Goal: Task Accomplishment & Management: Manage account settings

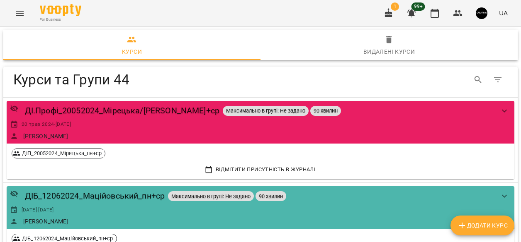
click at [19, 10] on icon "Menu" at bounding box center [20, 13] width 10 height 10
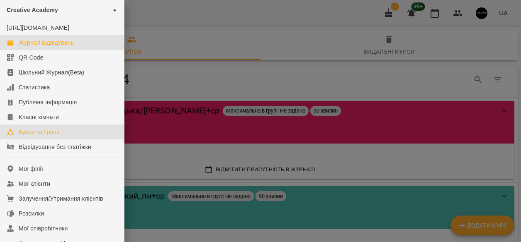
click at [48, 47] on div "Журнал відвідувань" at bounding box center [46, 43] width 55 height 8
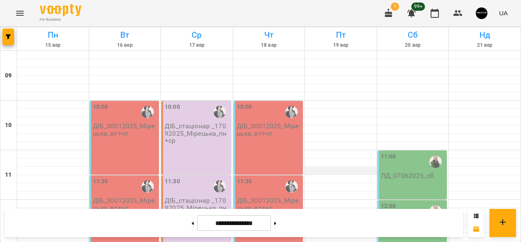
scroll to position [443, 0]
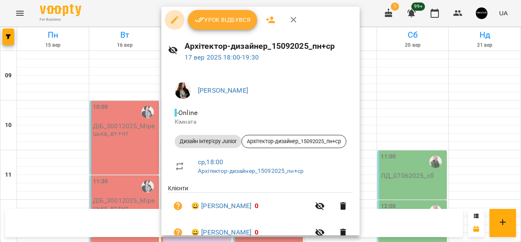
click at [172, 15] on button "button" at bounding box center [175, 20] width 20 height 20
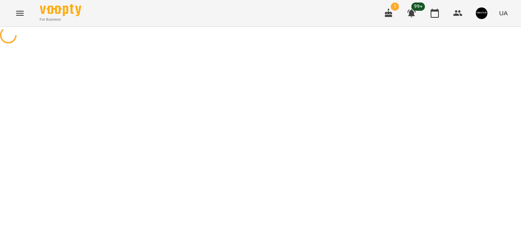
select select "**********"
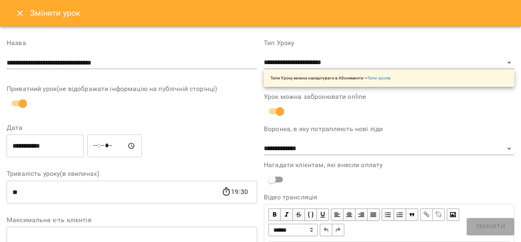
click at [22, 14] on icon "Close" at bounding box center [20, 13] width 10 height 10
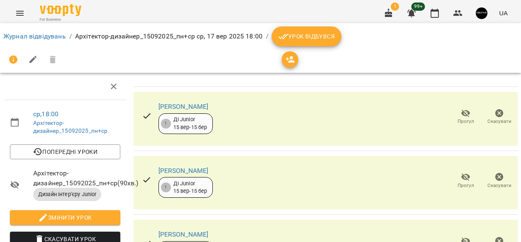
click at [296, 37] on span "Урок відбувся" at bounding box center [306, 37] width 56 height 10
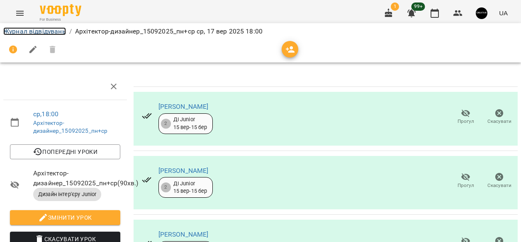
click at [26, 30] on link "Журнал відвідувань" at bounding box center [34, 31] width 63 height 8
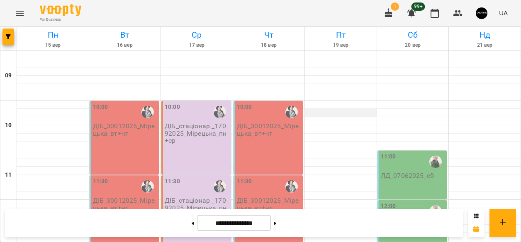
scroll to position [429, 0]
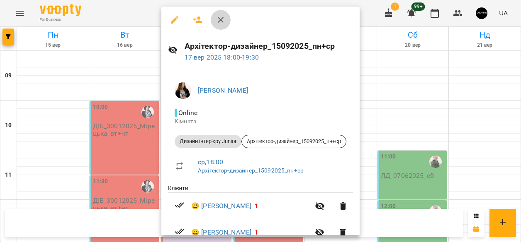
click at [221, 22] on icon "button" at bounding box center [221, 20] width 10 height 10
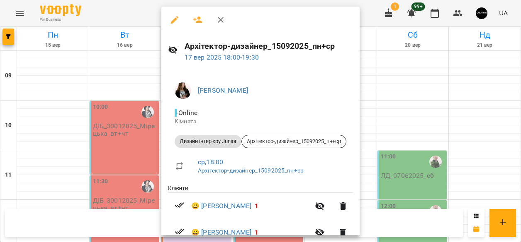
click at [193, 19] on icon "button" at bounding box center [197, 20] width 9 height 7
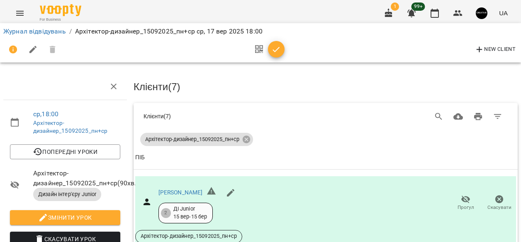
click at [37, 50] on icon "button" at bounding box center [33, 50] width 10 height 10
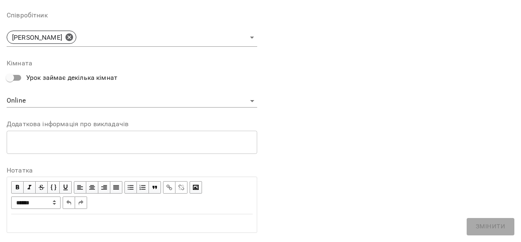
scroll to position [332, 0]
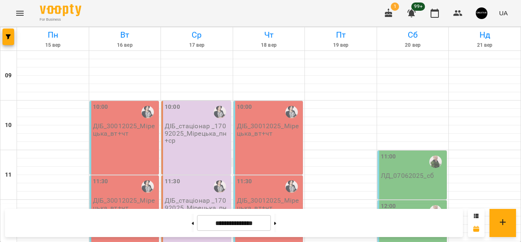
scroll to position [442, 0]
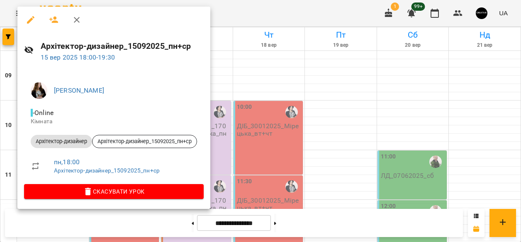
click at [55, 21] on icon "button" at bounding box center [53, 20] width 9 height 7
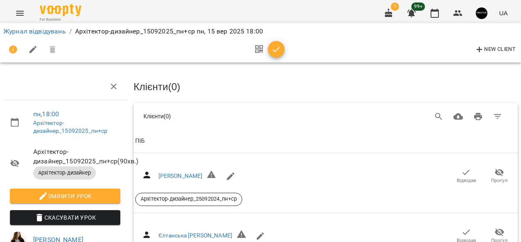
click at [30, 52] on icon "button" at bounding box center [32, 49] width 7 height 7
select select "**********"
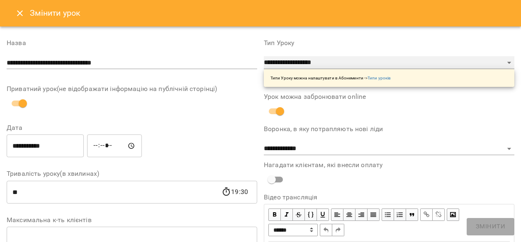
click at [504, 62] on select "**********" at bounding box center [389, 62] width 250 height 13
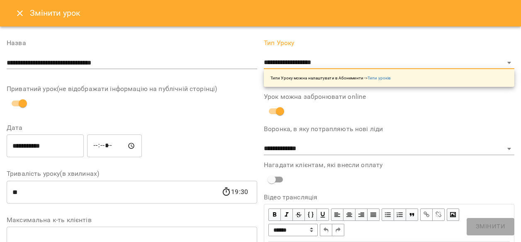
click at [20, 11] on icon "Close" at bounding box center [20, 13] width 10 height 10
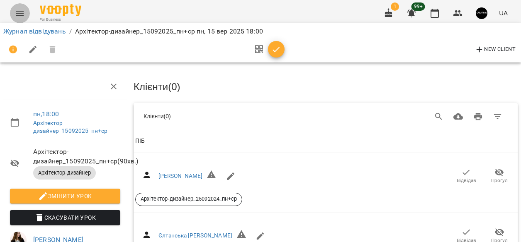
click at [18, 13] on icon "Menu" at bounding box center [19, 13] width 7 height 5
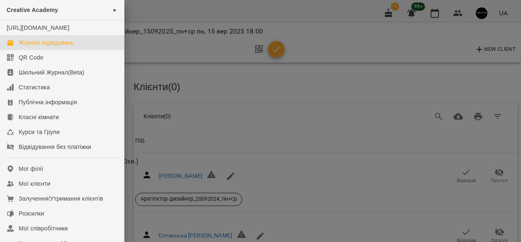
click at [28, 47] on div "Журнал відвідувань" at bounding box center [46, 43] width 55 height 8
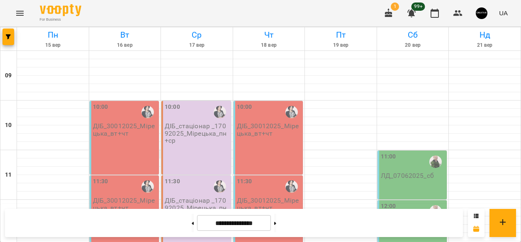
scroll to position [356, 0]
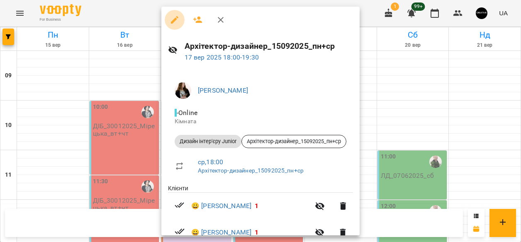
click at [172, 20] on icon "button" at bounding box center [175, 20] width 10 height 10
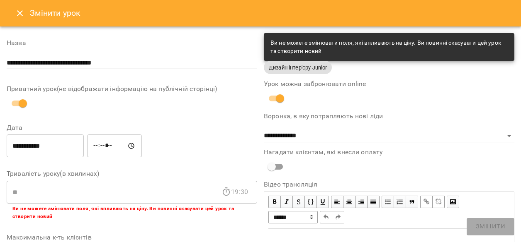
click at [226, 128] on label "Дата" at bounding box center [132, 128] width 250 height 7
click at [422, 44] on div "Ви не можете змінювати поля, які впливають на ціну. Ви повинні скасувати цей ур…" at bounding box center [388, 47] width 237 height 23
click at [19, 13] on icon "Close" at bounding box center [20, 13] width 10 height 10
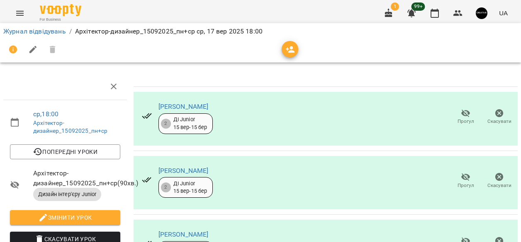
click at [16, 16] on icon "Menu" at bounding box center [20, 13] width 10 height 10
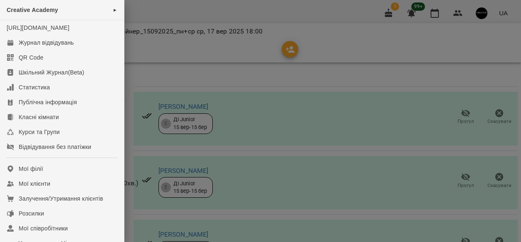
click at [178, 63] on div at bounding box center [260, 121] width 521 height 242
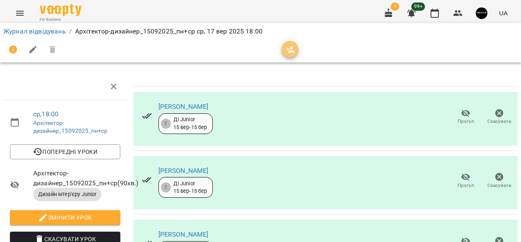
click at [290, 52] on icon "button" at bounding box center [290, 49] width 9 height 7
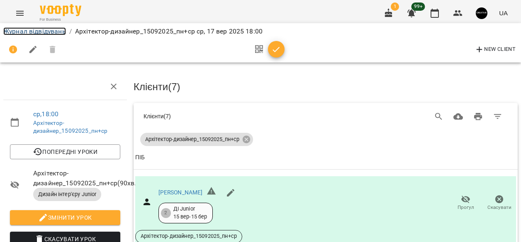
click at [20, 32] on link "Журнал відвідувань" at bounding box center [34, 31] width 63 height 8
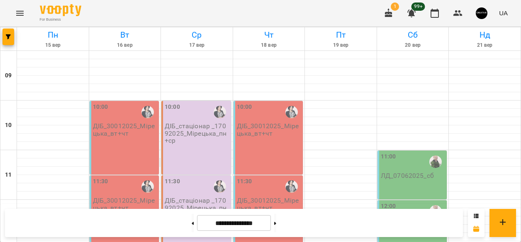
scroll to position [394, 0]
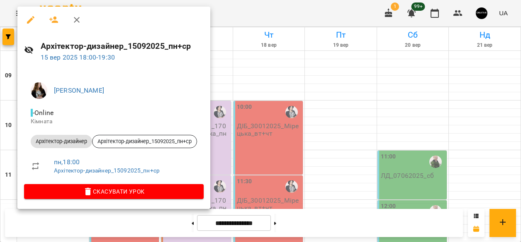
click at [29, 19] on icon "button" at bounding box center [31, 20] width 10 height 10
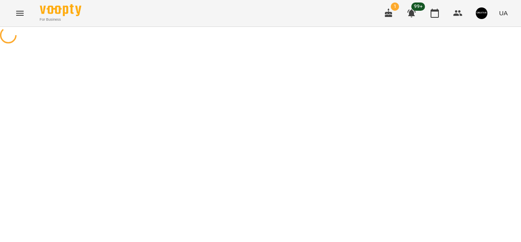
select select "**********"
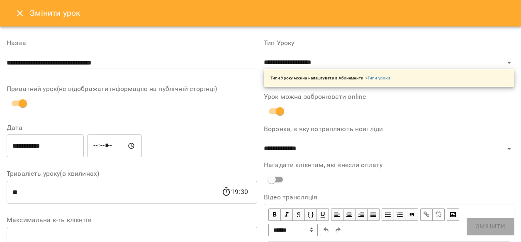
click at [23, 13] on icon "Close" at bounding box center [20, 13] width 10 height 10
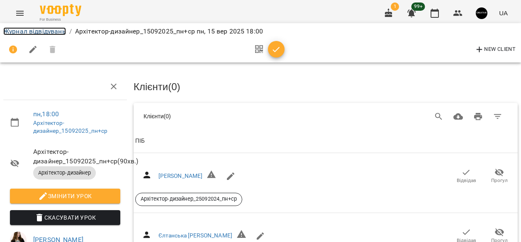
click at [24, 31] on link "Журнал відвідувань" at bounding box center [34, 31] width 63 height 8
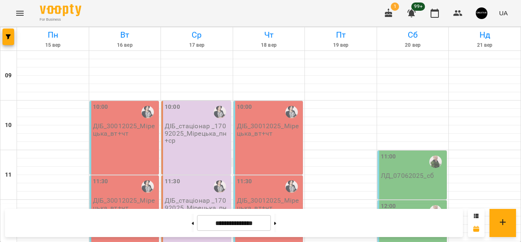
scroll to position [337, 0]
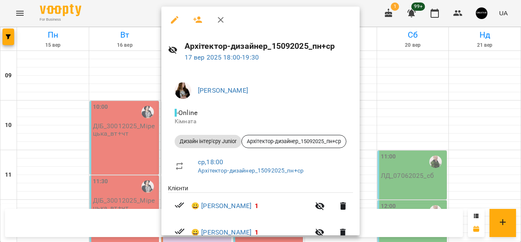
click at [173, 21] on icon "button" at bounding box center [174, 19] width 7 height 7
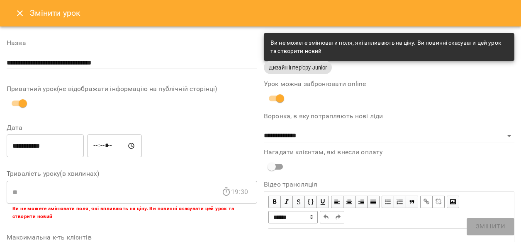
click at [17, 13] on icon "Close" at bounding box center [20, 13] width 10 height 10
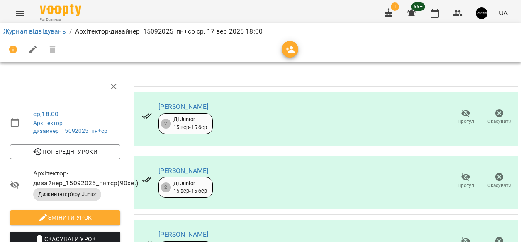
click at [20, 11] on icon "Menu" at bounding box center [19, 13] width 7 height 5
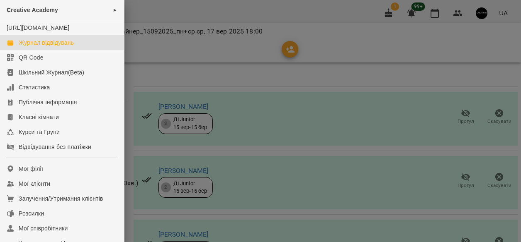
click at [29, 47] on div "Журнал відвідувань" at bounding box center [46, 43] width 55 height 8
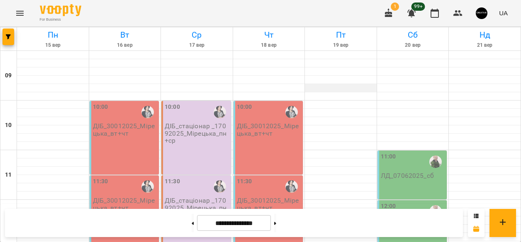
scroll to position [443, 0]
click at [276, 223] on button at bounding box center [275, 223] width 2 height 18
type input "**********"
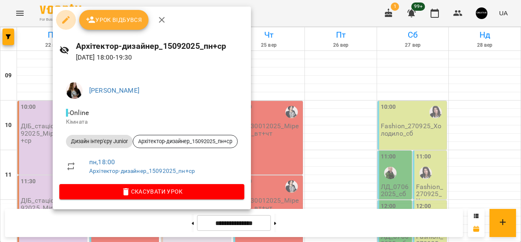
click at [65, 17] on icon "button" at bounding box center [66, 20] width 10 height 10
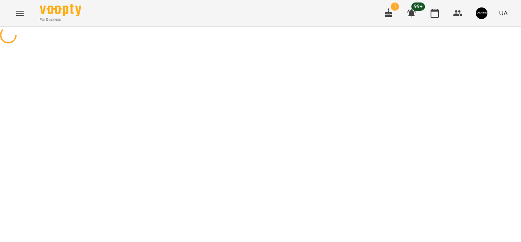
select select "**********"
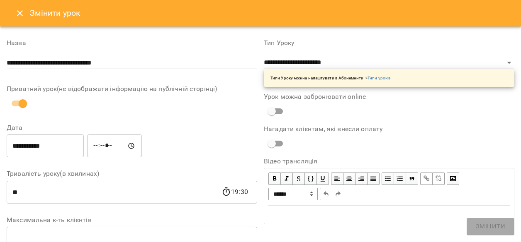
click at [18, 11] on icon "Close" at bounding box center [20, 13] width 6 height 6
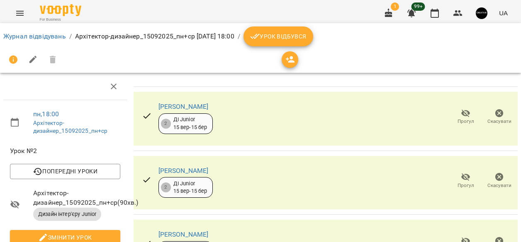
click at [22, 17] on icon "Menu" at bounding box center [20, 13] width 10 height 10
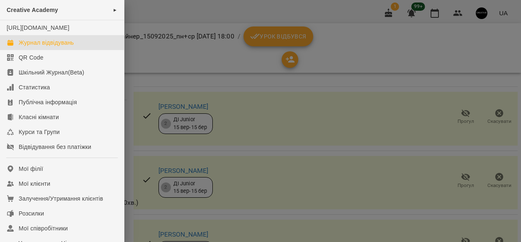
click at [30, 47] on div "Журнал відвідувань" at bounding box center [46, 43] width 55 height 8
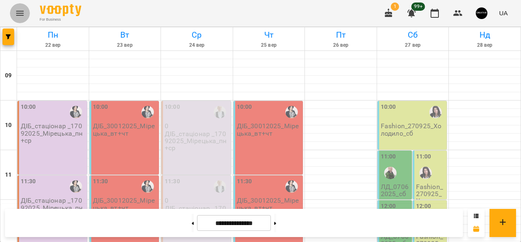
click at [18, 13] on icon "Menu" at bounding box center [19, 13] width 7 height 5
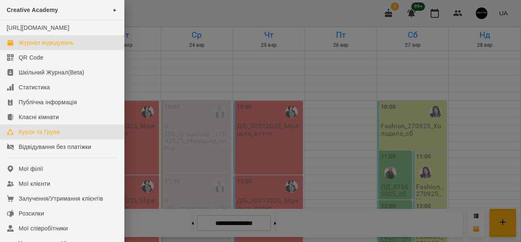
click at [25, 136] on div "Курси та Групи" at bounding box center [39, 132] width 41 height 8
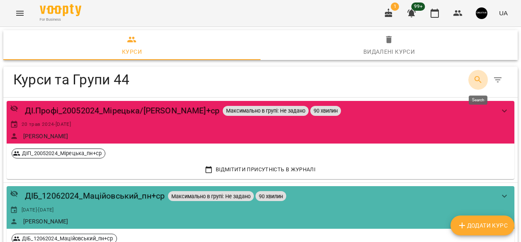
click at [478, 75] on button "Search" at bounding box center [478, 80] width 20 height 20
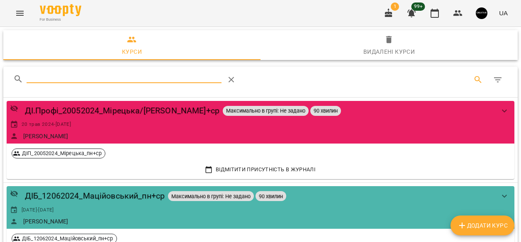
click at [154, 76] on input "Search" at bounding box center [124, 76] width 195 height 13
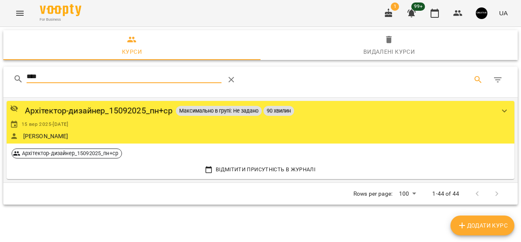
type input "****"
click at [128, 118] on div "Архітектор-дизайнер_15092025_пн+ср Максимально в групі: Не задано 90 хвилин 15 …" at bounding box center [252, 122] width 484 height 36
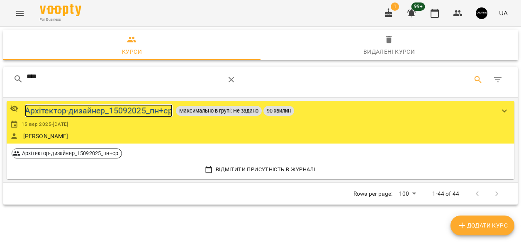
click at [130, 110] on div "Архітектор-дизайнер_15092025_пн+ср" at bounding box center [99, 110] width 148 height 13
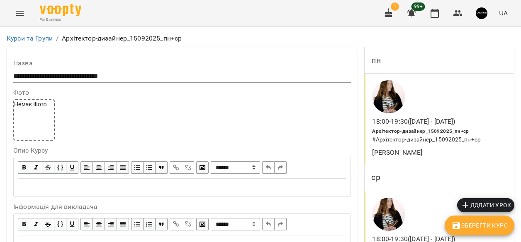
click at [440, 129] on span "Архітектор-дизайнер_15092025_пн+ср" at bounding box center [420, 131] width 97 height 6
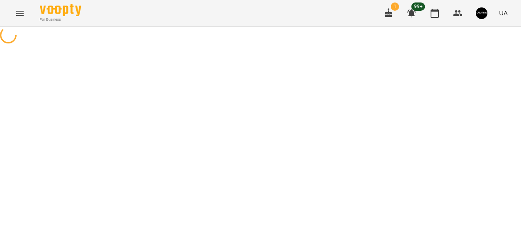
select select "*"
select select "**********"
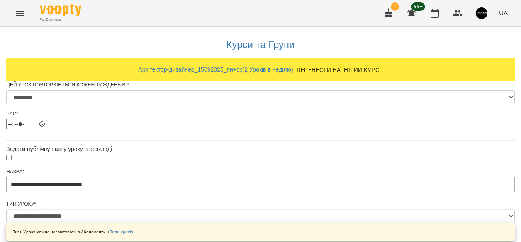
click at [15, 12] on icon "Menu" at bounding box center [20, 13] width 10 height 10
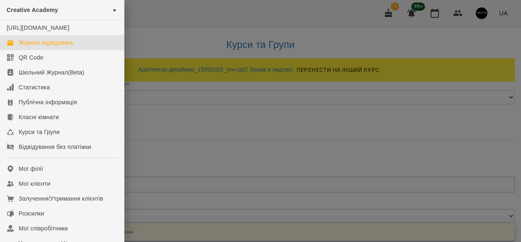
click at [37, 50] on link "Журнал відвідувань" at bounding box center [62, 42] width 124 height 15
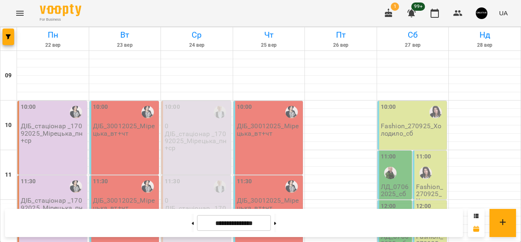
scroll to position [443, 0]
click at [191, 223] on button at bounding box center [192, 223] width 2 height 18
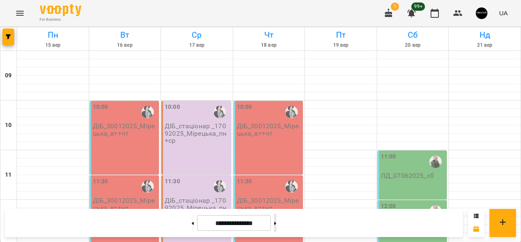
click at [276, 227] on button at bounding box center [275, 223] width 2 height 18
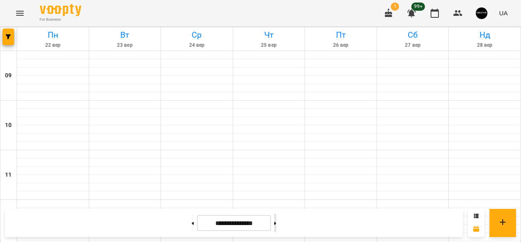
click at [276, 226] on button at bounding box center [275, 223] width 2 height 18
type input "**********"
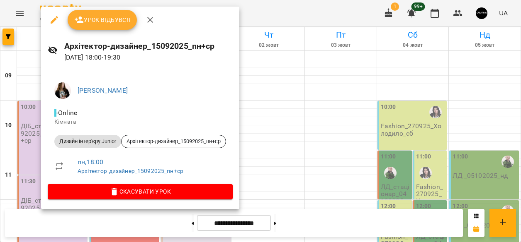
click at [51, 20] on icon "button" at bounding box center [54, 20] width 10 height 10
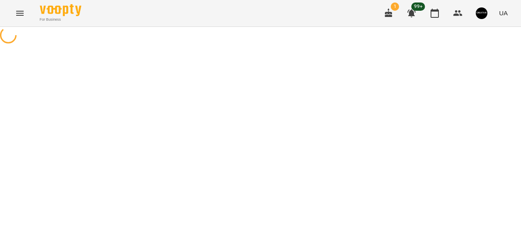
select select "**********"
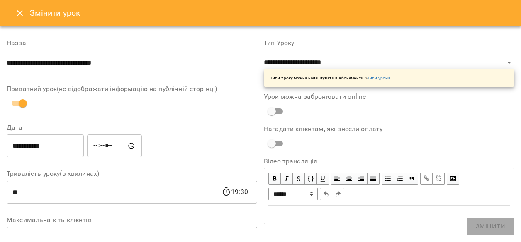
click at [22, 14] on icon "Close" at bounding box center [20, 13] width 10 height 10
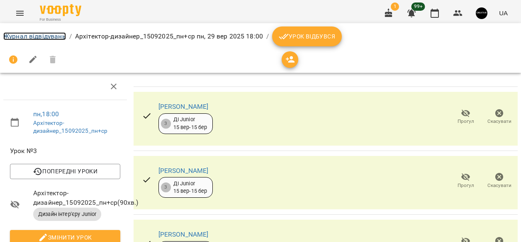
click at [38, 36] on link "Журнал відвідувань" at bounding box center [34, 36] width 63 height 8
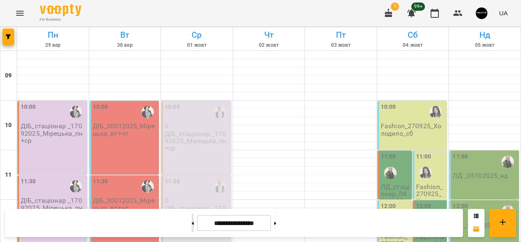
click at [191, 226] on button at bounding box center [192, 223] width 2 height 18
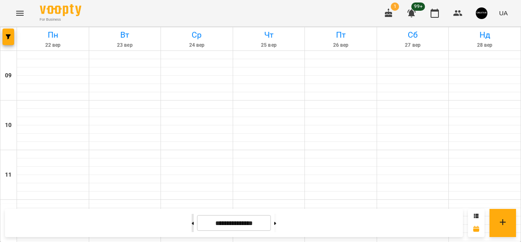
click at [191, 225] on button at bounding box center [192, 223] width 2 height 18
click at [276, 225] on button at bounding box center [275, 223] width 2 height 18
type input "**********"
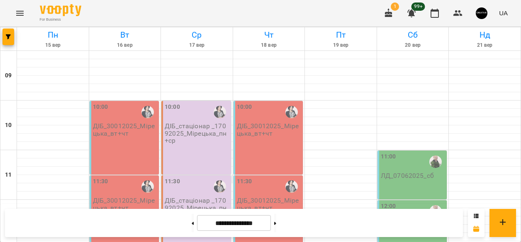
scroll to position [441, 0]
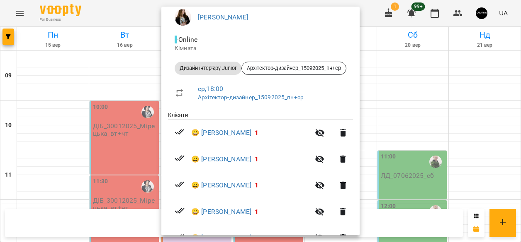
scroll to position [0, 0]
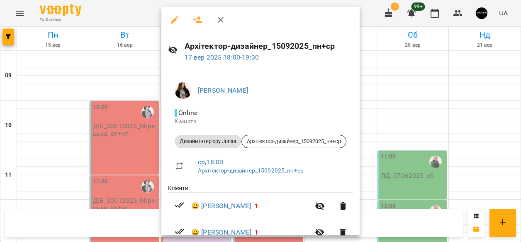
click at [197, 20] on icon "button" at bounding box center [198, 20] width 10 height 10
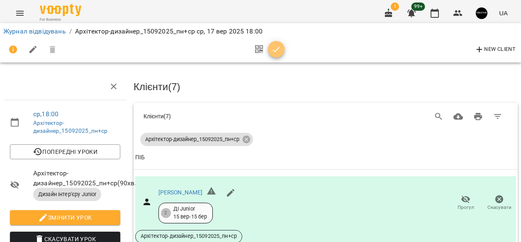
click at [275, 48] on icon "button" at bounding box center [276, 50] width 10 height 10
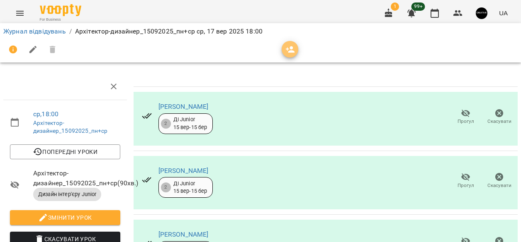
click at [291, 52] on icon "button" at bounding box center [290, 49] width 9 height 7
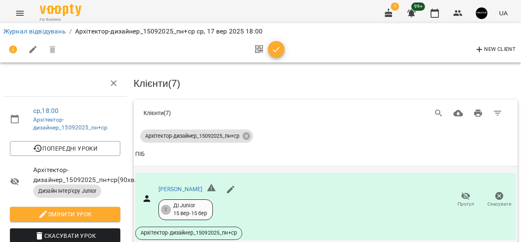
scroll to position [72, 0]
click at [466, 201] on span "Прогул" at bounding box center [465, 204] width 17 height 7
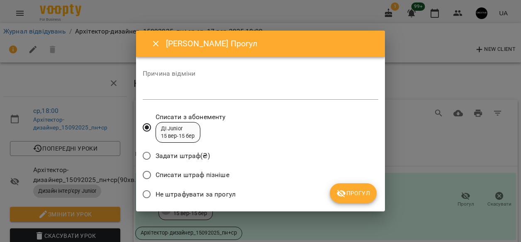
click at [155, 42] on icon "Close" at bounding box center [156, 44] width 10 height 10
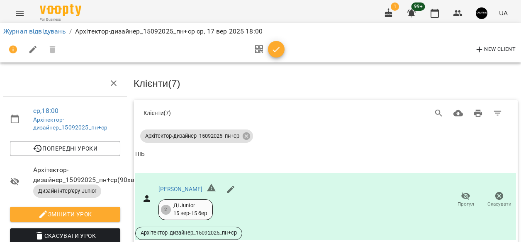
scroll to position [52, 0]
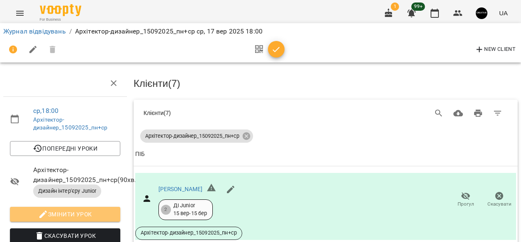
click at [82, 210] on span "Змінити урок" at bounding box center [65, 215] width 97 height 10
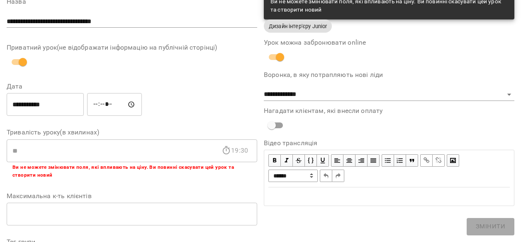
scroll to position [0, 0]
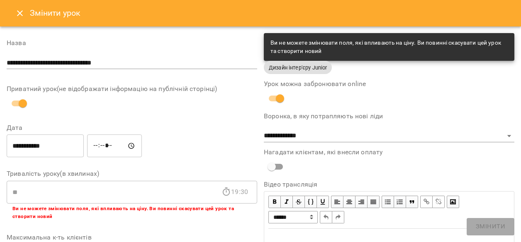
click at [20, 10] on icon "Close" at bounding box center [20, 13] width 10 height 10
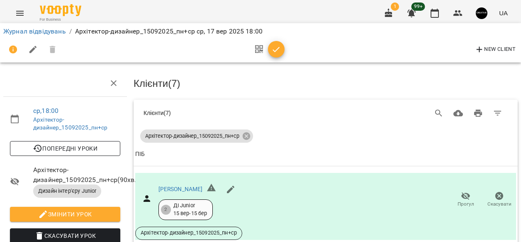
scroll to position [68, 0]
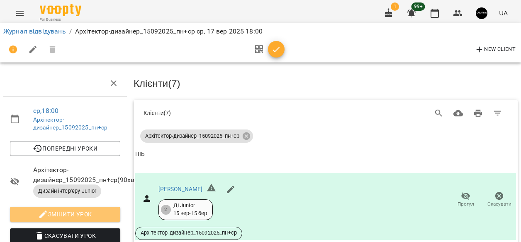
click at [69, 210] on span "Змінити урок" at bounding box center [65, 215] width 97 height 10
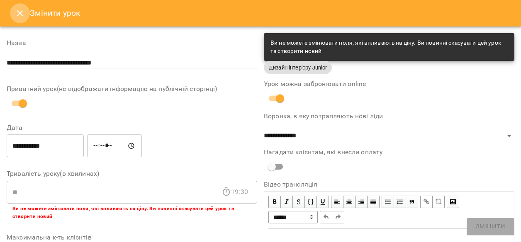
click at [16, 10] on icon "Close" at bounding box center [20, 13] width 10 height 10
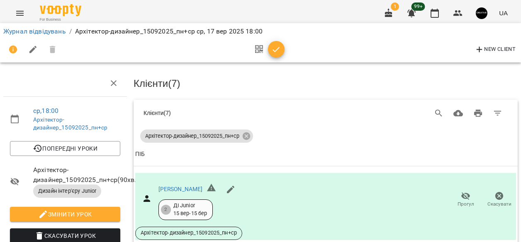
scroll to position [0, 0]
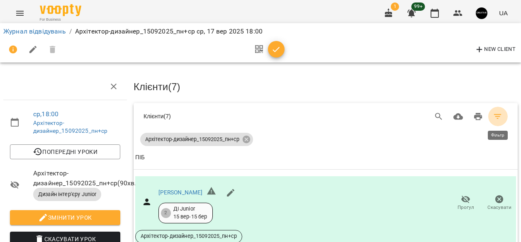
click at [496, 118] on icon "Фільтр" at bounding box center [497, 117] width 10 height 10
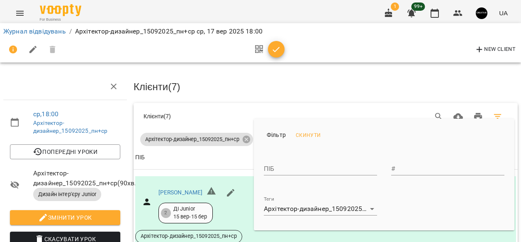
click at [388, 105] on div at bounding box center [260, 121] width 521 height 242
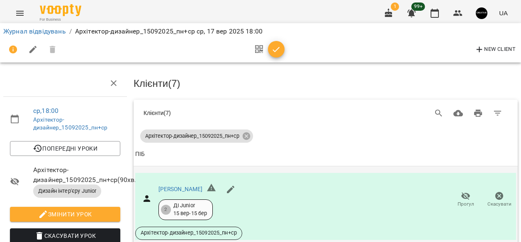
scroll to position [40, 0]
click at [501, 192] on icon "button" at bounding box center [499, 196] width 8 height 8
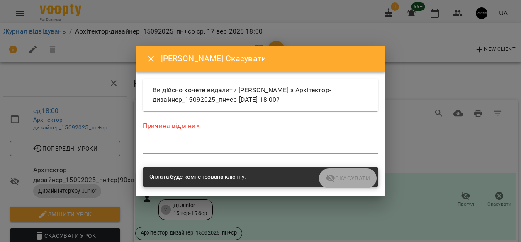
click at [262, 143] on textarea at bounding box center [260, 147] width 235 height 8
click at [334, 188] on div "Оплата буде компенсована клієнту." at bounding box center [260, 177] width 239 height 23
click at [150, 61] on icon "Close" at bounding box center [151, 59] width 10 height 10
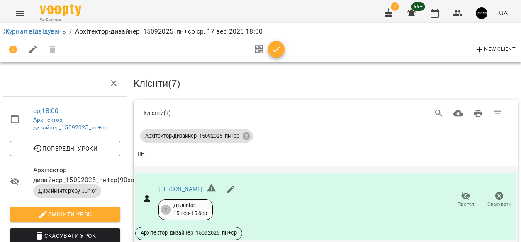
scroll to position [0, 0]
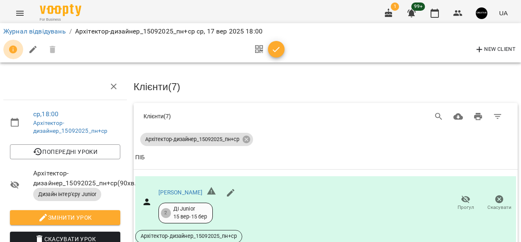
click at [18, 49] on icon "button" at bounding box center [13, 50] width 10 height 10
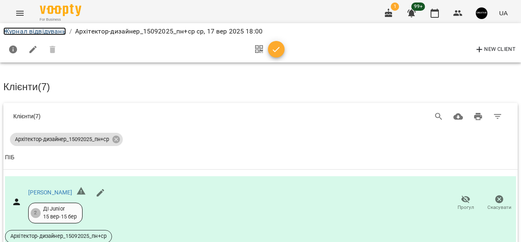
click at [30, 32] on link "Журнал відвідувань" at bounding box center [34, 31] width 63 height 8
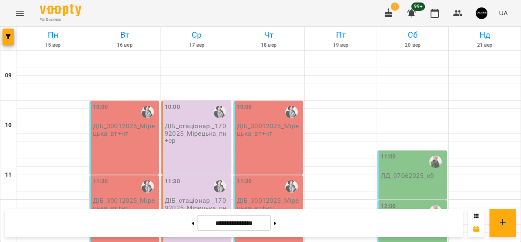
scroll to position [440, 0]
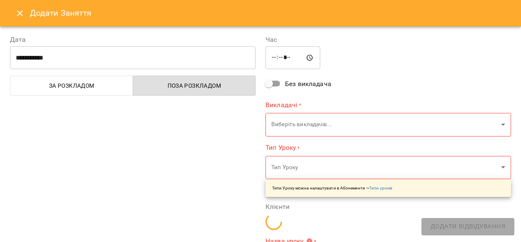
type input "**********"
click at [17, 13] on icon "Close" at bounding box center [20, 13] width 10 height 10
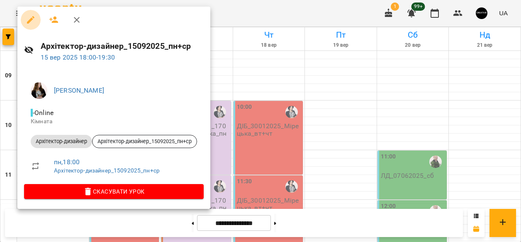
click at [31, 18] on icon "button" at bounding box center [30, 19] width 7 height 7
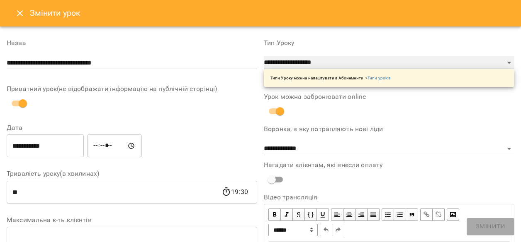
click at [507, 62] on select "**********" at bounding box center [389, 62] width 250 height 13
select select "**********"
click at [264, 70] on select "**********" at bounding box center [389, 62] width 250 height 13
type input "**"
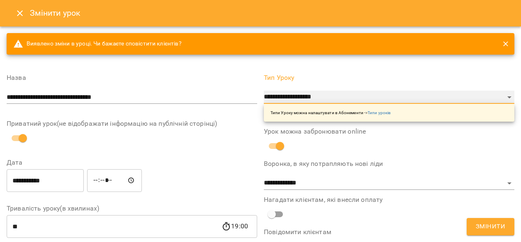
click at [510, 96] on select "**********" at bounding box center [389, 97] width 250 height 13
select select "**********"
click at [264, 91] on select "**********" at bounding box center [389, 97] width 250 height 13
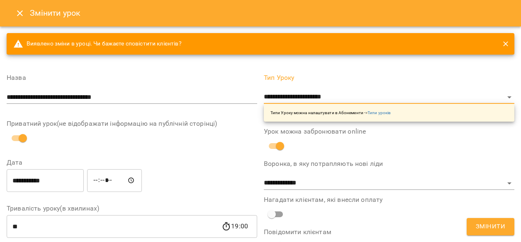
click at [497, 224] on span "Змінити" at bounding box center [489, 227] width 29 height 11
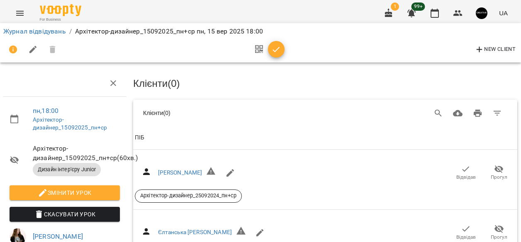
scroll to position [0, 0]
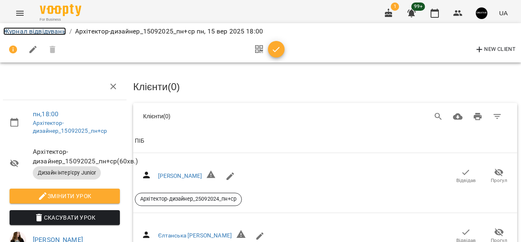
click at [34, 30] on link "Журнал відвідувань" at bounding box center [34, 31] width 63 height 8
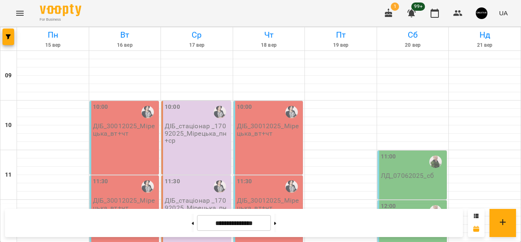
scroll to position [410, 0]
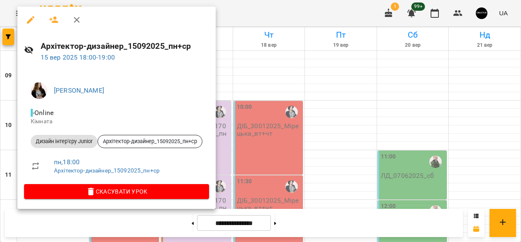
click at [259, 75] on div at bounding box center [260, 121] width 521 height 242
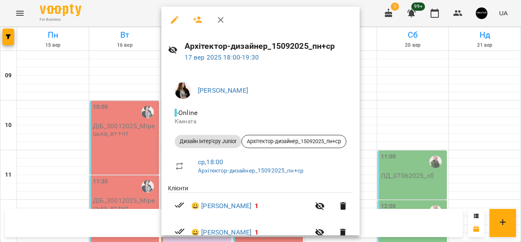
click at [478, 94] on div at bounding box center [260, 121] width 521 height 242
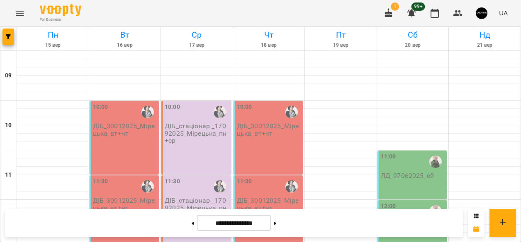
scroll to position [443, 0]
click at [276, 225] on button at bounding box center [275, 223] width 2 height 18
type input "**********"
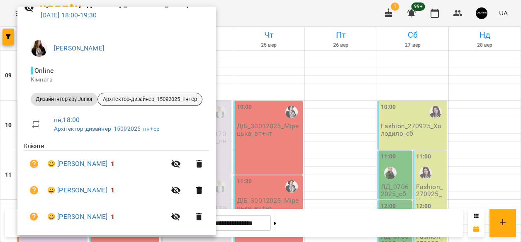
scroll to position [0, 0]
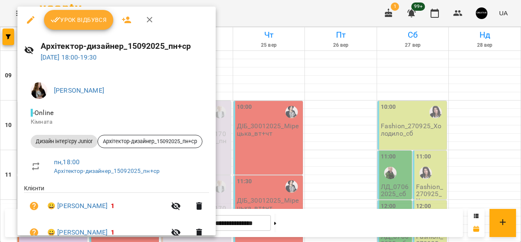
click at [32, 19] on icon "button" at bounding box center [30, 19] width 7 height 7
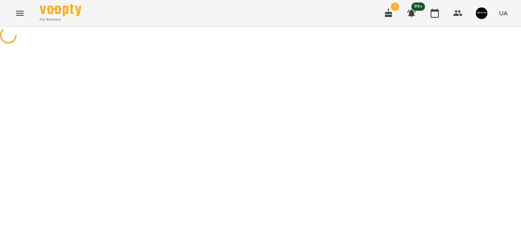
select select "**********"
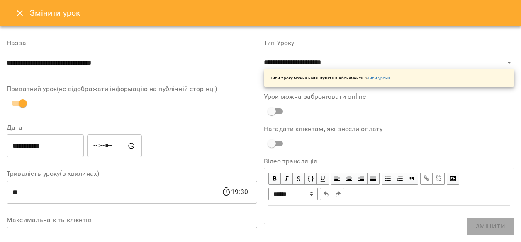
click at [16, 11] on icon "Close" at bounding box center [20, 13] width 10 height 10
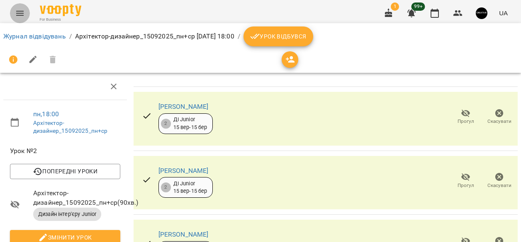
click at [17, 12] on icon "Menu" at bounding box center [20, 13] width 10 height 10
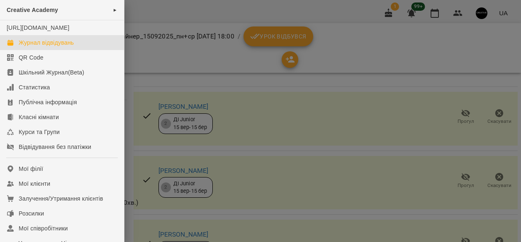
click at [32, 47] on div "Журнал відвідувань" at bounding box center [46, 43] width 55 height 8
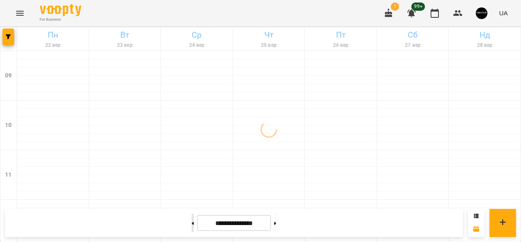
click at [191, 225] on icon at bounding box center [192, 223] width 2 height 3
type input "**********"
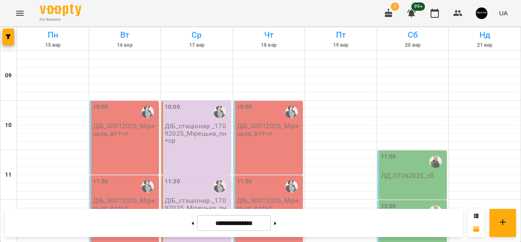
scroll to position [443, 0]
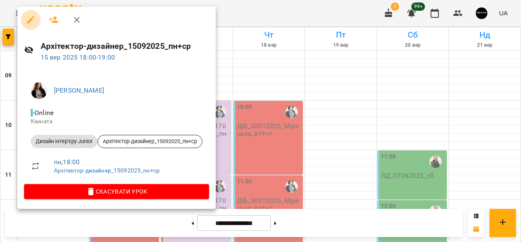
click at [27, 20] on icon "button" at bounding box center [31, 20] width 10 height 10
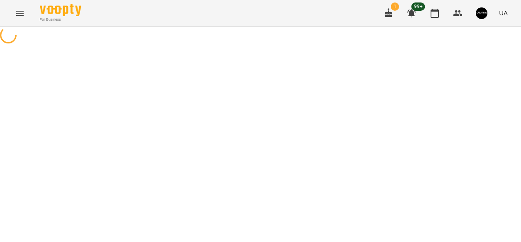
select select "**********"
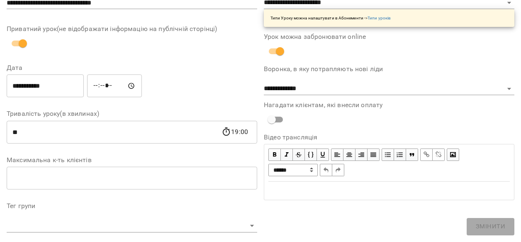
scroll to position [69, 0]
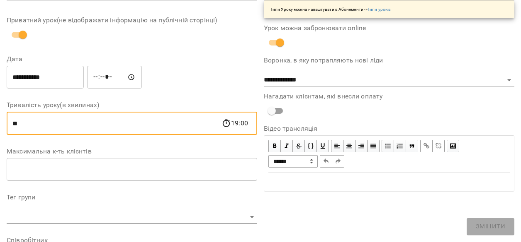
click at [25, 123] on input "**" at bounding box center [114, 123] width 215 height 23
type input "*"
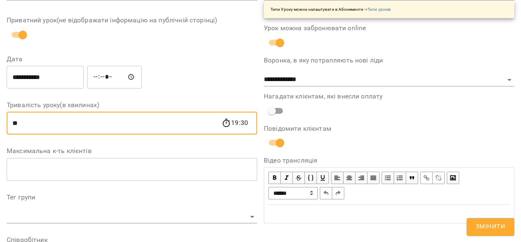
click at [133, 124] on input "**" at bounding box center [114, 123] width 215 height 23
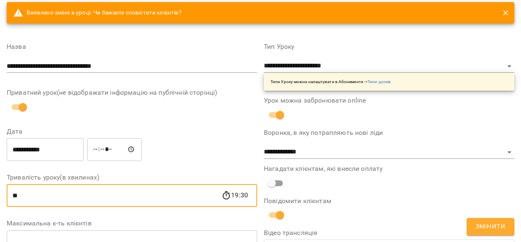
scroll to position [0, 0]
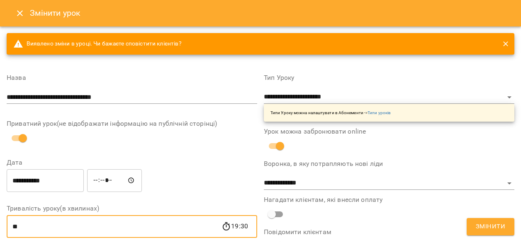
type input "**"
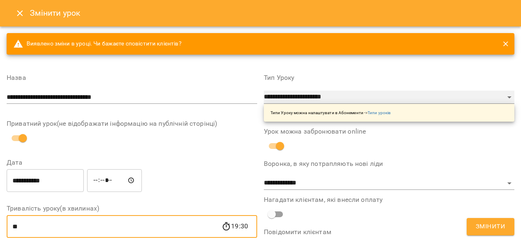
click at [508, 97] on select "**********" at bounding box center [389, 97] width 250 height 13
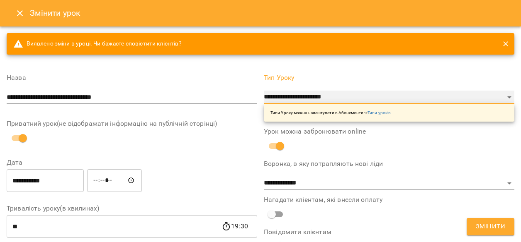
click at [264, 91] on select "**********" at bounding box center [389, 97] width 250 height 13
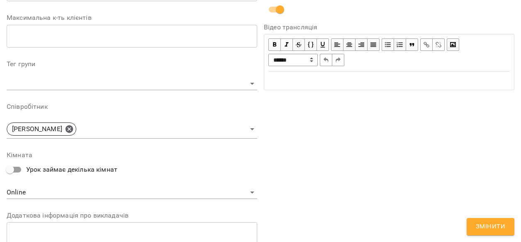
scroll to position [238, 0]
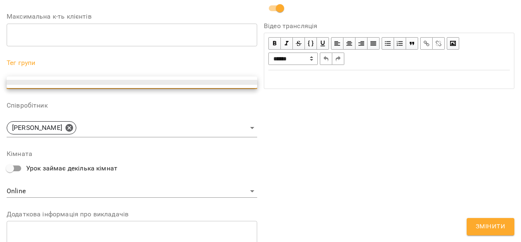
click at [252, 79] on ul at bounding box center [132, 83] width 250 height 12
click at [224, 74] on div at bounding box center [260, 121] width 521 height 242
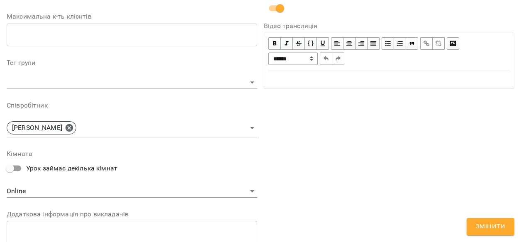
click at [221, 101] on div "**********" at bounding box center [132, 80] width 250 height 501
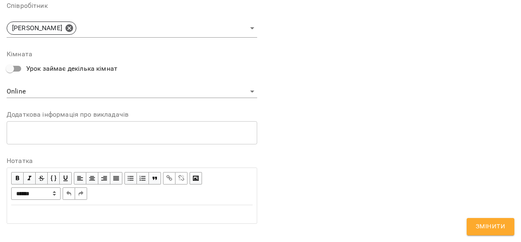
scroll to position [349, 0]
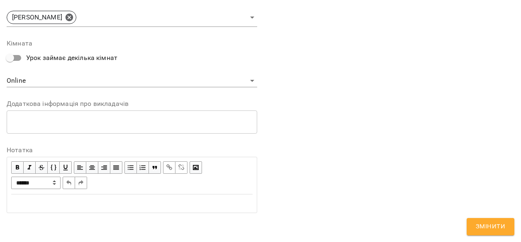
click at [483, 222] on span "Змінити" at bounding box center [489, 227] width 29 height 11
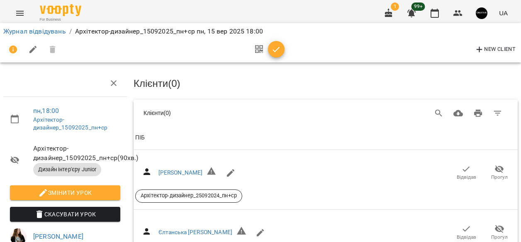
scroll to position [0, 0]
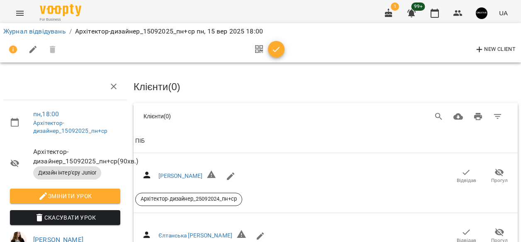
click at [280, 51] on icon "button" at bounding box center [276, 50] width 10 height 10
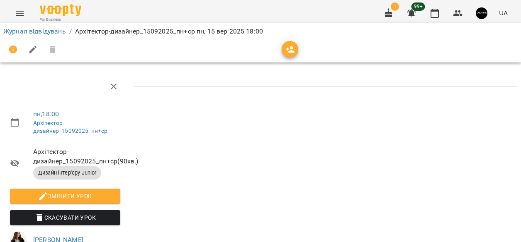
click at [293, 50] on icon "button" at bounding box center [290, 50] width 10 height 10
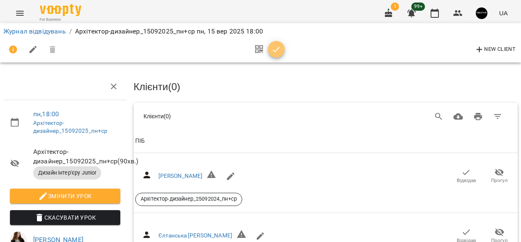
click at [271, 51] on icon "button" at bounding box center [276, 50] width 10 height 10
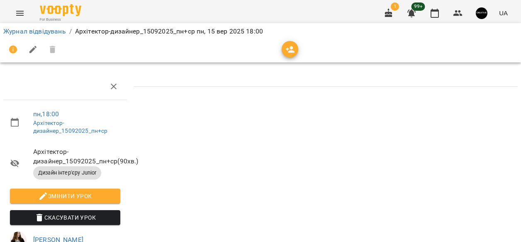
click at [286, 50] on icon "button" at bounding box center [290, 50] width 10 height 10
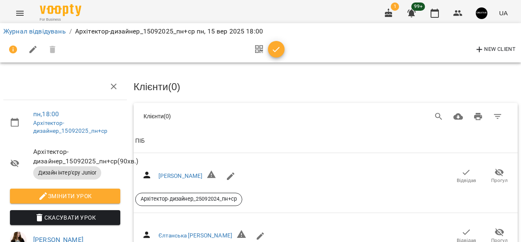
click at [164, 145] on th "ПІБ" at bounding box center [325, 141] width 384 height 23
click at [148, 143] on span "ПІБ" at bounding box center [325, 141] width 381 height 10
click at [434, 113] on icon "Search" at bounding box center [439, 117] width 10 height 10
click at [230, 114] on input "Search" at bounding box center [220, 113] width 127 height 13
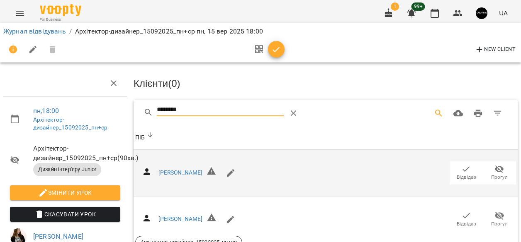
scroll to position [53, 0]
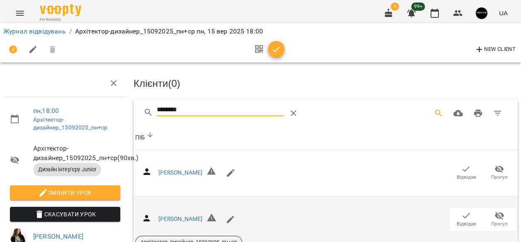
type input "*******"
click at [191, 239] on span "Архітектор-дизайнер_15092025_пн+ср" at bounding box center [189, 242] width 106 height 7
click at [190, 239] on span "Архітектор-дизайнер_15092025_пн+ср" at bounding box center [189, 242] width 106 height 7
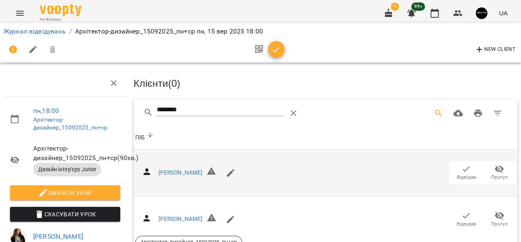
scroll to position [35, 0]
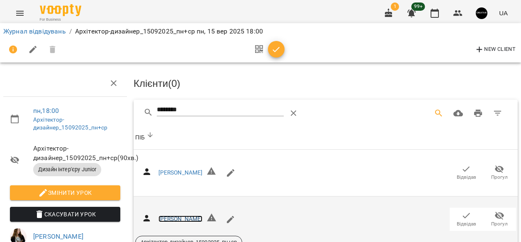
click at [169, 216] on link "Лютенко Аліса" at bounding box center [180, 219] width 44 height 7
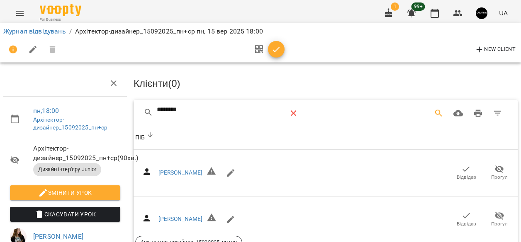
click at [298, 109] on icon "Table Toolbar" at bounding box center [293, 114] width 10 height 10
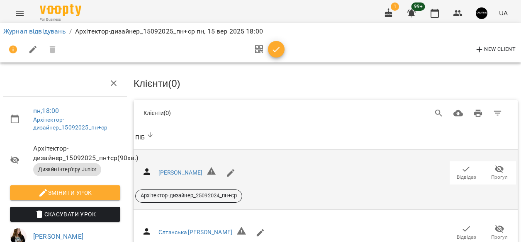
scroll to position [0, 0]
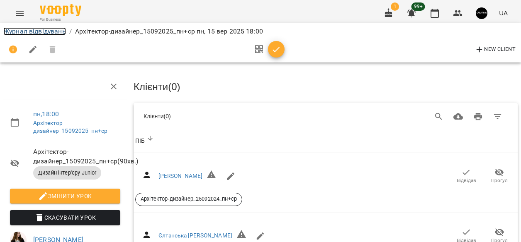
click at [39, 30] on link "Журнал відвідувань" at bounding box center [34, 31] width 63 height 8
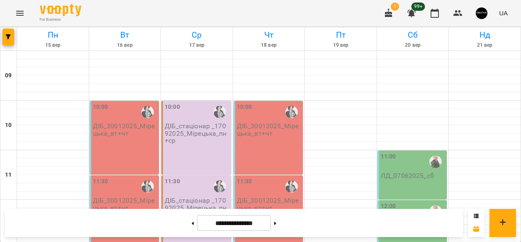
scroll to position [429, 0]
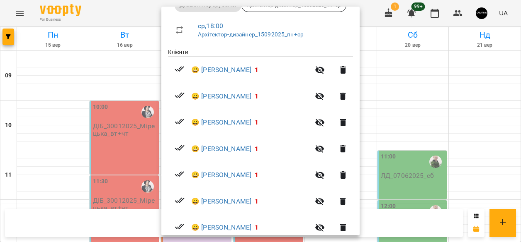
scroll to position [140, 0]
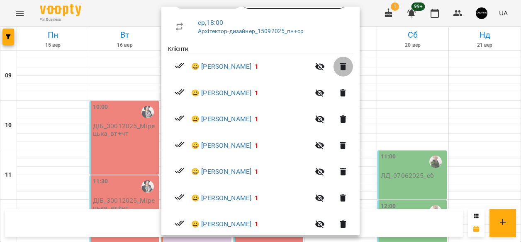
click at [340, 70] on icon "button" at bounding box center [343, 67] width 10 height 10
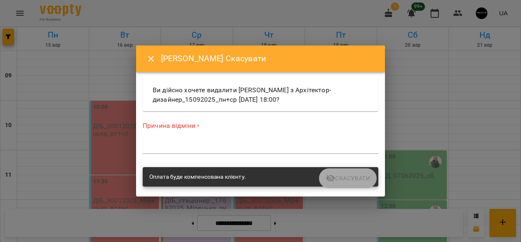
click at [148, 64] on button "Close" at bounding box center [151, 59] width 20 height 20
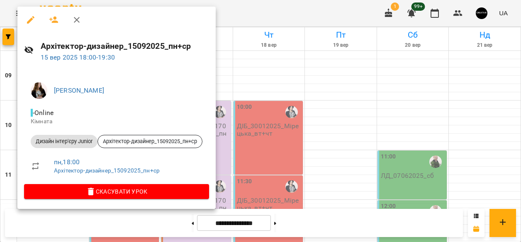
click at [29, 51] on icon at bounding box center [29, 50] width 10 height 10
click at [70, 168] on link "Архітектор-дизайнер_15092025_пн+ср" at bounding box center [107, 170] width 106 height 7
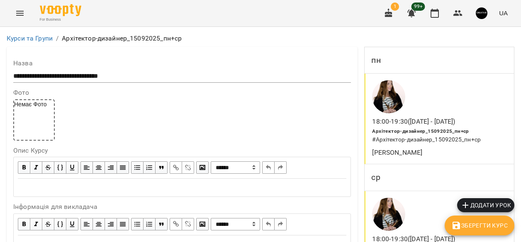
scroll to position [165, 0]
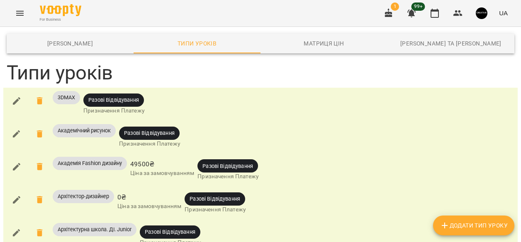
scroll to position [314, 0]
click at [471, 229] on span "Додати Тип Уроку" at bounding box center [473, 226] width 68 height 10
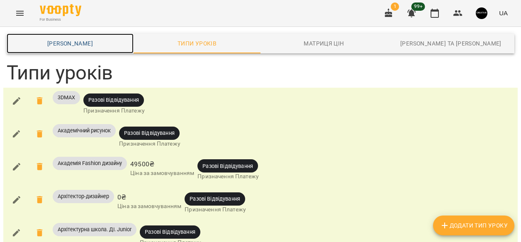
click at [75, 42] on span "Шаблони Абонементів" at bounding box center [70, 44] width 117 height 10
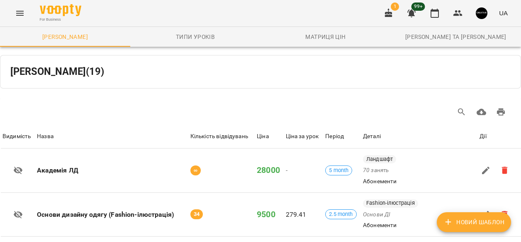
click at [21, 13] on icon "Menu" at bounding box center [19, 13] width 7 height 5
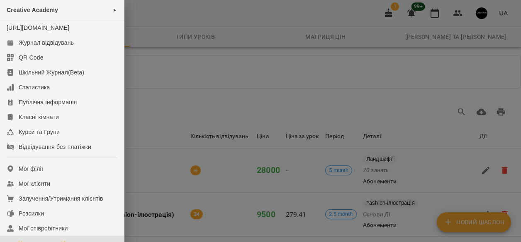
click at [211, 83] on div at bounding box center [260, 121] width 521 height 242
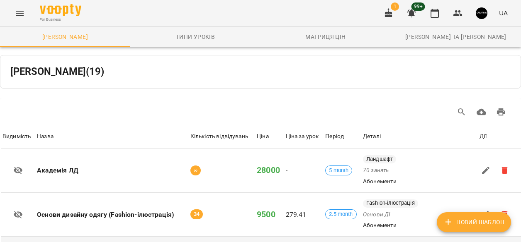
scroll to position [245, 0]
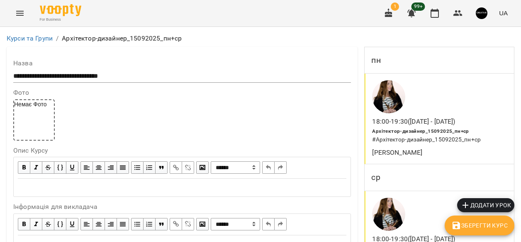
scroll to position [167, 0]
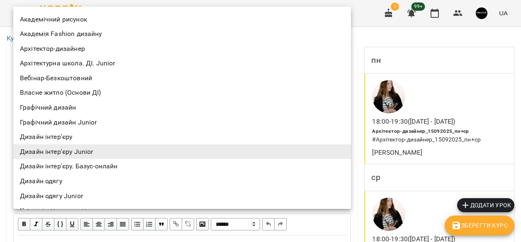
scroll to position [0, 0]
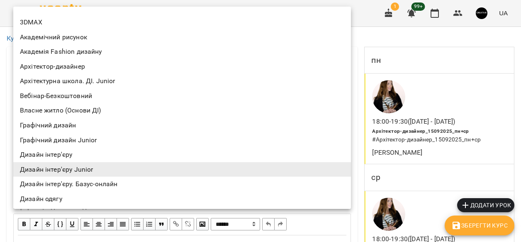
click at [400, 175] on div at bounding box center [260, 121] width 521 height 242
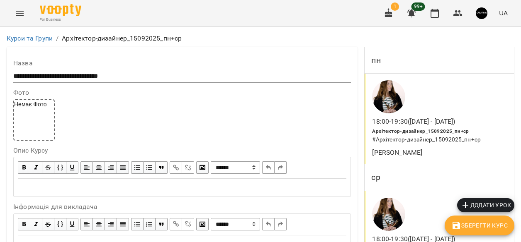
click at [21, 12] on icon "Menu" at bounding box center [20, 13] width 10 height 10
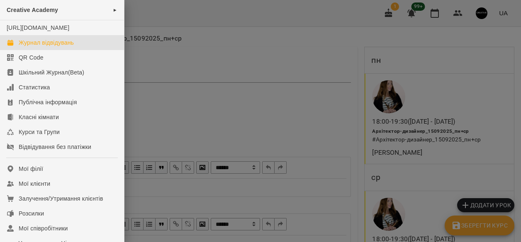
click at [25, 47] on div "Журнал відвідувань" at bounding box center [46, 43] width 55 height 8
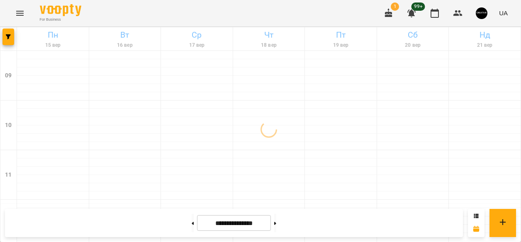
scroll to position [353, 0]
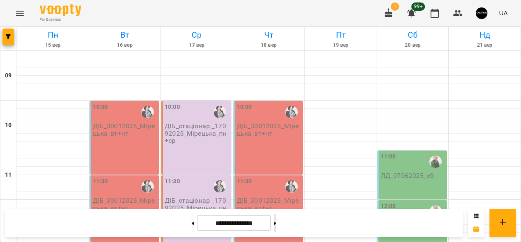
click at [276, 225] on button at bounding box center [275, 223] width 2 height 18
type input "**********"
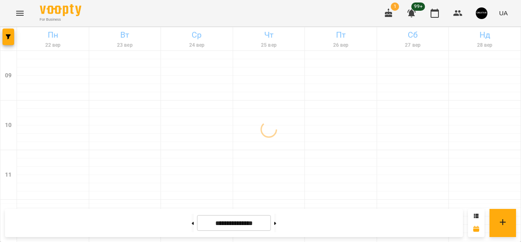
scroll to position [443, 0]
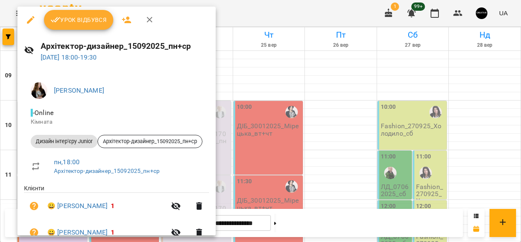
click at [27, 19] on icon "button" at bounding box center [31, 20] width 10 height 10
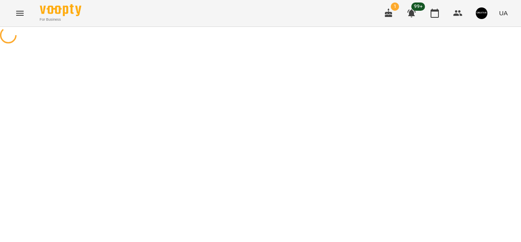
select select "**********"
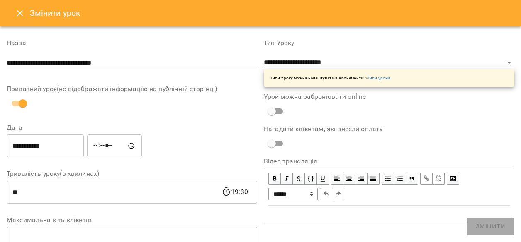
click at [21, 14] on icon "Close" at bounding box center [20, 13] width 6 height 6
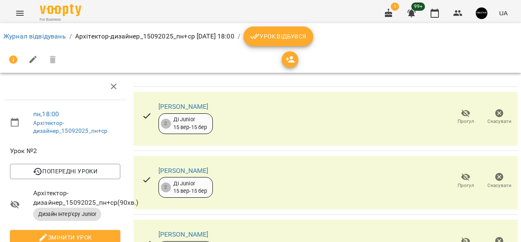
click at [31, 32] on li "Журнал відвідувань" at bounding box center [34, 37] width 63 height 10
click at [32, 41] on li "Журнал відвідувань" at bounding box center [34, 37] width 63 height 10
click at [34, 34] on link "Журнал відвідувань" at bounding box center [34, 36] width 63 height 8
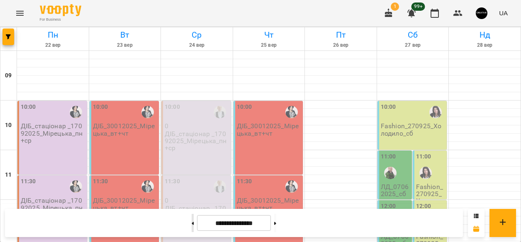
click at [191, 223] on button at bounding box center [192, 223] width 2 height 18
type input "**********"
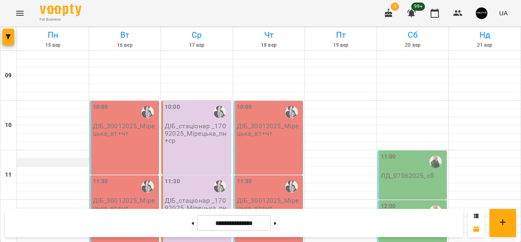
scroll to position [387, 0]
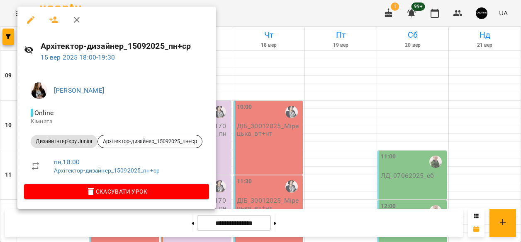
click at [31, 24] on icon "button" at bounding box center [31, 20] width 10 height 10
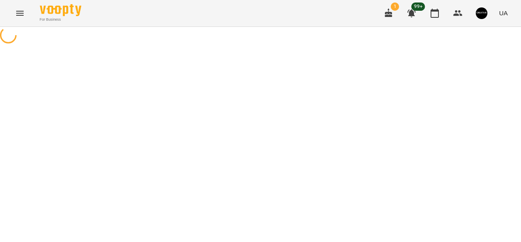
select select "**********"
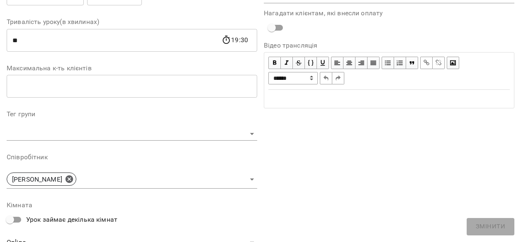
scroll to position [171, 0]
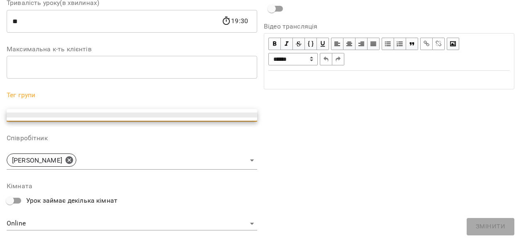
click at [244, 115] on li at bounding box center [132, 115] width 250 height 5
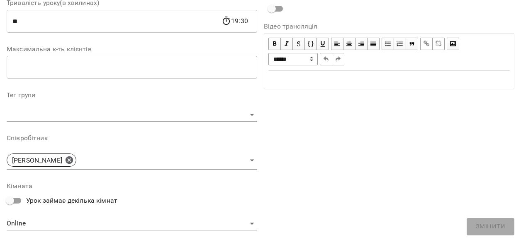
click at [216, 108] on div "Тег групи ​" at bounding box center [132, 106] width 250 height 29
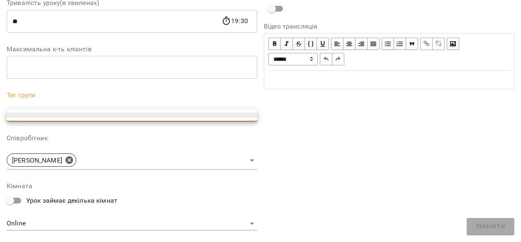
click at [132, 112] on ul at bounding box center [132, 115] width 250 height 12
click at [132, 113] on li at bounding box center [132, 115] width 250 height 5
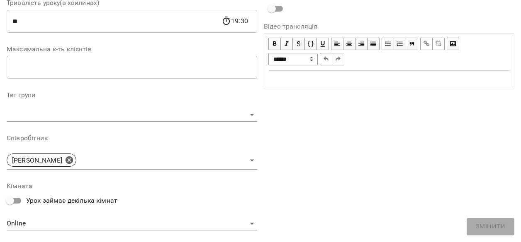
click at [22, 98] on label "Тег групи" at bounding box center [132, 95] width 250 height 7
click at [16, 97] on label "Тег групи" at bounding box center [132, 95] width 250 height 7
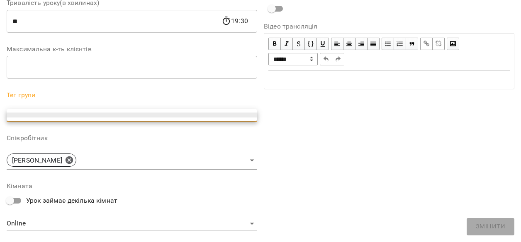
click at [213, 118] on ul at bounding box center [132, 115] width 250 height 12
click at [118, 185] on div at bounding box center [260, 121] width 521 height 242
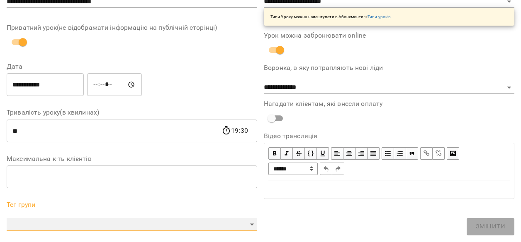
scroll to position [15, 0]
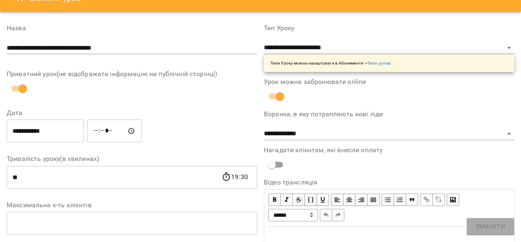
click at [128, 51] on input "**********" at bounding box center [132, 47] width 250 height 13
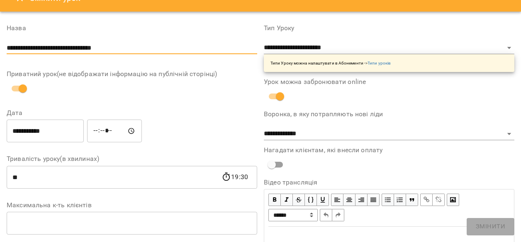
drag, startPoint x: 132, startPoint y: 47, endPoint x: 0, endPoint y: 44, distance: 132.3
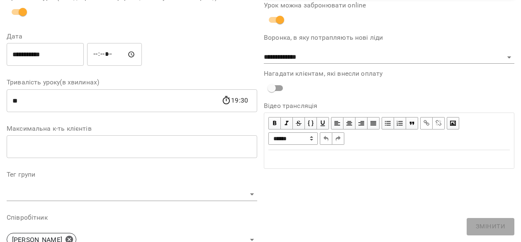
scroll to position [96, 0]
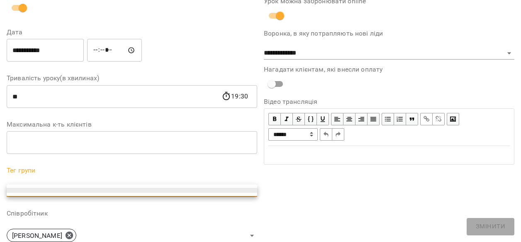
click at [49, 185] on ul at bounding box center [132, 191] width 250 height 12
click at [41, 187] on ul at bounding box center [132, 191] width 250 height 12
click at [193, 205] on div at bounding box center [260, 121] width 521 height 242
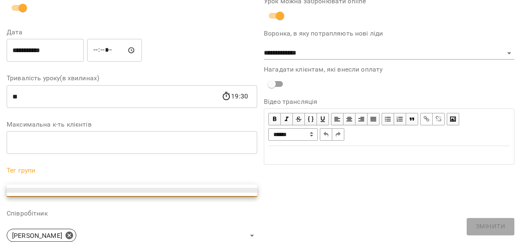
click at [271, 189] on div at bounding box center [260, 121] width 521 height 242
click at [214, 189] on li at bounding box center [132, 190] width 250 height 5
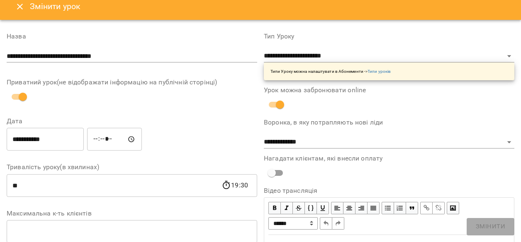
scroll to position [0, 0]
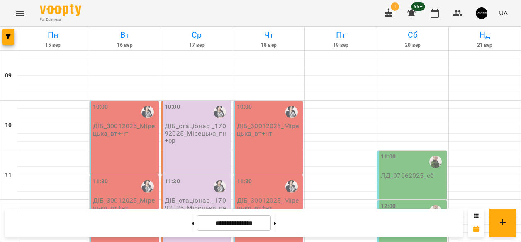
scroll to position [395, 0]
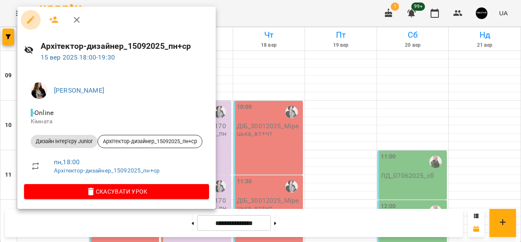
click at [31, 22] on icon "button" at bounding box center [31, 20] width 10 height 10
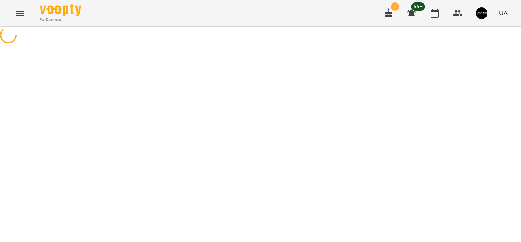
select select "**********"
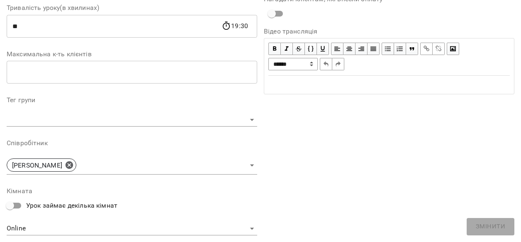
scroll to position [172, 0]
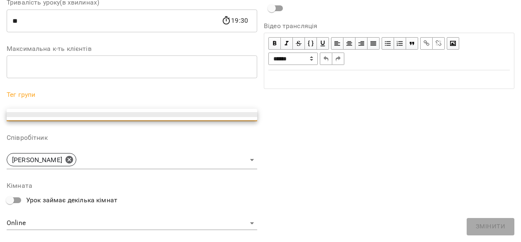
click at [210, 107] on div at bounding box center [260, 121] width 521 height 242
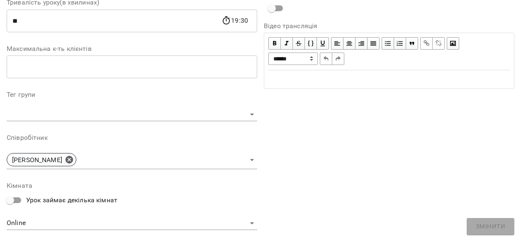
click at [189, 92] on label "Тег групи" at bounding box center [132, 95] width 250 height 7
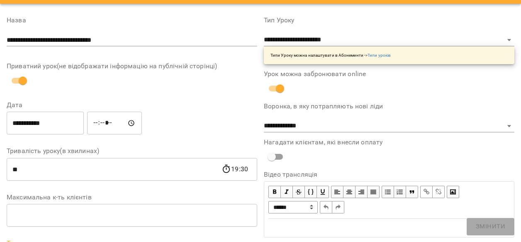
scroll to position [0, 0]
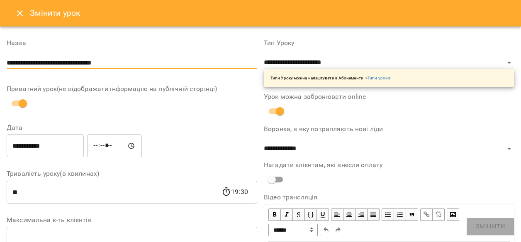
click at [132, 61] on input "**********" at bounding box center [132, 62] width 250 height 13
drag, startPoint x: 132, startPoint y: 61, endPoint x: 0, endPoint y: 67, distance: 132.0
click at [102, 66] on input "**********" at bounding box center [132, 62] width 250 height 13
drag, startPoint x: 129, startPoint y: 63, endPoint x: 2, endPoint y: 62, distance: 126.8
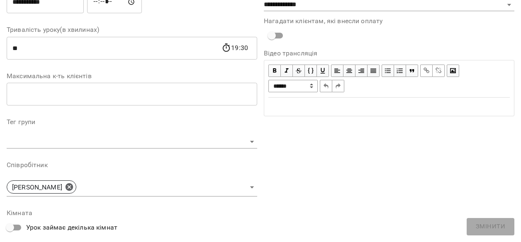
scroll to position [146, 0]
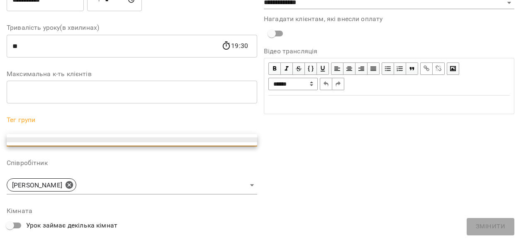
click at [85, 140] on li at bounding box center [132, 140] width 250 height 5
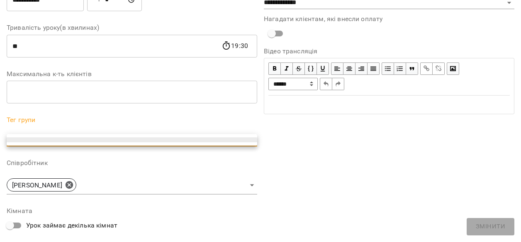
click at [252, 140] on li at bounding box center [132, 140] width 250 height 5
click at [188, 120] on div at bounding box center [260, 121] width 521 height 242
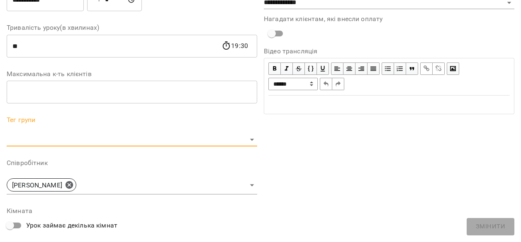
click at [169, 122] on label "Тег групи" at bounding box center [132, 120] width 250 height 7
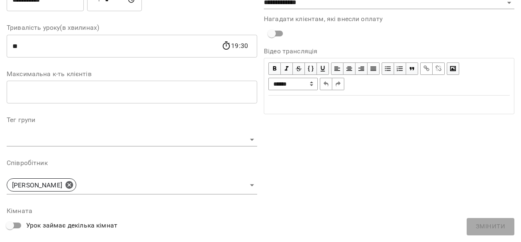
click at [169, 122] on label "Тег групи" at bounding box center [132, 120] width 250 height 7
click at [174, 162] on label "Співробітник" at bounding box center [132, 163] width 250 height 7
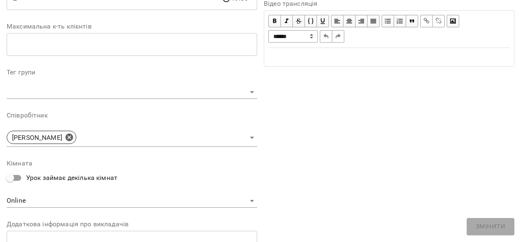
scroll to position [196, 0]
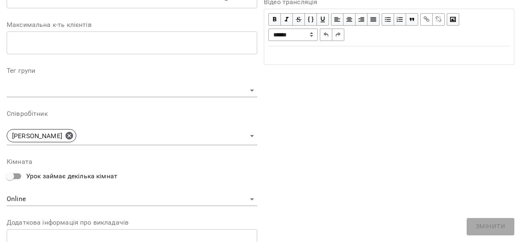
click at [27, 70] on label "Тег групи" at bounding box center [132, 71] width 250 height 7
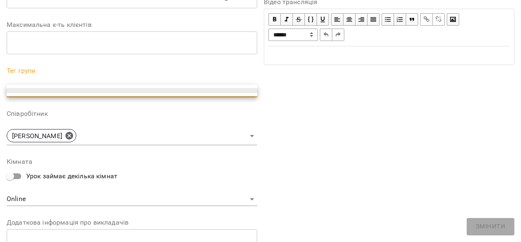
click at [41, 86] on ul at bounding box center [132, 91] width 250 height 12
click at [39, 95] on ul at bounding box center [132, 91] width 250 height 12
click at [41, 92] on li at bounding box center [132, 90] width 250 height 5
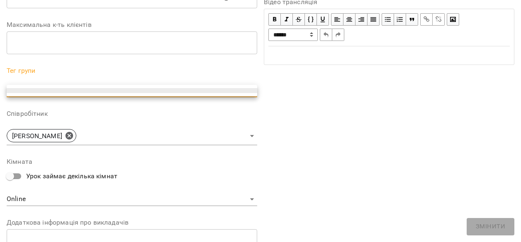
click at [41, 92] on li at bounding box center [132, 90] width 250 height 5
click at [254, 90] on li at bounding box center [132, 90] width 250 height 5
click at [254, 90] on div at bounding box center [260, 121] width 521 height 242
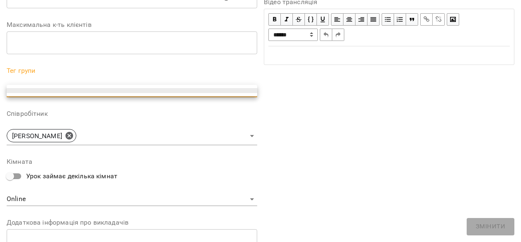
click at [177, 90] on li at bounding box center [132, 90] width 250 height 5
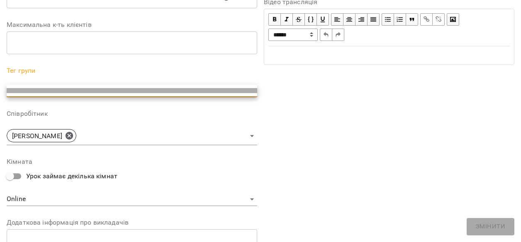
click at [177, 88] on li at bounding box center [132, 90] width 250 height 5
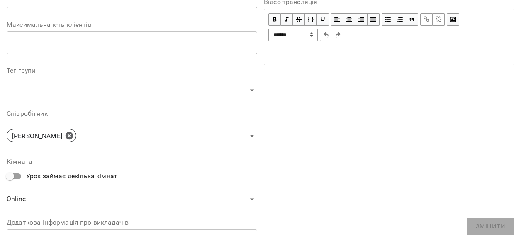
click at [177, 88] on ul at bounding box center [101, 90] width 188 height 7
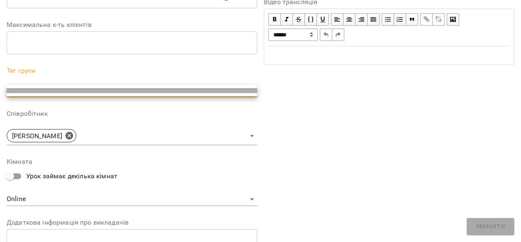
click at [177, 88] on li at bounding box center [132, 90] width 250 height 5
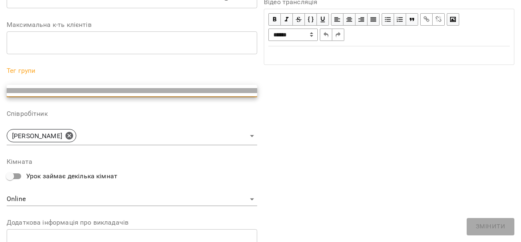
click at [182, 91] on li at bounding box center [132, 90] width 250 height 5
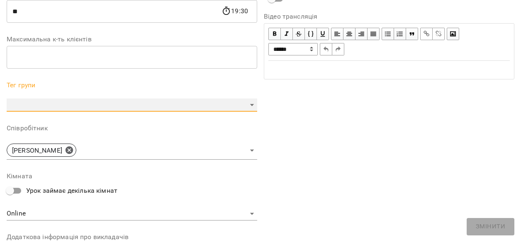
scroll to position [178, 0]
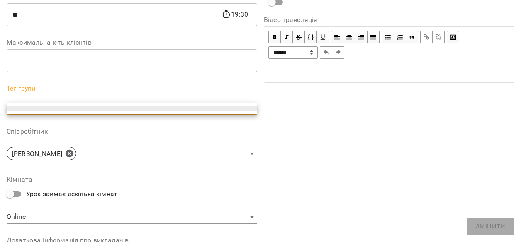
click at [230, 109] on li at bounding box center [132, 108] width 250 height 5
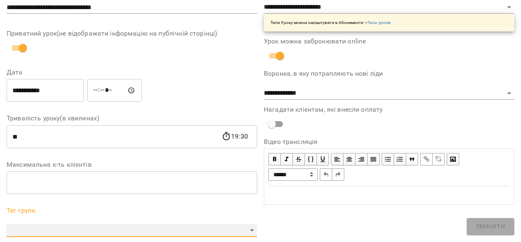
scroll to position [0, 0]
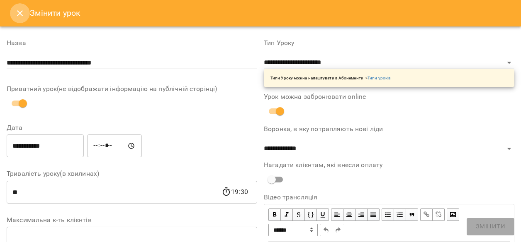
click at [22, 15] on icon "Close" at bounding box center [20, 13] width 6 height 6
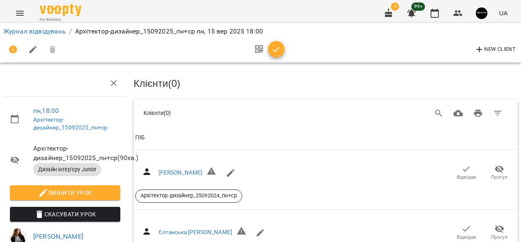
scroll to position [46, 0]
click at [93, 188] on span "Змінити урок" at bounding box center [65, 193] width 97 height 10
select select "**********"
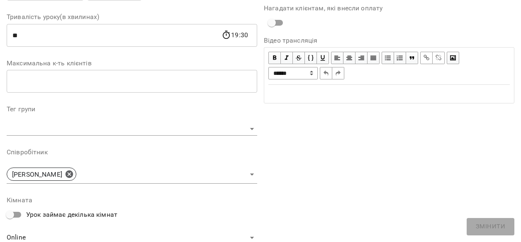
scroll to position [169, 0]
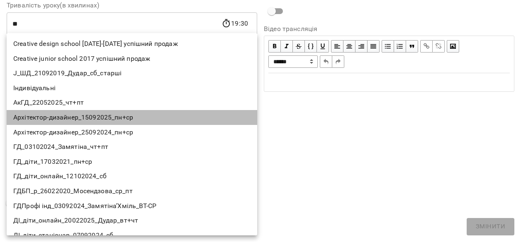
click at [120, 116] on li "Архітектор-дизайнер_15092025_пн+ср" at bounding box center [132, 117] width 250 height 15
type input "**********"
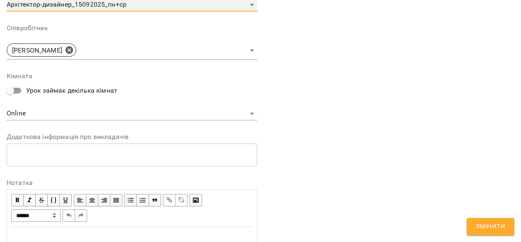
scroll to position [286, 0]
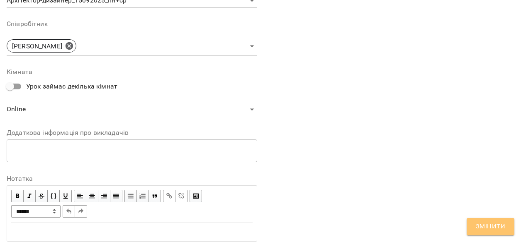
click at [499, 228] on span "Змінити" at bounding box center [489, 227] width 29 height 11
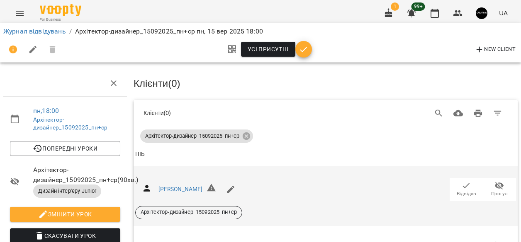
scroll to position [0, 0]
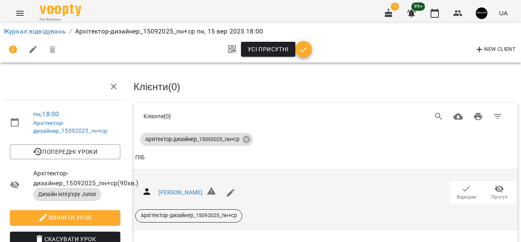
click at [369, 177] on div "Ільїна Олександра Відвідав Прогул Архітектор-дизайнер_15092025_пн+ср" at bounding box center [325, 200] width 381 height 46
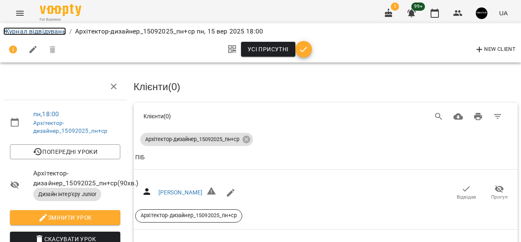
click at [32, 32] on link "Журнал відвідувань" at bounding box center [34, 31] width 63 height 8
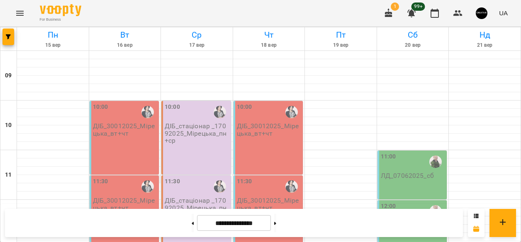
scroll to position [436, 0]
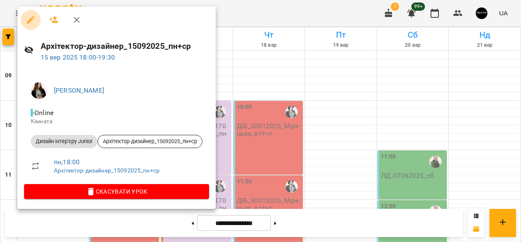
click at [29, 20] on icon "button" at bounding box center [30, 19] width 7 height 7
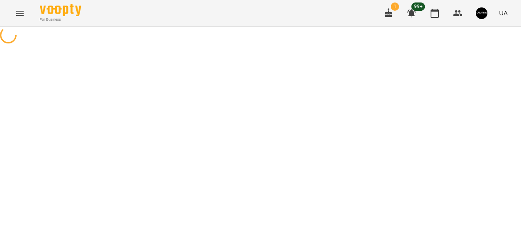
select select "**********"
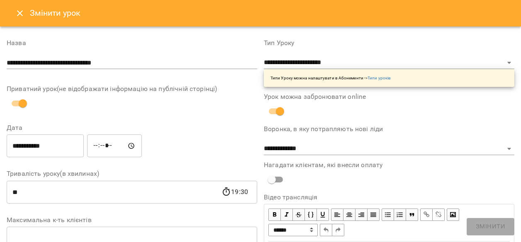
scroll to position [0, 0]
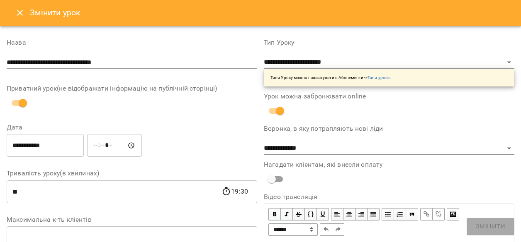
click at [21, 12] on icon "Close" at bounding box center [20, 13] width 10 height 10
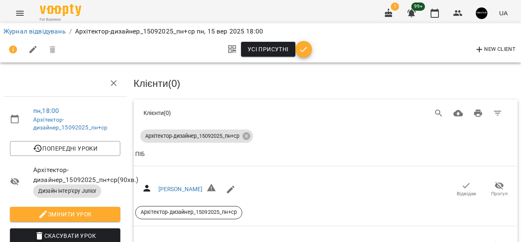
scroll to position [9, 0]
click at [305, 51] on icon "button" at bounding box center [303, 50] width 10 height 10
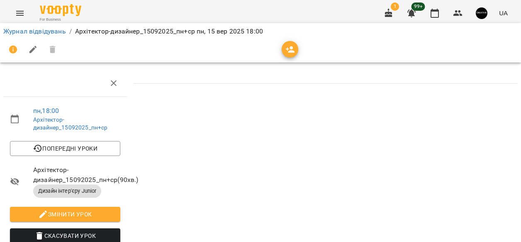
click at [294, 52] on icon "button" at bounding box center [290, 49] width 9 height 7
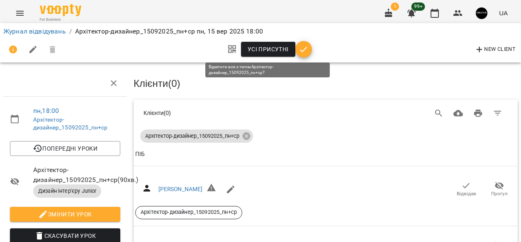
click at [278, 50] on span "Усі присутні" at bounding box center [267, 49] width 41 height 10
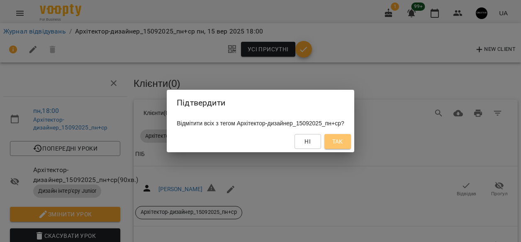
click at [343, 141] on span "Так" at bounding box center [337, 142] width 11 height 10
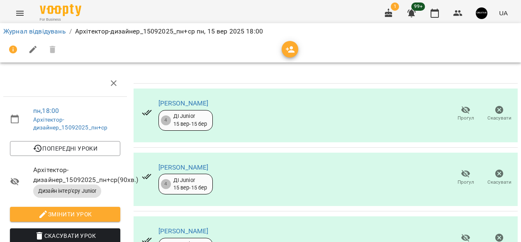
scroll to position [0, 0]
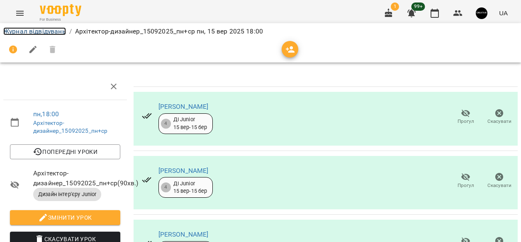
click at [45, 30] on link "Журнал відвідувань" at bounding box center [34, 31] width 63 height 8
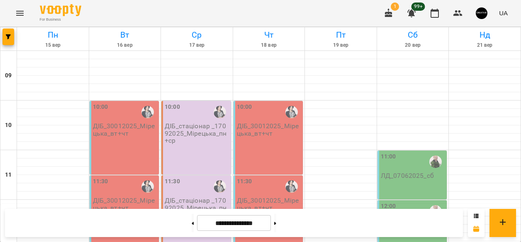
scroll to position [161, 0]
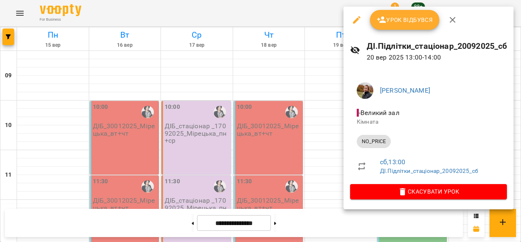
click at [356, 17] on icon "button" at bounding box center [356, 20] width 10 height 10
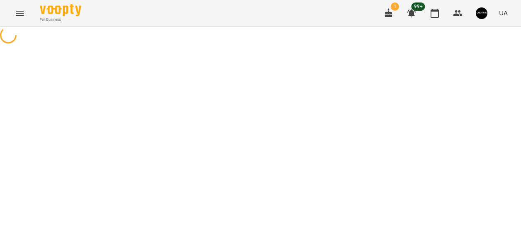
select select "********"
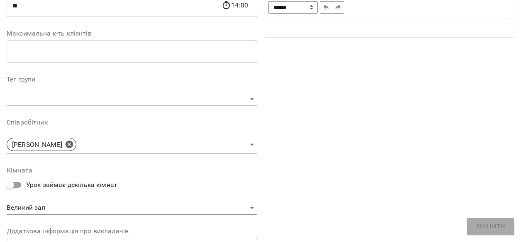
scroll to position [208, 0]
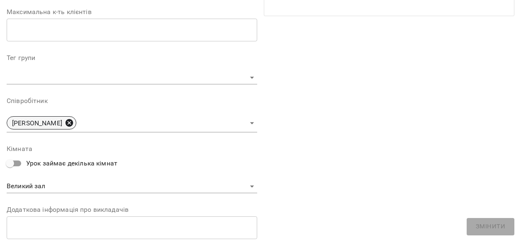
click at [71, 122] on icon at bounding box center [68, 122] width 7 height 7
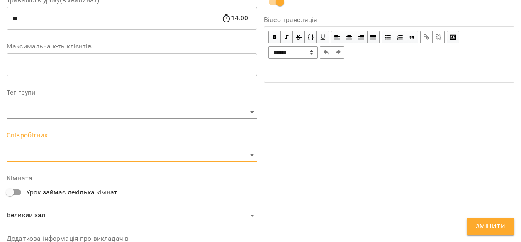
scroll to position [243, 0]
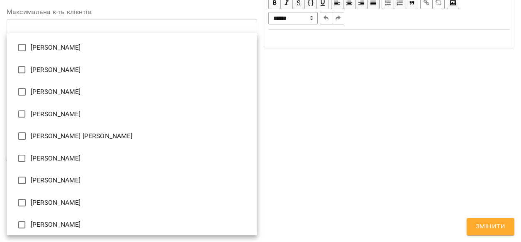
click at [34, 161] on li "[PERSON_NAME]" at bounding box center [132, 159] width 250 height 22
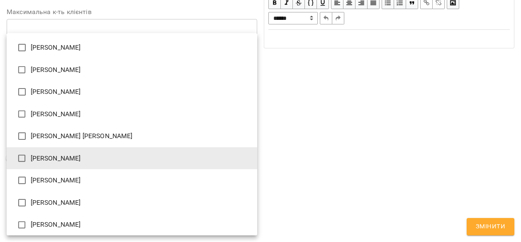
type input "**********"
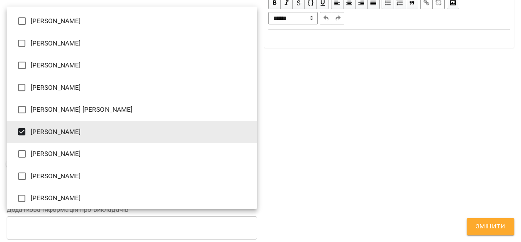
click at [488, 227] on div at bounding box center [260, 121] width 521 height 242
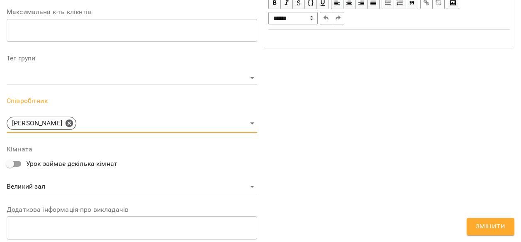
click at [481, 227] on span "Змінити" at bounding box center [489, 227] width 29 height 11
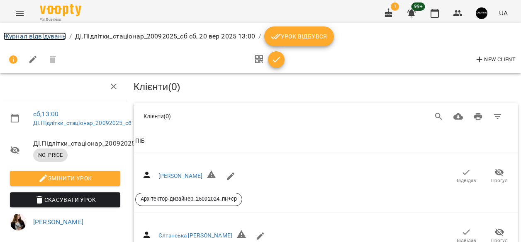
click at [15, 36] on link "Журнал відвідувань" at bounding box center [34, 36] width 63 height 8
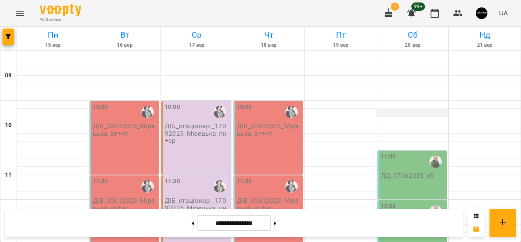
scroll to position [171, 0]
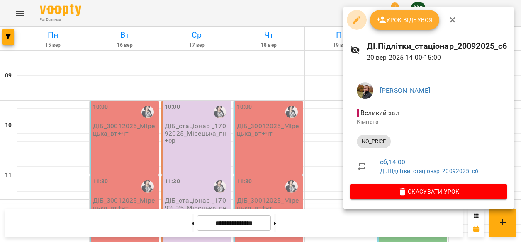
click at [354, 17] on icon "button" at bounding box center [356, 20] width 10 height 10
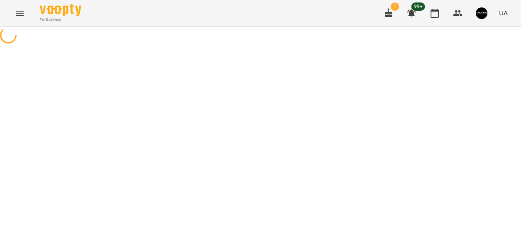
select select "********"
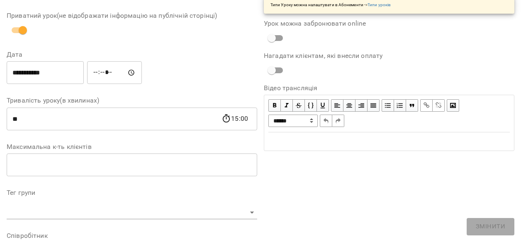
scroll to position [98, 0]
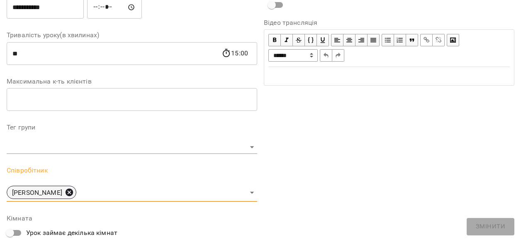
click at [73, 193] on icon at bounding box center [69, 192] width 9 height 9
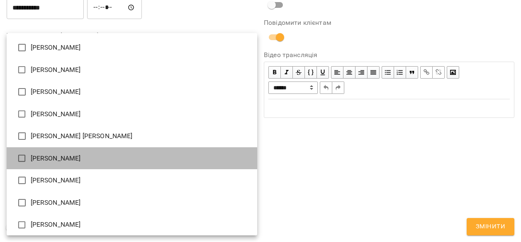
click at [67, 156] on li "[PERSON_NAME]" at bounding box center [132, 159] width 250 height 22
type input "**********"
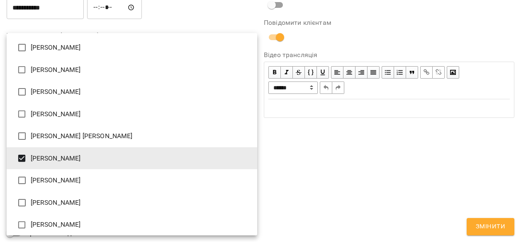
click at [482, 228] on div at bounding box center [260, 121] width 521 height 242
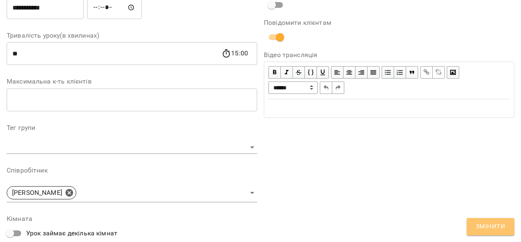
click at [495, 225] on span "Змінити" at bounding box center [489, 227] width 29 height 11
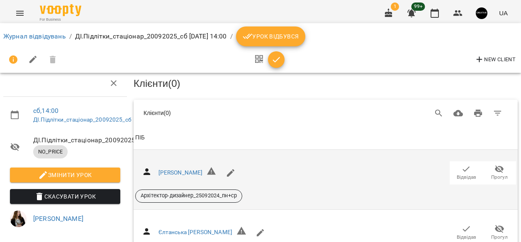
scroll to position [0, 0]
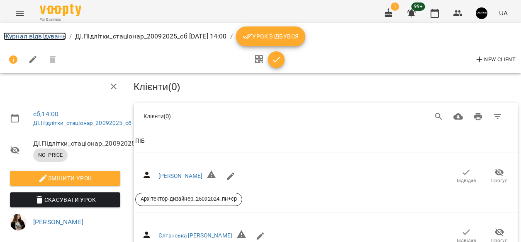
click at [31, 37] on link "Журнал відвідувань" at bounding box center [34, 36] width 63 height 8
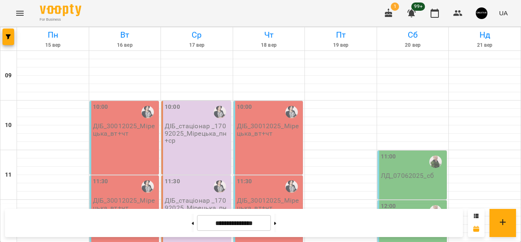
scroll to position [230, 0]
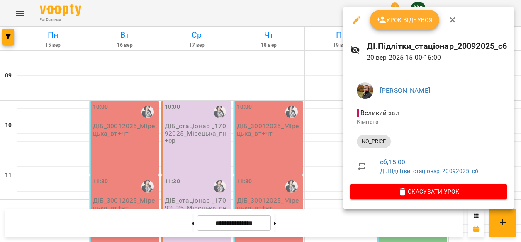
click at [262, 134] on div at bounding box center [260, 121] width 521 height 242
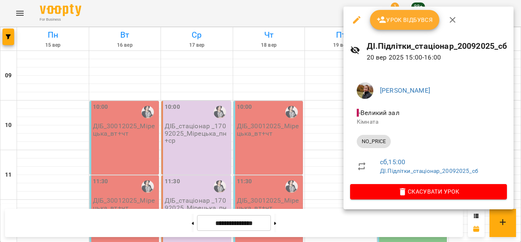
click at [354, 25] on button "button" at bounding box center [357, 20] width 20 height 20
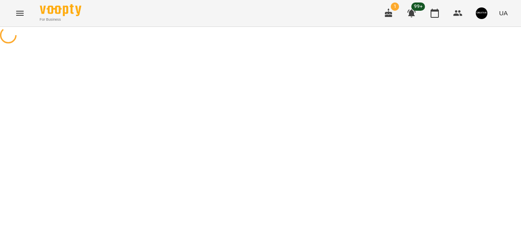
select select "********"
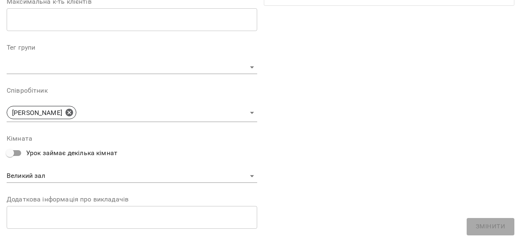
scroll to position [221, 0]
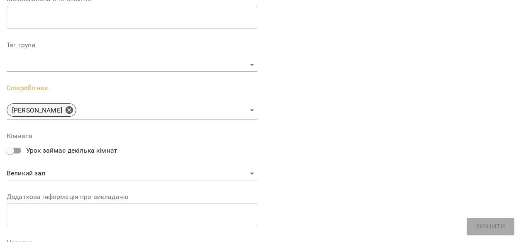
click at [76, 109] on div "[PERSON_NAME]" at bounding box center [42, 110] width 70 height 13
click at [73, 110] on icon at bounding box center [69, 110] width 9 height 9
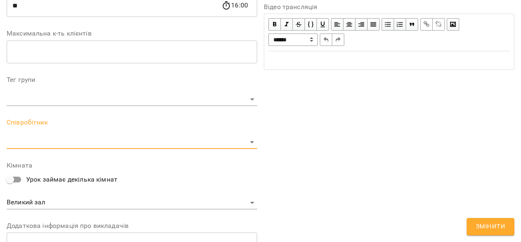
scroll to position [256, 0]
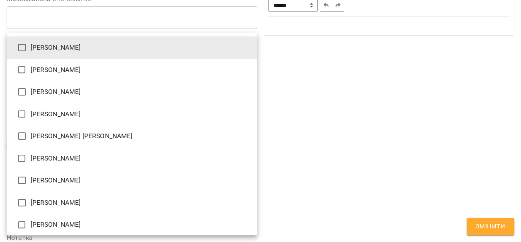
click at [44, 158] on li "[PERSON_NAME]" at bounding box center [132, 159] width 250 height 22
type input "**********"
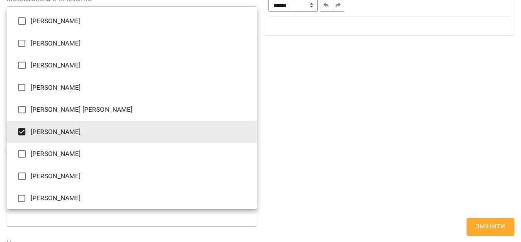
click at [501, 231] on div at bounding box center [260, 121] width 521 height 242
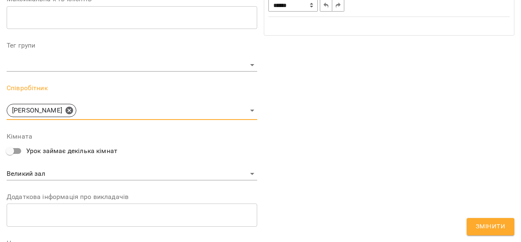
click at [490, 227] on span "Змінити" at bounding box center [489, 227] width 29 height 11
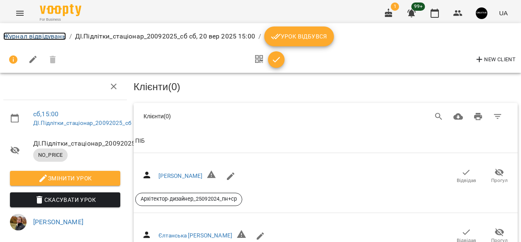
click at [33, 33] on link "Журнал відвідувань" at bounding box center [34, 36] width 63 height 8
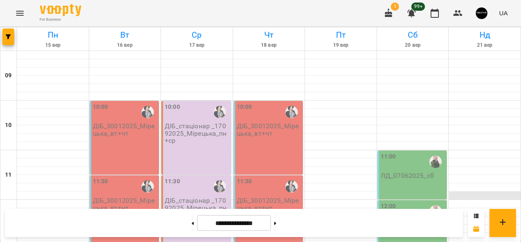
scroll to position [267, 0]
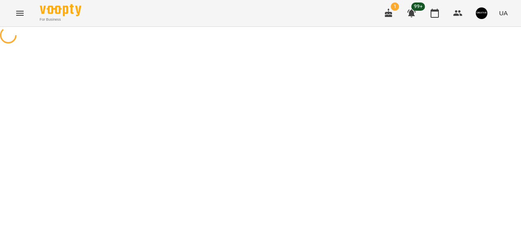
select select "********"
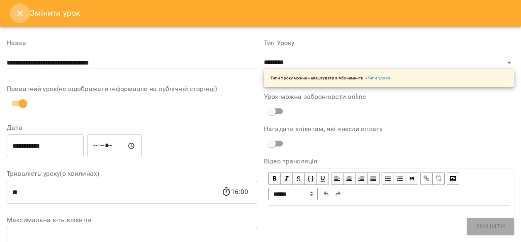
click at [22, 11] on icon "Close" at bounding box center [20, 13] width 6 height 6
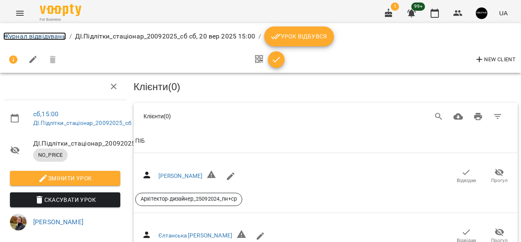
click at [24, 36] on link "Журнал відвідувань" at bounding box center [34, 36] width 63 height 8
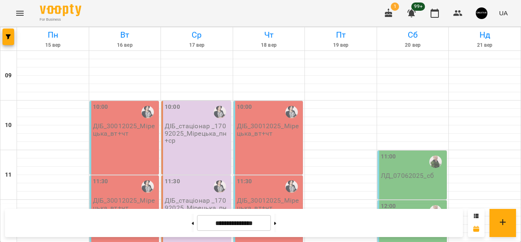
click at [191, 147] on div "10:00 ДІБ_стаціонар _17092025_Мірецька_пн+ср" at bounding box center [196, 138] width 70 height 74
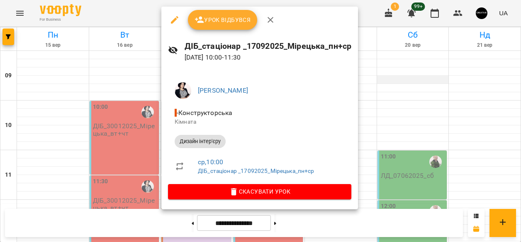
drag, startPoint x: 411, startPoint y: 78, endPoint x: 405, endPoint y: 76, distance: 6.3
click at [411, 78] on div at bounding box center [260, 121] width 521 height 242
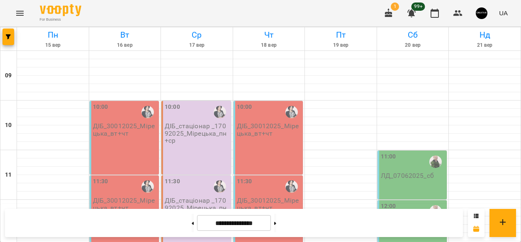
click at [20, 15] on icon "Menu" at bounding box center [20, 13] width 10 height 10
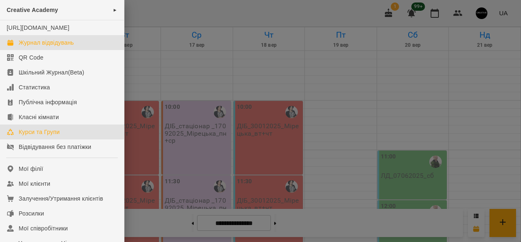
click at [30, 136] on div "Курси та Групи" at bounding box center [39, 132] width 41 height 8
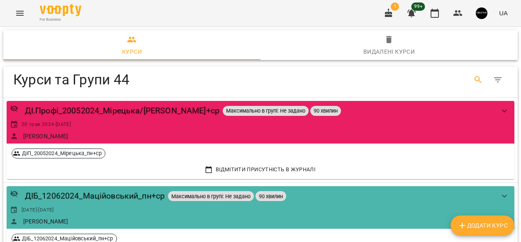
click at [479, 78] on icon "Search" at bounding box center [477, 79] width 7 height 7
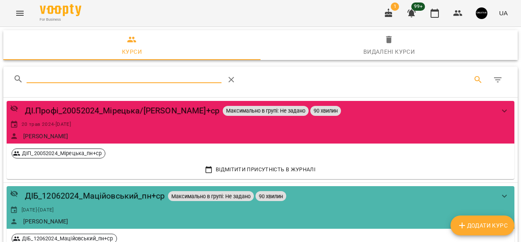
click at [172, 77] on input "Search" at bounding box center [124, 76] width 195 height 13
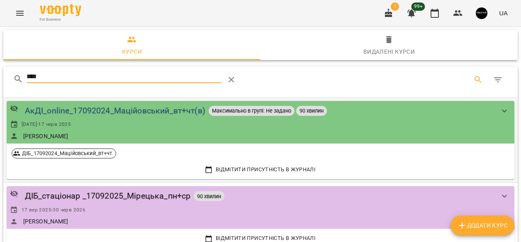
type input "****"
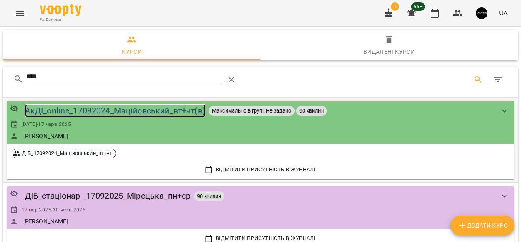
click at [101, 105] on div "АкДІ_online_17092024_Маційовський_вт+чт(в)" at bounding box center [115, 110] width 180 height 13
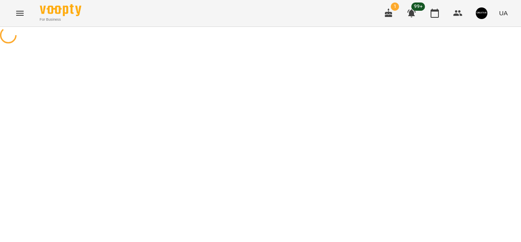
select select "**********"
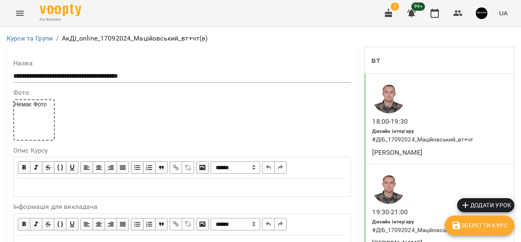
click at [18, 16] on icon "Menu" at bounding box center [20, 13] width 10 height 10
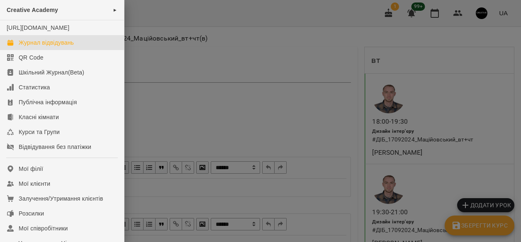
click at [41, 47] on div "Журнал відвідувань" at bounding box center [46, 43] width 55 height 8
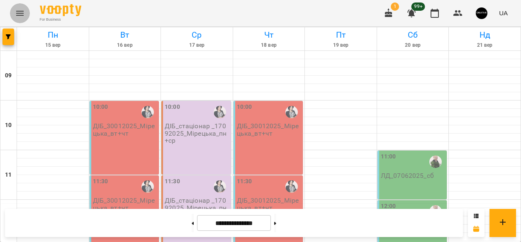
click at [22, 12] on icon "Menu" at bounding box center [20, 13] width 10 height 10
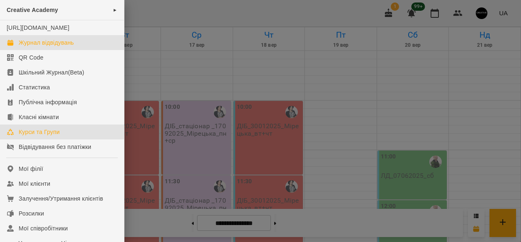
click at [34, 136] on div "Курси та Групи" at bounding box center [39, 132] width 41 height 8
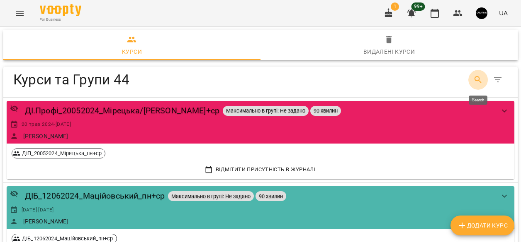
click at [473, 78] on icon "Search" at bounding box center [478, 80] width 10 height 10
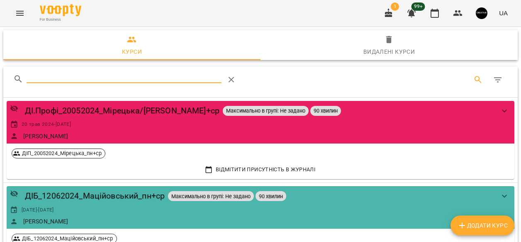
click at [36, 77] on input "Search" at bounding box center [124, 76] width 195 height 13
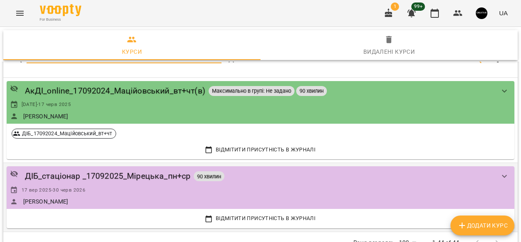
scroll to position [15, 0]
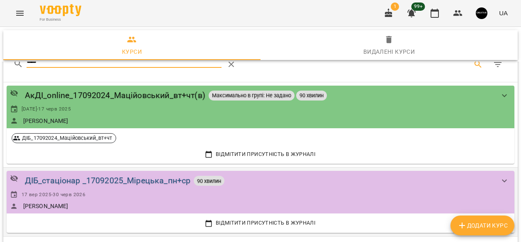
type input "****"
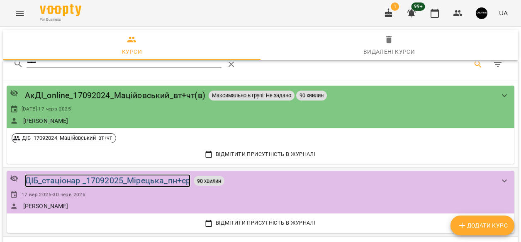
click at [143, 179] on div "ДІБ_стаціонар _17092025_Мірецька_пн+ср" at bounding box center [108, 181] width 166 height 13
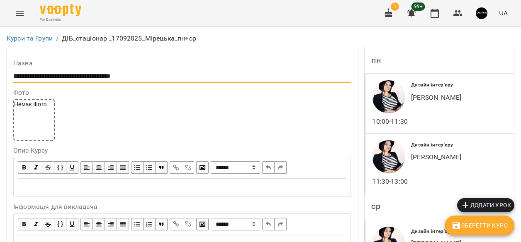
drag, startPoint x: 150, startPoint y: 77, endPoint x: 7, endPoint y: 75, distance: 143.4
click at [7, 75] on div "**********" at bounding box center [182, 157] width 351 height 221
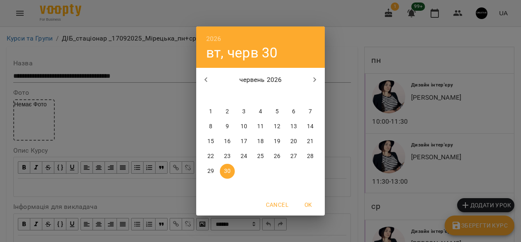
click at [207, 85] on icon "button" at bounding box center [206, 80] width 10 height 10
click at [208, 82] on icon "button" at bounding box center [206, 80] width 10 height 10
click at [242, 170] on p "29" at bounding box center [243, 171] width 7 height 8
type input "**********"
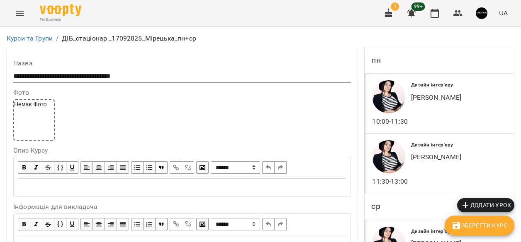
click at [470, 225] on span "Зберегти Курс" at bounding box center [479, 226] width 56 height 10
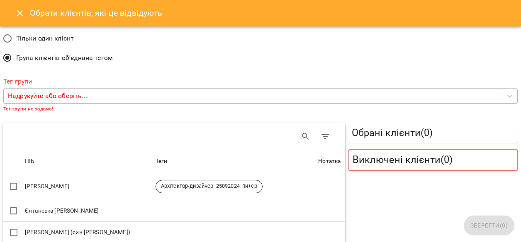
click at [77, 95] on p "Надрукуйте або оберіть..." at bounding box center [47, 96] width 79 height 10
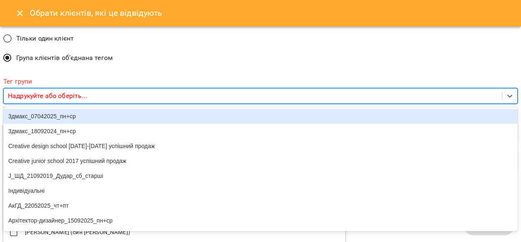
paste input "**********"
type input "**********"
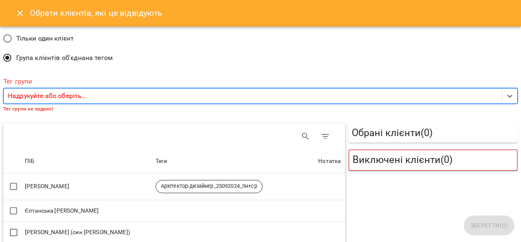
click at [163, 97] on div "Надрукуйте або оберіть..." at bounding box center [253, 96] width 498 height 15
click at [116, 96] on div "Надрукуйте або оберіть..." at bounding box center [253, 96] width 498 height 15
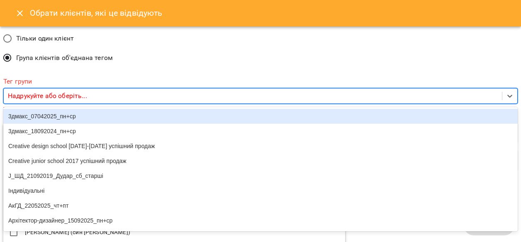
paste input "**********"
type input "**********"
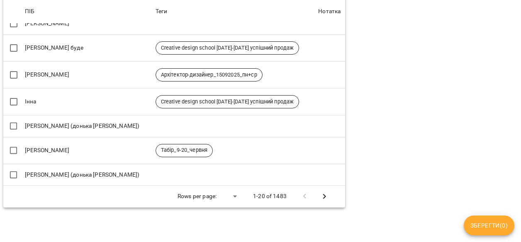
scroll to position [0, 0]
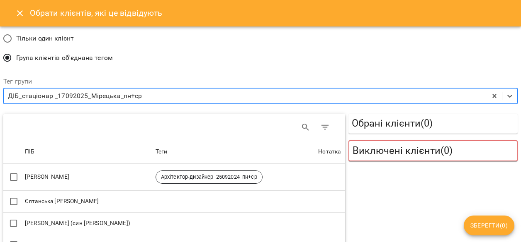
click at [476, 227] on span "Зберегти ( 0 )" at bounding box center [488, 226] width 37 height 10
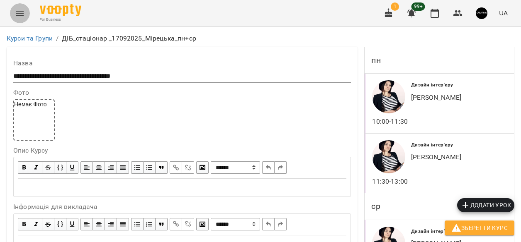
click at [22, 12] on icon "Menu" at bounding box center [19, 13] width 7 height 5
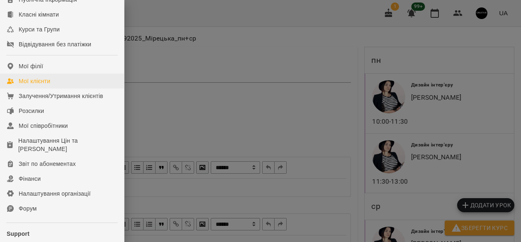
scroll to position [127, 0]
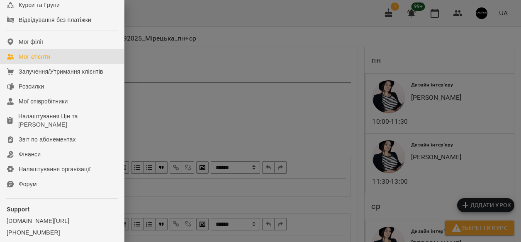
click at [27, 61] on div "Мої клієнти" at bounding box center [35, 57] width 32 height 8
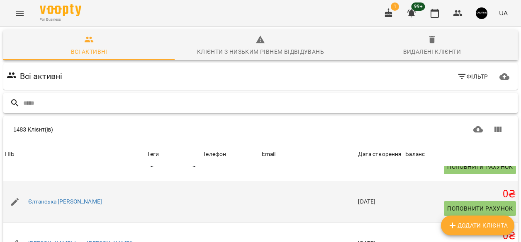
scroll to position [28, 0]
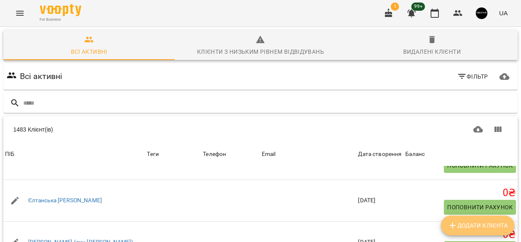
click at [473, 224] on span "Додати клієнта" at bounding box center [477, 226] width 60 height 10
select select "**"
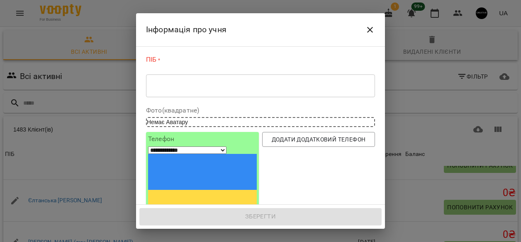
click at [181, 87] on textarea at bounding box center [260, 86] width 217 height 8
click at [163, 90] on div "* ​" at bounding box center [260, 85] width 229 height 23
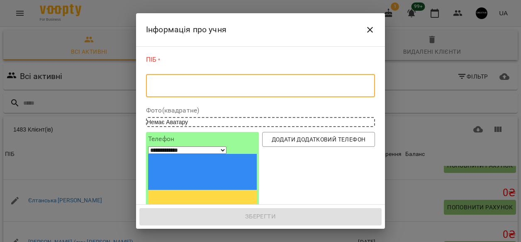
paste textarea "**********"
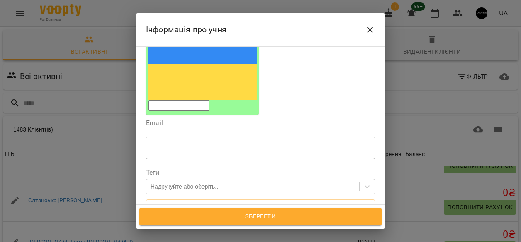
scroll to position [130, 0]
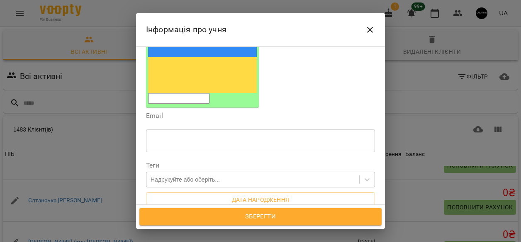
type textarea "**********"
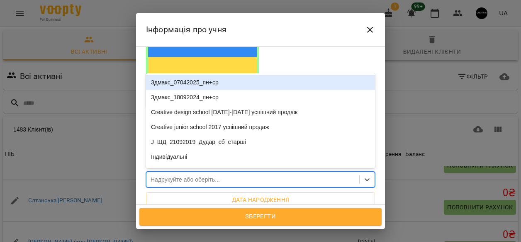
click at [199, 176] on div "Надрукуйте або оберіть..." at bounding box center [184, 180] width 69 height 8
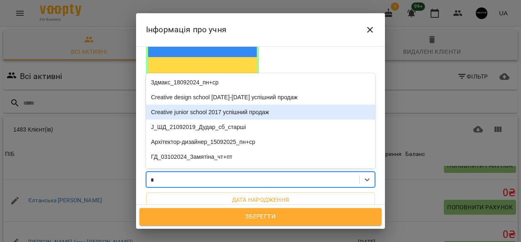
type input "**"
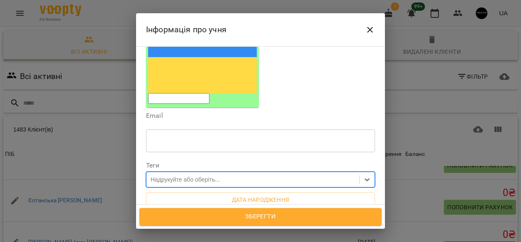
click at [339, 173] on div "Надрукуйте або оберіть..." at bounding box center [252, 180] width 213 height 14
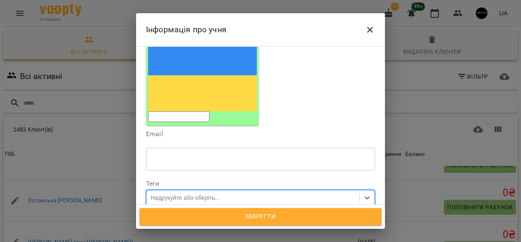
scroll to position [113, 0]
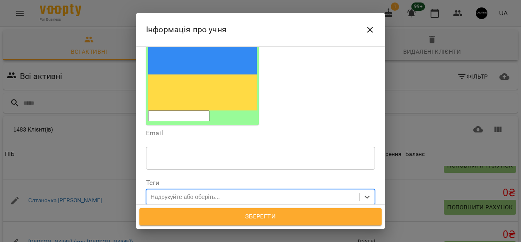
click at [163, 193] on div "Надрукуйте або оберіть..." at bounding box center [184, 197] width 69 height 8
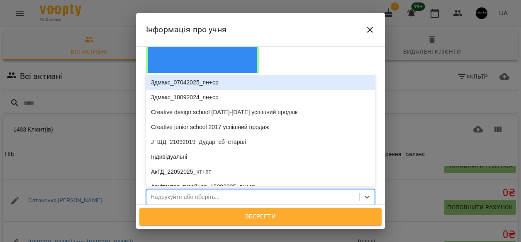
paste input "**********"
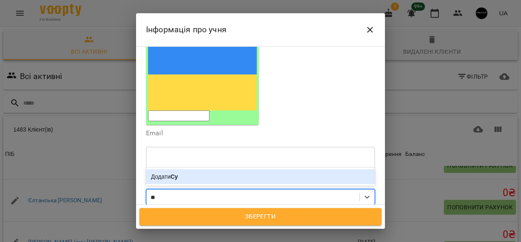
type input "*"
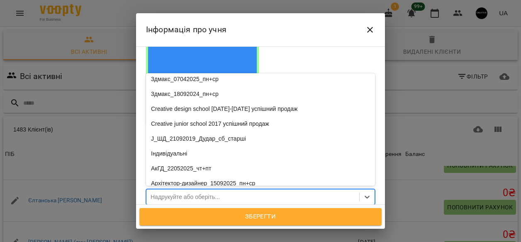
scroll to position [0, 0]
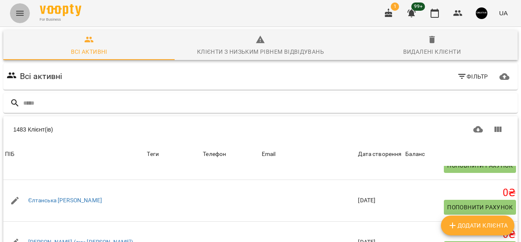
click at [24, 15] on icon "Menu" at bounding box center [20, 13] width 10 height 10
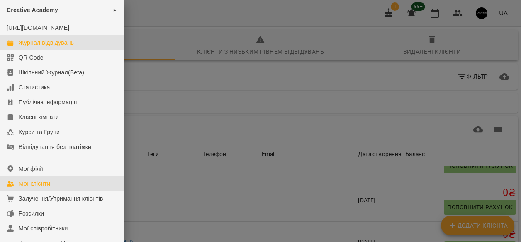
click at [50, 47] on div "Журнал відвідувань" at bounding box center [46, 43] width 55 height 8
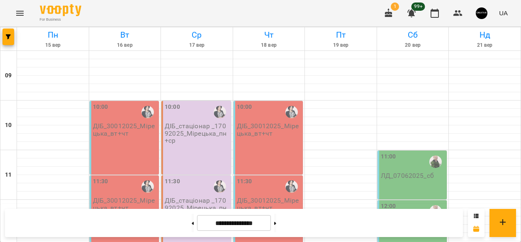
click at [115, 138] on div "10:00 ДІБ_30012025_Мірецька_вт+чт" at bounding box center [125, 138] width 70 height 74
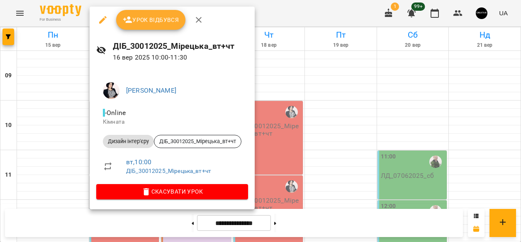
click at [336, 67] on div at bounding box center [260, 121] width 521 height 242
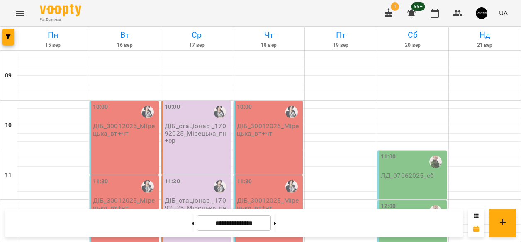
click at [198, 122] on div "10:00 ДІБ_стаціонар _17092025_Мірецька_пн+ср" at bounding box center [197, 124] width 65 height 42
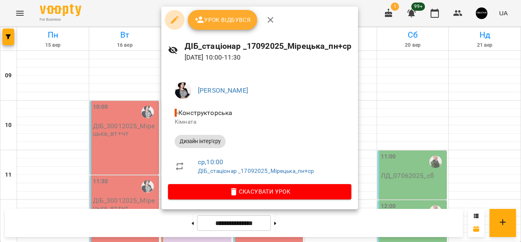
click at [172, 19] on icon "button" at bounding box center [175, 20] width 10 height 10
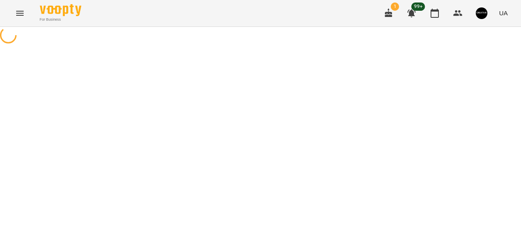
select select "**********"
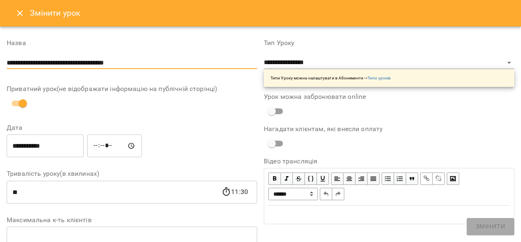
drag, startPoint x: 151, startPoint y: 58, endPoint x: 147, endPoint y: 69, distance: 12.1
click at [147, 69] on div "**********" at bounding box center [132, 56] width 250 height 33
click at [19, 14] on icon "Close" at bounding box center [20, 13] width 6 height 6
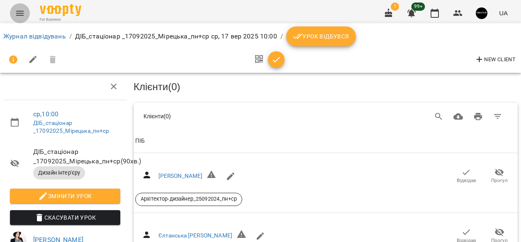
click at [20, 14] on icon "Menu" at bounding box center [20, 13] width 10 height 10
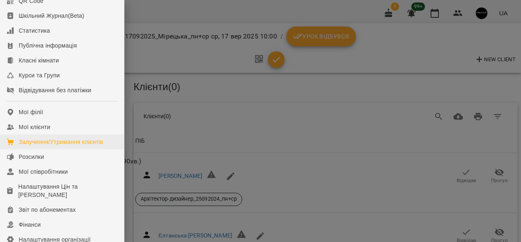
scroll to position [67, 0]
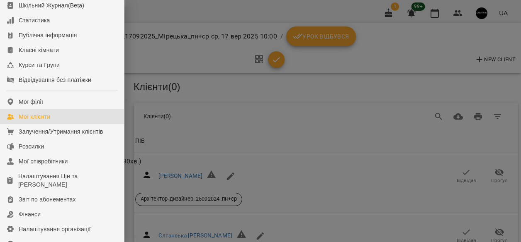
click at [41, 121] on div "Мої клієнти" at bounding box center [35, 117] width 32 height 8
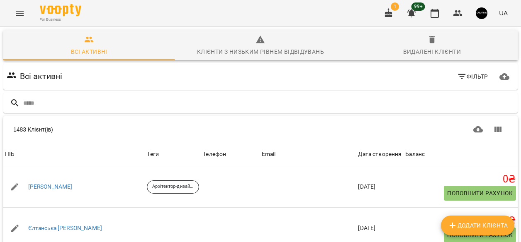
click at [463, 225] on span "Додати клієнта" at bounding box center [477, 226] width 60 height 10
select select "**"
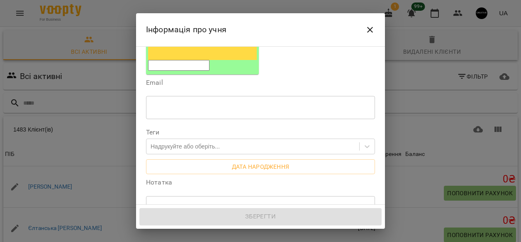
scroll to position [168, 0]
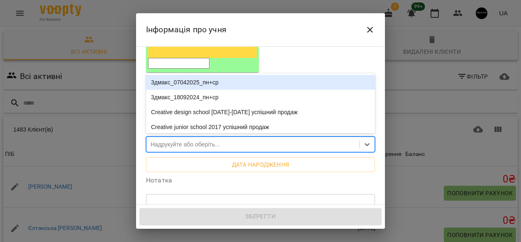
click at [182, 141] on div "Надрукуйте або оберіть..." at bounding box center [184, 145] width 69 height 8
paste input "**********"
type input "**********"
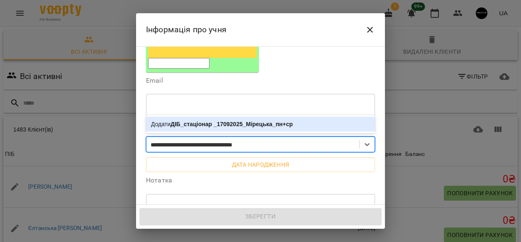
click at [227, 121] on b "ДІБ_стаціонар _17092025_Мірецька_пн+ср" at bounding box center [231, 124] width 122 height 7
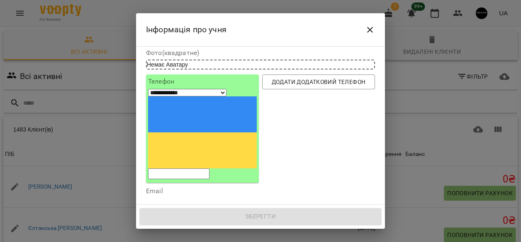
scroll to position [0, 0]
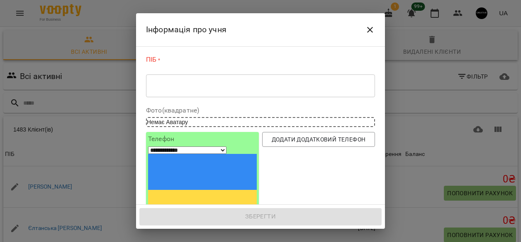
click at [204, 92] on div "* ​" at bounding box center [260, 85] width 229 height 23
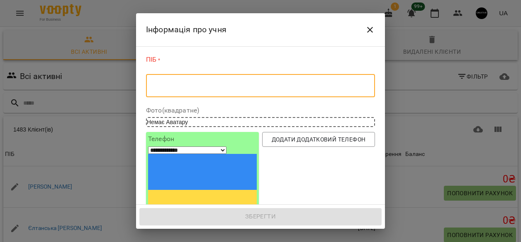
click at [181, 87] on textarea at bounding box center [260, 86] width 217 height 8
paste textarea "**********"
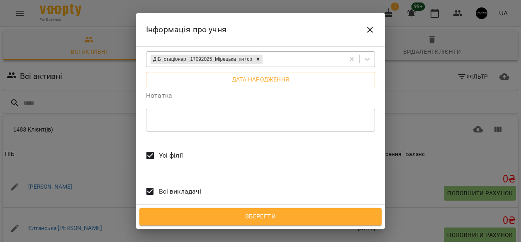
scroll to position [260, 0]
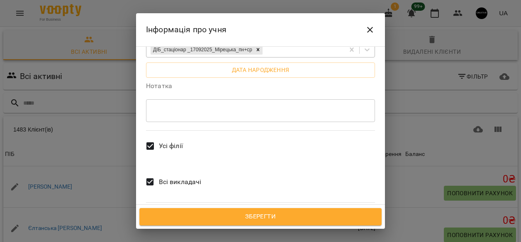
type textarea "**********"
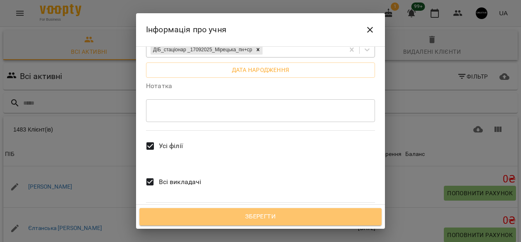
click at [242, 216] on span "Зберегти" at bounding box center [260, 217] width 224 height 11
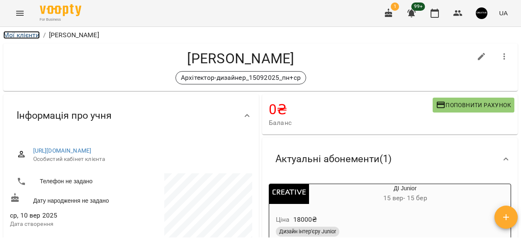
click at [17, 36] on link "Мої клієнти" at bounding box center [21, 35] width 36 height 8
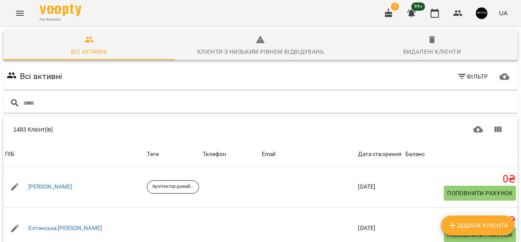
click at [13, 11] on button "Menu" at bounding box center [20, 13] width 20 height 20
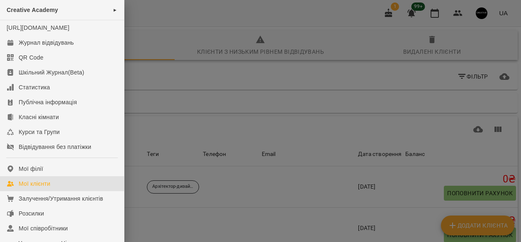
click at [157, 100] on div at bounding box center [260, 121] width 521 height 242
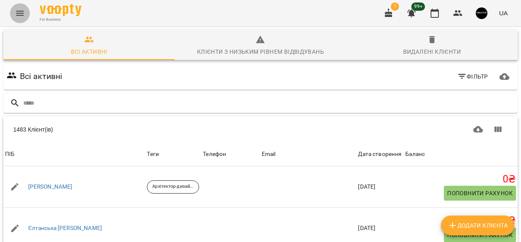
click at [17, 11] on icon "Menu" at bounding box center [19, 13] width 7 height 5
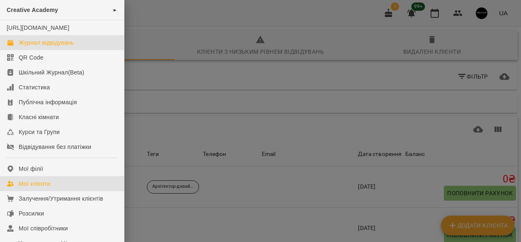
click at [29, 47] on div "Журнал відвідувань" at bounding box center [46, 43] width 55 height 8
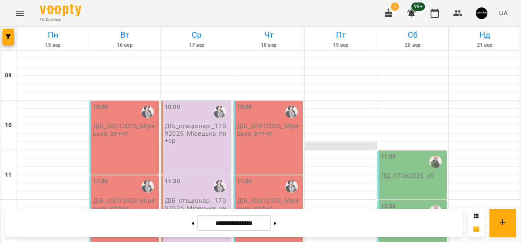
scroll to position [443, 0]
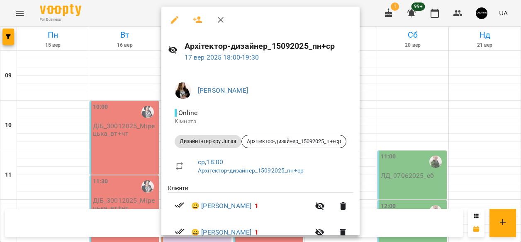
click at [172, 19] on icon "button" at bounding box center [175, 20] width 10 height 10
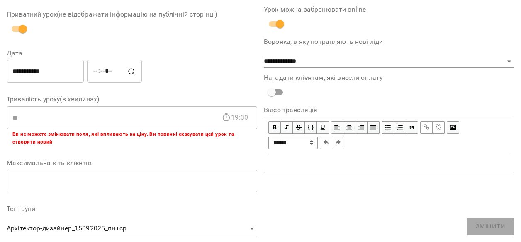
scroll to position [53, 0]
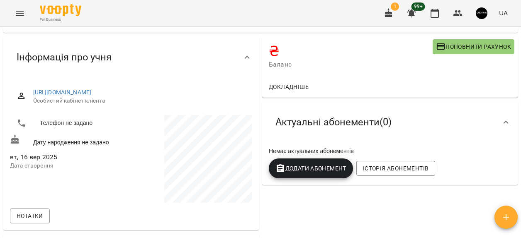
scroll to position [60, 0]
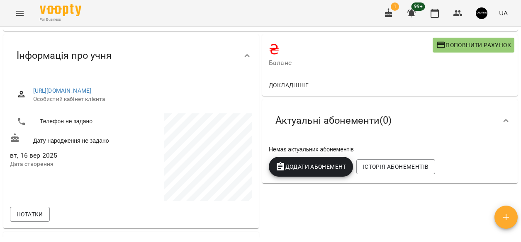
click at [296, 169] on span "Додати Абонемент" at bounding box center [310, 167] width 71 height 10
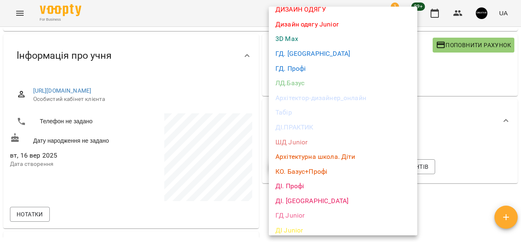
scroll to position [90, 0]
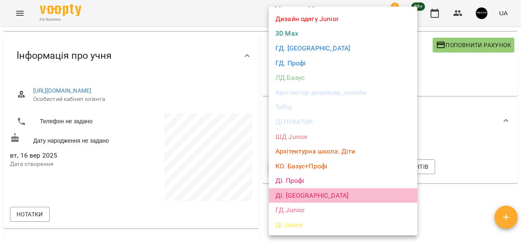
click at [293, 196] on li "ДІ. [GEOGRAPHIC_DATA]" at bounding box center [343, 196] width 148 height 15
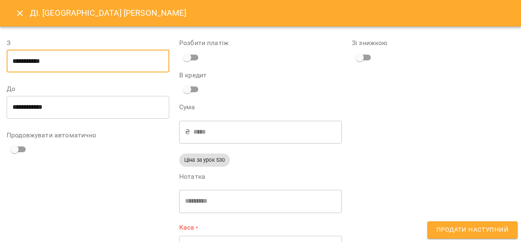
click at [85, 61] on input "**********" at bounding box center [88, 61] width 162 height 23
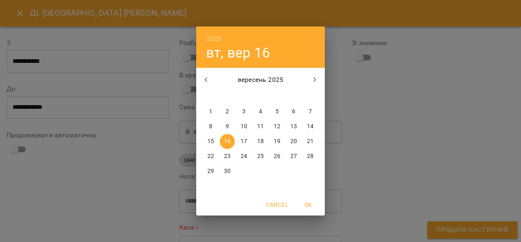
click at [230, 144] on p "16" at bounding box center [227, 142] width 7 height 8
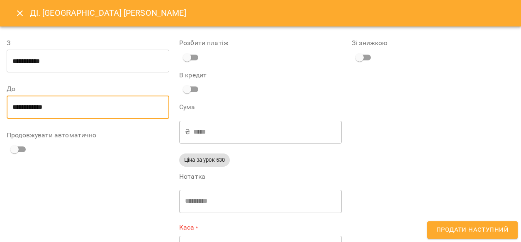
click at [39, 110] on input "**********" at bounding box center [88, 107] width 162 height 23
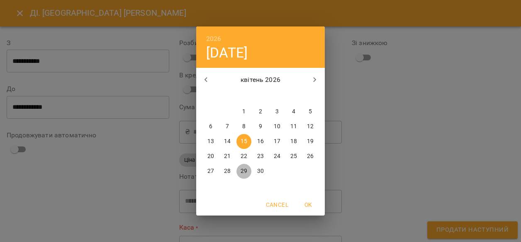
click at [242, 173] on p "29" at bounding box center [243, 171] width 7 height 8
type input "**********"
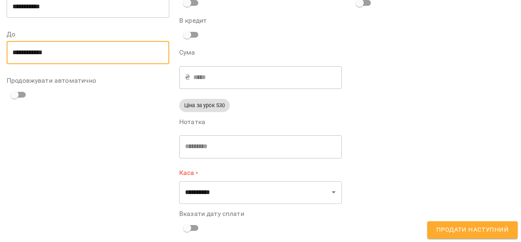
scroll to position [62, 0]
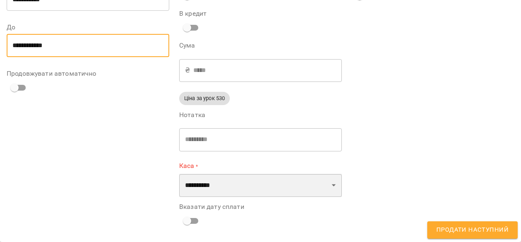
click at [333, 183] on select "**********" at bounding box center [260, 185] width 162 height 23
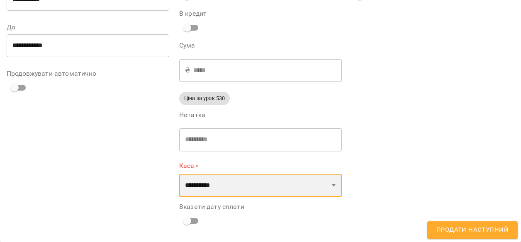
select select "****"
click at [179, 174] on select "**********" at bounding box center [260, 185] width 162 height 23
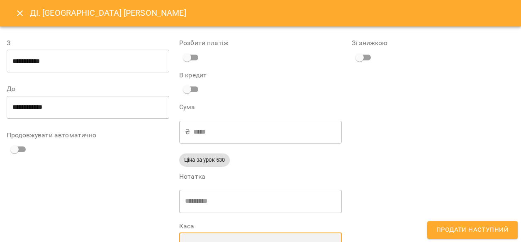
scroll to position [59, 0]
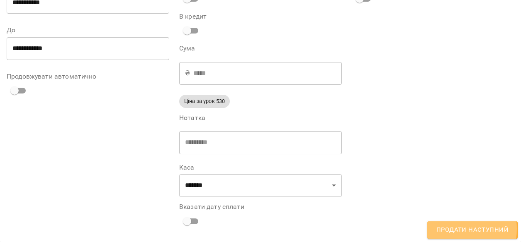
click at [445, 229] on span "Продати наступний" at bounding box center [472, 230] width 72 height 11
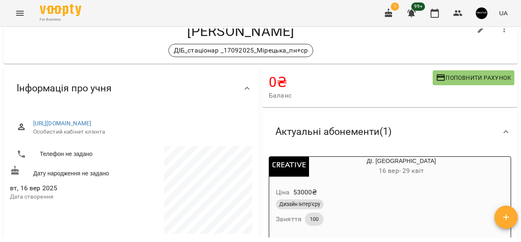
scroll to position [0, 0]
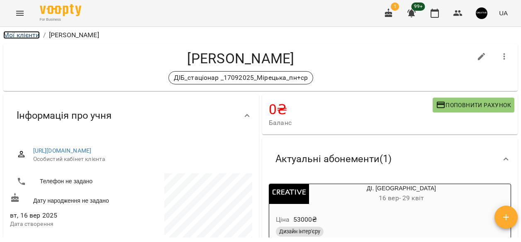
click at [15, 34] on link "Мої клієнти" at bounding box center [21, 35] width 36 height 8
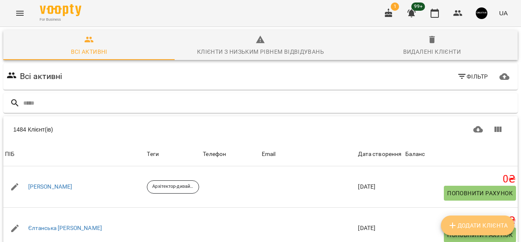
click at [464, 223] on span "Додати клієнта" at bounding box center [477, 226] width 60 height 10
select select "**"
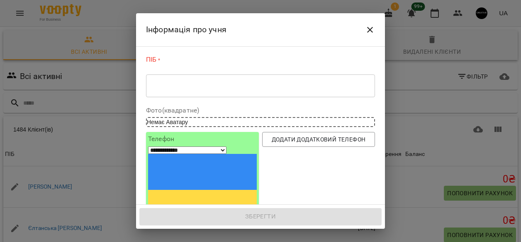
click at [195, 85] on textarea at bounding box center [260, 86] width 217 height 8
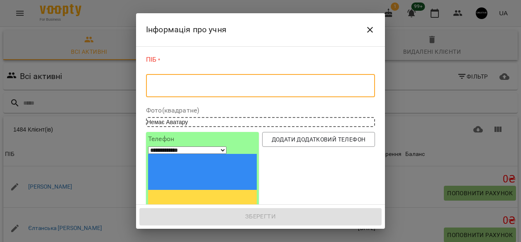
paste textarea "**********"
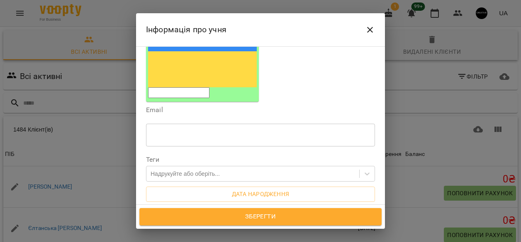
scroll to position [148, 0]
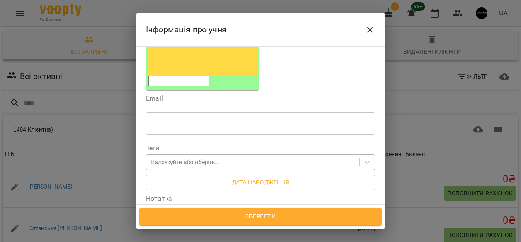
type textarea "**********"
click at [219, 158] on div "Надрукуйте або оберіть..." at bounding box center [184, 162] width 69 height 8
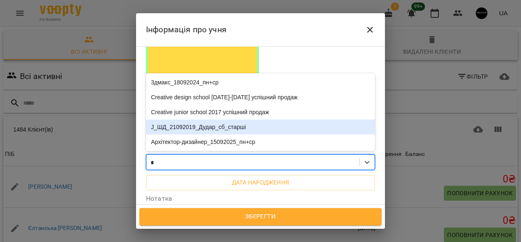
type input "**"
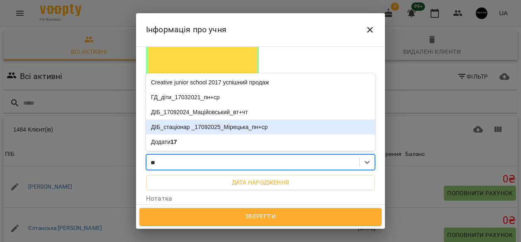
click at [267, 120] on div "ДІБ_стаціонар _17092025_Мірецька_пн+ср" at bounding box center [260, 127] width 229 height 15
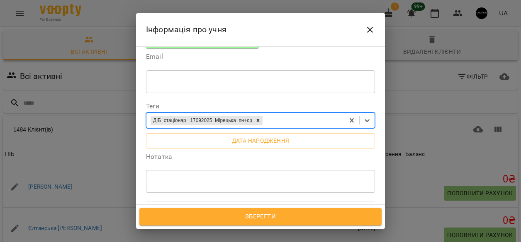
scroll to position [260, 0]
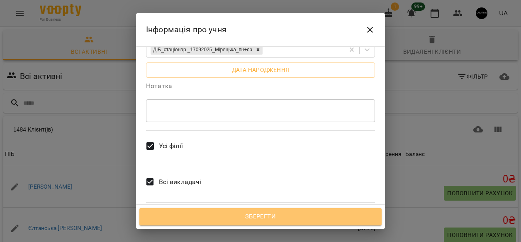
click at [260, 218] on span "Зберегти" at bounding box center [260, 217] width 224 height 11
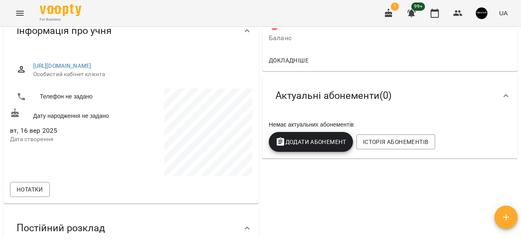
scroll to position [106, 0]
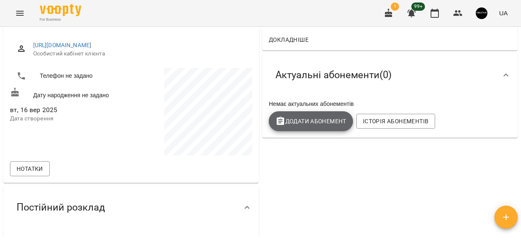
click at [320, 121] on span "Додати Абонемент" at bounding box center [310, 121] width 71 height 10
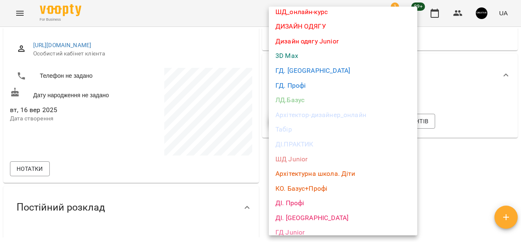
scroll to position [90, 0]
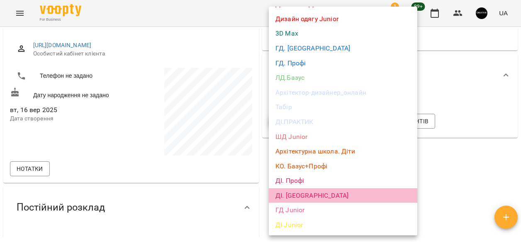
click at [289, 194] on li "ДІ. [GEOGRAPHIC_DATA]" at bounding box center [343, 196] width 148 height 15
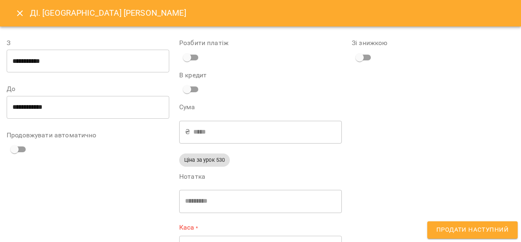
scroll to position [62, 0]
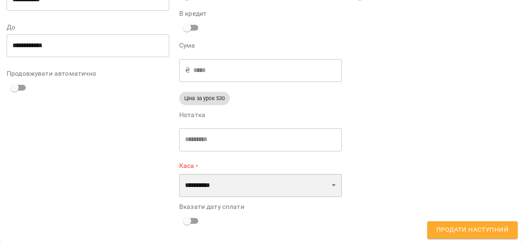
click at [316, 190] on select "**********" at bounding box center [260, 185] width 162 height 23
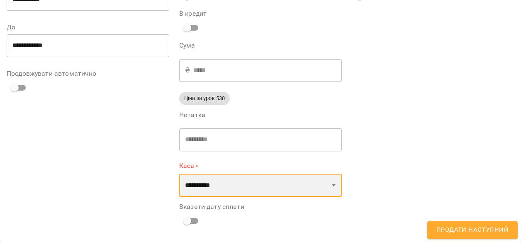
select select "****"
click at [179, 174] on select "**********" at bounding box center [260, 185] width 162 height 23
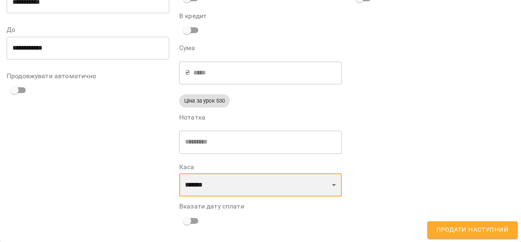
scroll to position [59, 0]
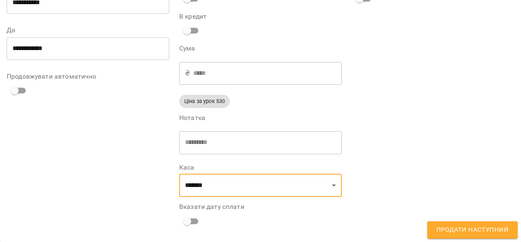
click at [472, 235] on span "Продати наступний" at bounding box center [472, 230] width 72 height 11
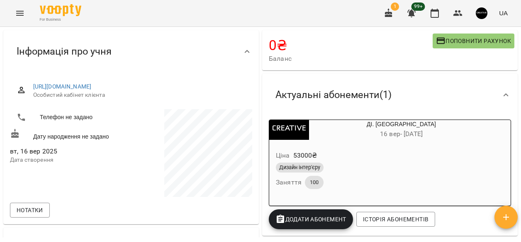
scroll to position [0, 0]
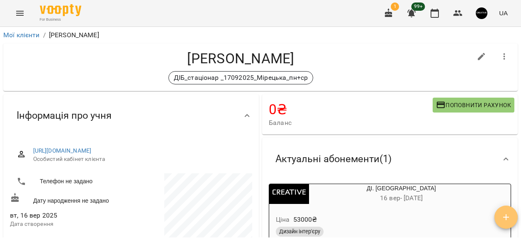
click at [513, 213] on span "button" at bounding box center [505, 218] width 23 height 10
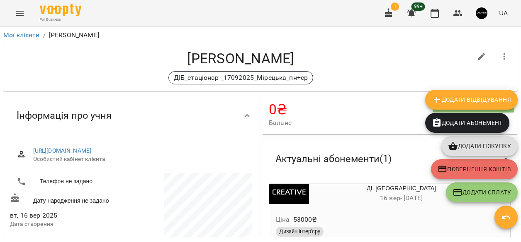
click at [337, 64] on h4 "Музика Христина" at bounding box center [240, 58] width 461 height 17
click at [17, 36] on link "Мої клієнти" at bounding box center [21, 35] width 36 height 8
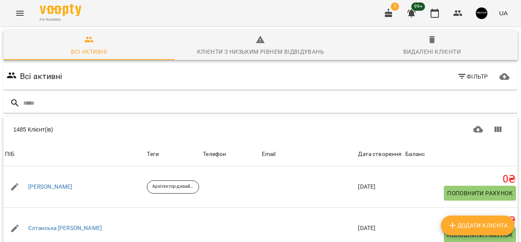
click at [455, 225] on icon "Додати клієнта" at bounding box center [452, 226] width 10 height 10
select select "**"
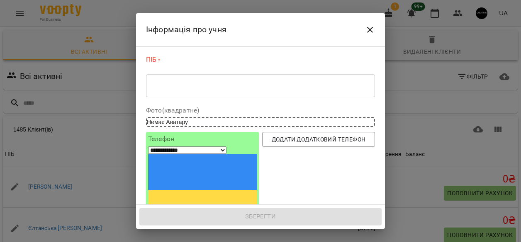
click at [221, 90] on div "* ​" at bounding box center [260, 85] width 229 height 23
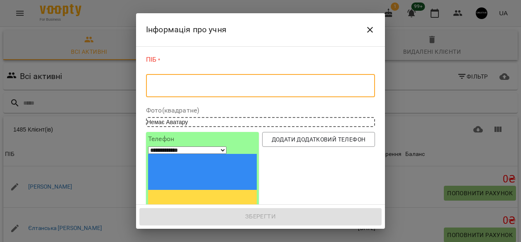
paste textarea "**********"
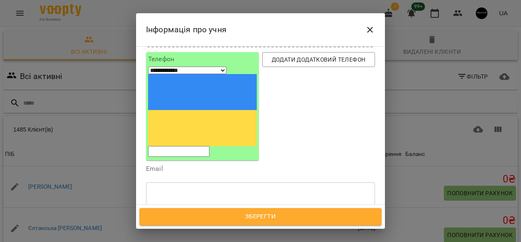
scroll to position [95, 0]
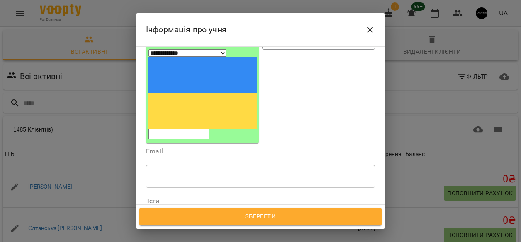
type textarea "**********"
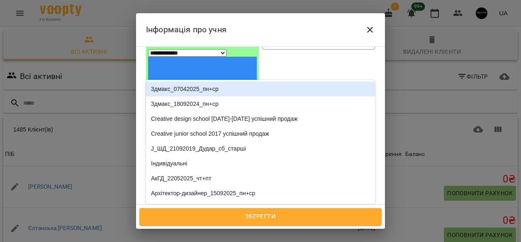
click at [213, 211] on div "Надрукуйте або оберіть..." at bounding box center [184, 215] width 69 height 8
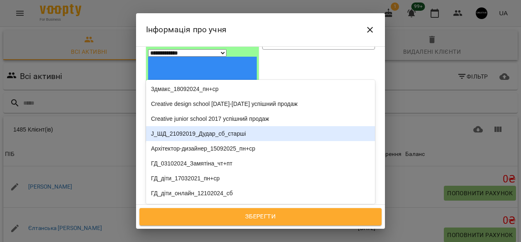
type input "**"
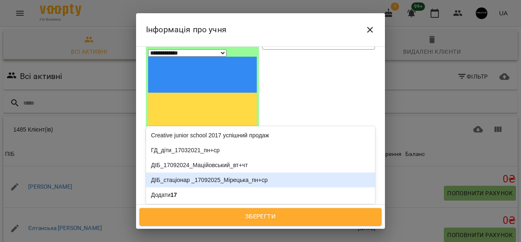
click at [218, 173] on div "ДІБ_стаціонар _17092025_Мірецька_пн+ср" at bounding box center [260, 180] width 229 height 15
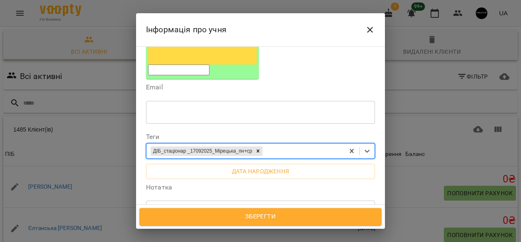
scroll to position [189, 0]
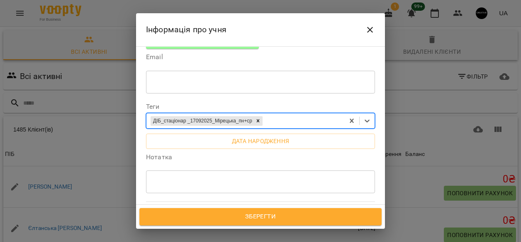
click at [263, 216] on span "Зберегти" at bounding box center [260, 217] width 224 height 11
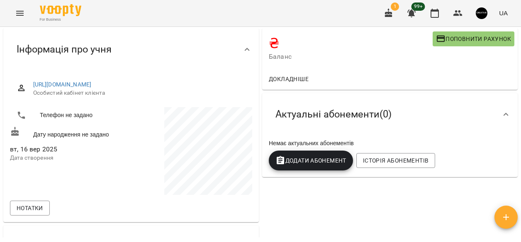
scroll to position [67, 0]
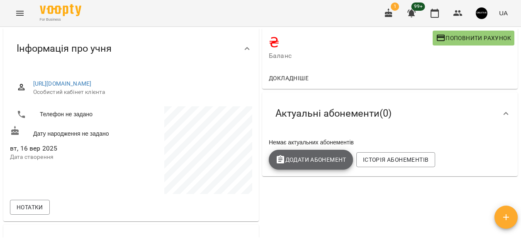
click at [299, 160] on span "Додати Абонемент" at bounding box center [310, 160] width 71 height 10
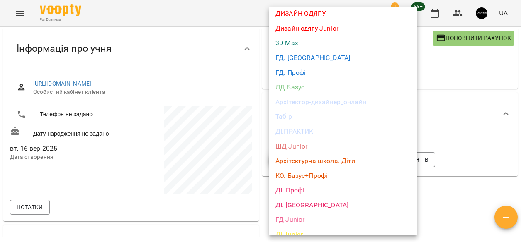
scroll to position [90, 0]
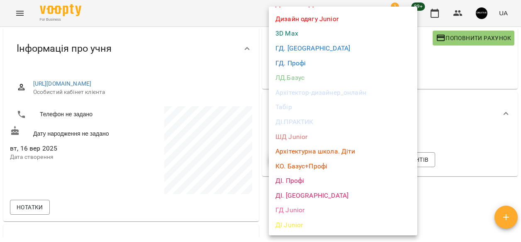
click at [290, 194] on li "ДІ. [GEOGRAPHIC_DATA]" at bounding box center [343, 196] width 148 height 15
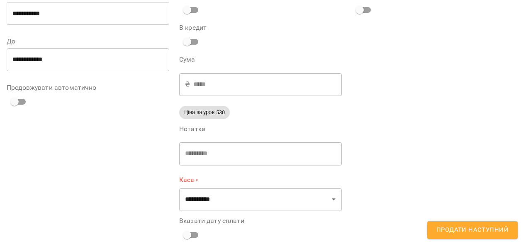
scroll to position [62, 0]
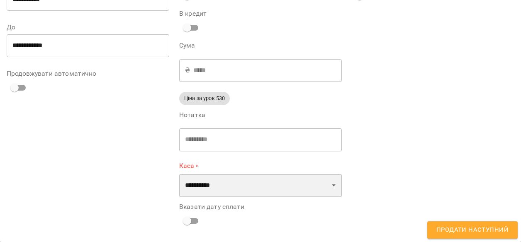
click at [329, 187] on select "**********" at bounding box center [260, 185] width 162 height 23
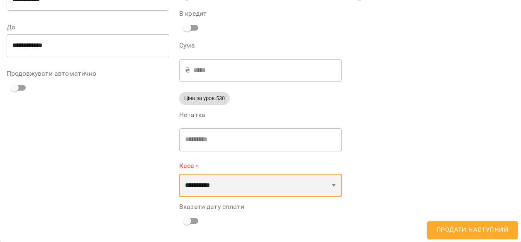
select select "****"
click at [179, 174] on select "**********" at bounding box center [260, 185] width 162 height 23
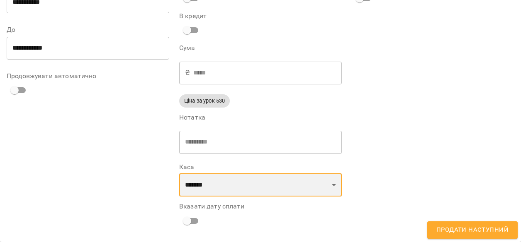
scroll to position [59, 0]
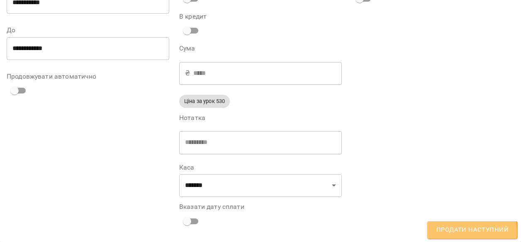
click at [462, 232] on span "Продати наступний" at bounding box center [472, 230] width 72 height 11
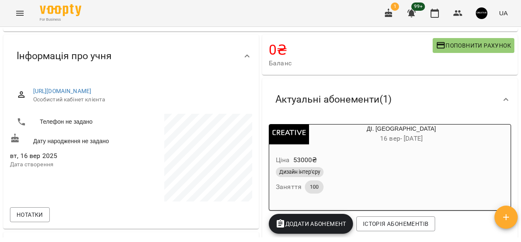
scroll to position [0, 0]
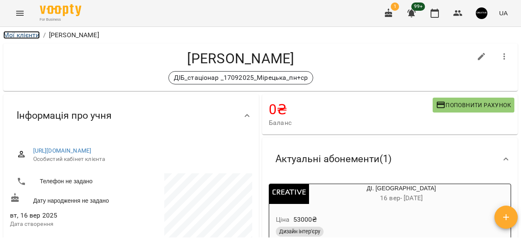
click at [28, 38] on link "Мої клієнти" at bounding box center [21, 35] width 36 height 8
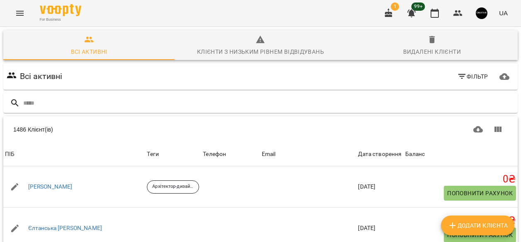
click at [460, 225] on span "Додати клієнта" at bounding box center [477, 226] width 60 height 10
select select "**"
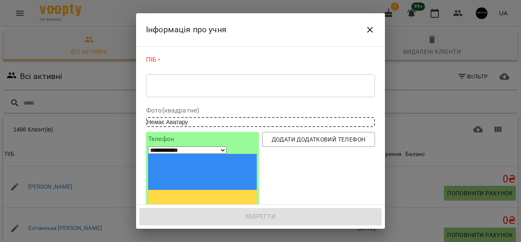
click at [224, 92] on div "* ​" at bounding box center [260, 85] width 229 height 23
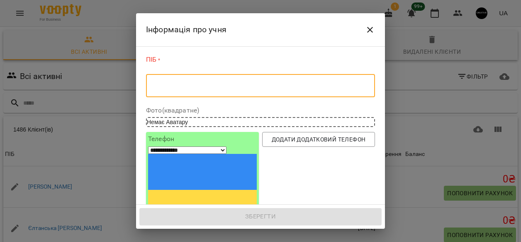
paste textarea "**********"
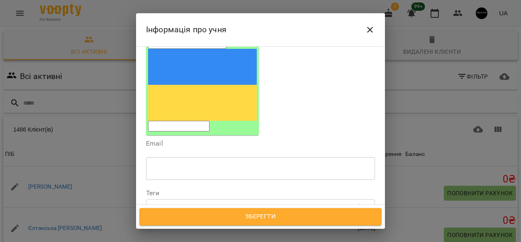
scroll to position [125, 0]
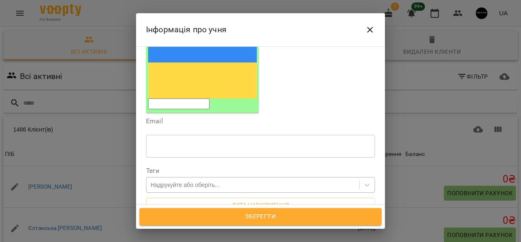
type textarea "**********"
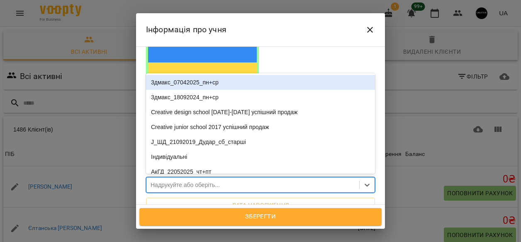
click at [243, 179] on div "Надрукуйте або оберіть..." at bounding box center [252, 186] width 213 height 14
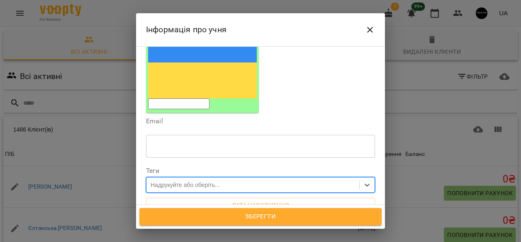
click at [219, 181] on div "Надрукуйте або оберіть..." at bounding box center [184, 185] width 69 height 8
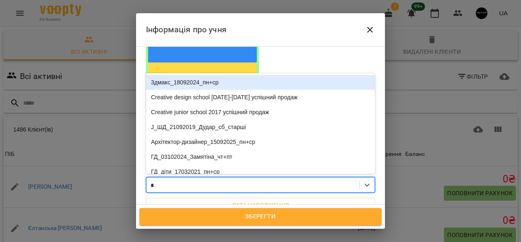
type input "**"
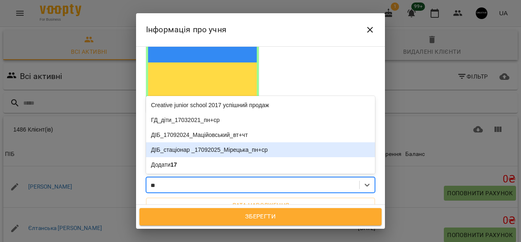
click at [240, 143] on div "ДІБ_стаціонар _17092025_Мірецька_пн+ср" at bounding box center [260, 150] width 229 height 15
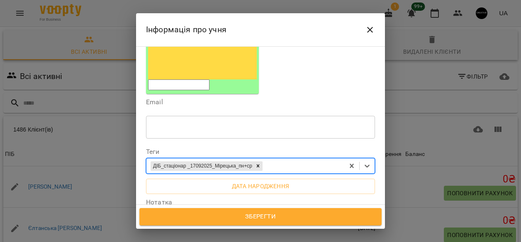
scroll to position [260, 0]
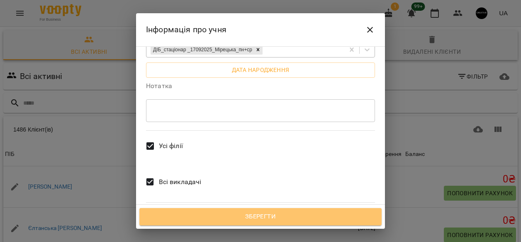
click at [261, 218] on span "Зберегти" at bounding box center [260, 217] width 224 height 11
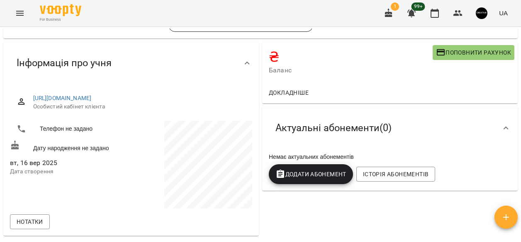
scroll to position [109, 0]
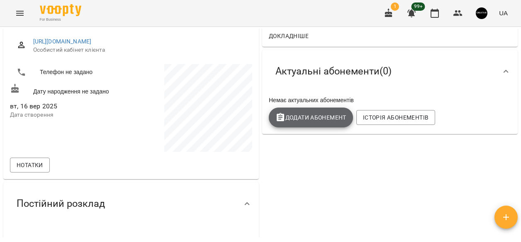
click at [329, 116] on span "Додати Абонемент" at bounding box center [310, 118] width 71 height 10
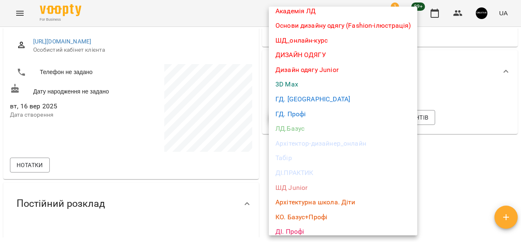
scroll to position [90, 0]
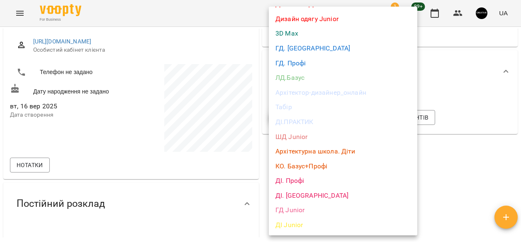
click at [299, 193] on li "ДІ. [GEOGRAPHIC_DATA]" at bounding box center [343, 196] width 148 height 15
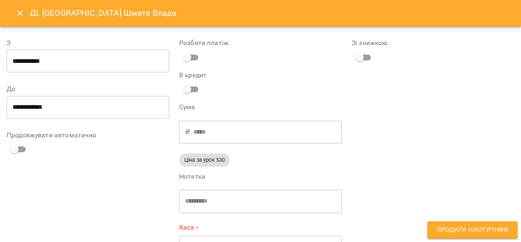
click at [65, 109] on input "**********" at bounding box center [88, 107] width 162 height 23
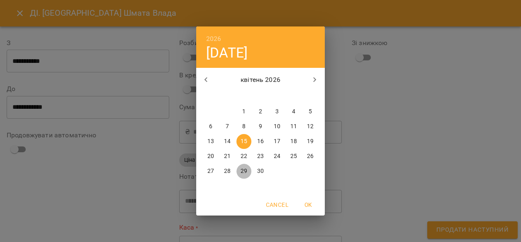
click at [244, 171] on p "29" at bounding box center [243, 171] width 7 height 8
type input "**********"
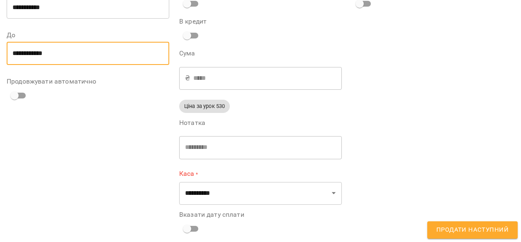
scroll to position [62, 0]
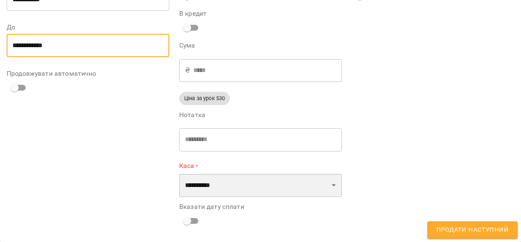
click at [306, 189] on select "**********" at bounding box center [260, 185] width 162 height 23
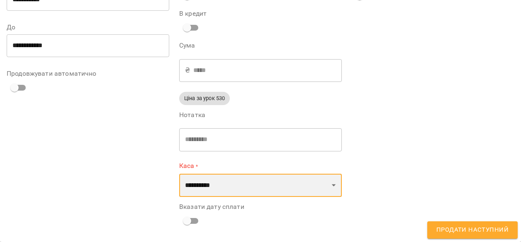
select select "****"
click at [179, 174] on select "**********" at bounding box center [260, 185] width 162 height 23
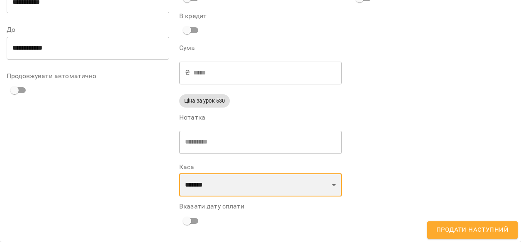
scroll to position [59, 0]
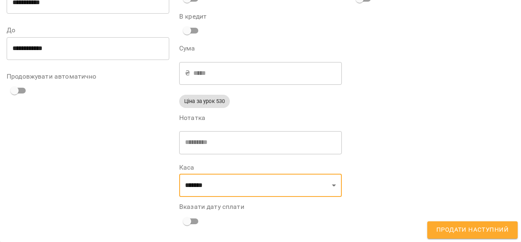
click at [474, 232] on span "Продати наступний" at bounding box center [472, 230] width 72 height 11
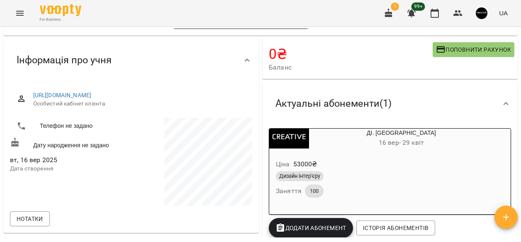
scroll to position [0, 0]
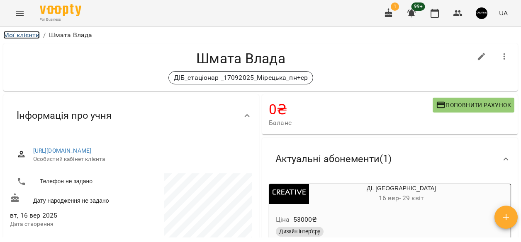
click at [24, 34] on link "Мої клієнти" at bounding box center [21, 35] width 36 height 8
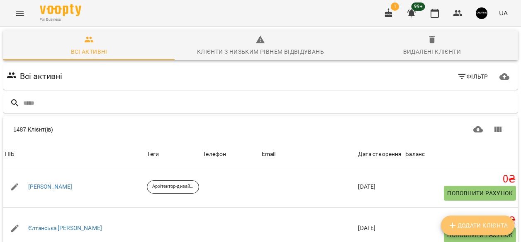
click at [486, 231] on button "Додати клієнта" at bounding box center [477, 226] width 73 height 20
select select "**"
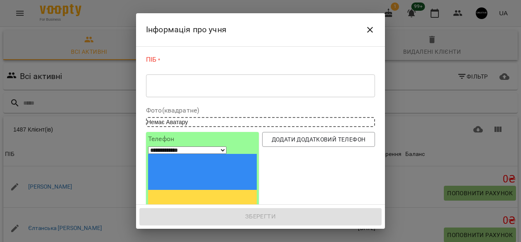
click at [216, 88] on textarea at bounding box center [260, 86] width 217 height 8
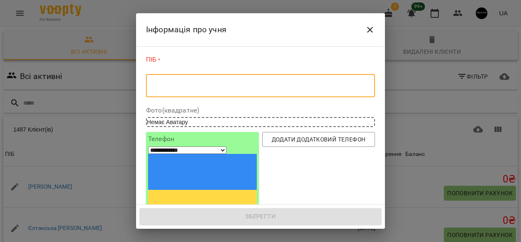
paste textarea "**********"
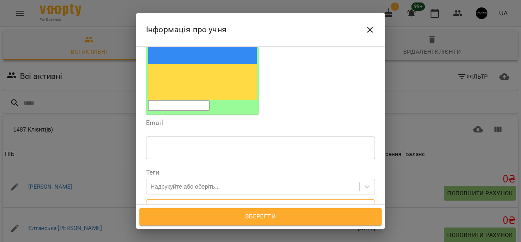
scroll to position [133, 0]
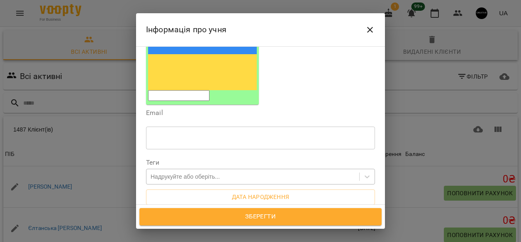
type textarea "**********"
click at [208, 173] on div "Надрукуйте або оберіть..." at bounding box center [184, 177] width 69 height 8
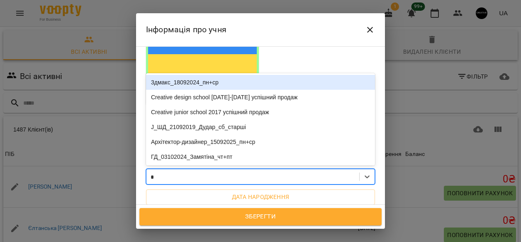
type input "**"
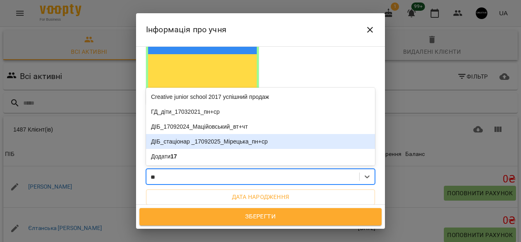
click at [237, 134] on div "ДІБ_стаціонар _17092025_Мірецька_пн+ср" at bounding box center [260, 141] width 229 height 15
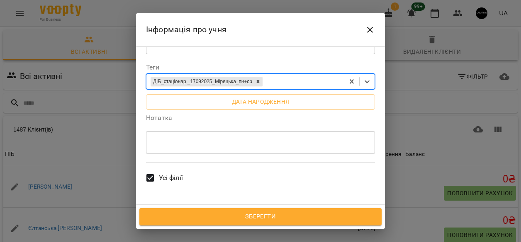
scroll to position [260, 0]
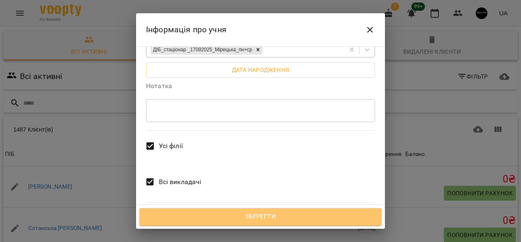
click at [255, 218] on span "Зберегти" at bounding box center [260, 217] width 224 height 11
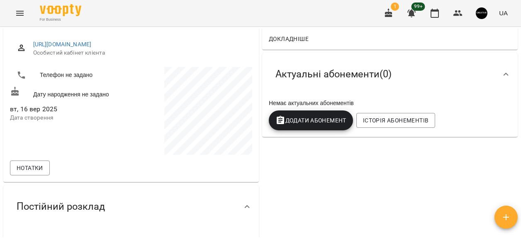
scroll to position [119, 0]
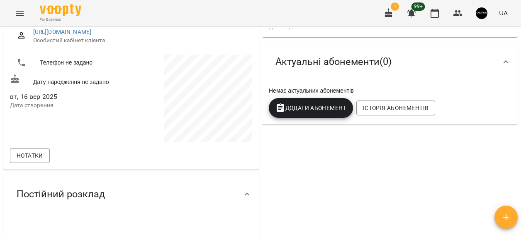
click at [320, 109] on span "Додати Абонемент" at bounding box center [310, 108] width 71 height 10
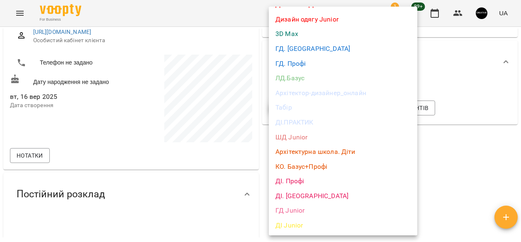
scroll to position [90, 0]
click at [291, 197] on li "ДІ. [GEOGRAPHIC_DATA]" at bounding box center [343, 196] width 148 height 15
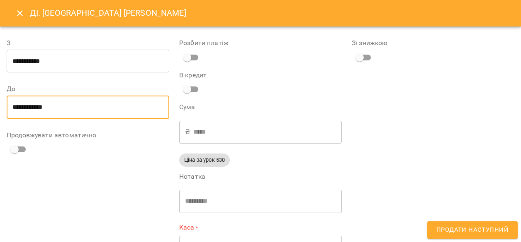
click at [66, 107] on input "**********" at bounding box center [88, 107] width 162 height 23
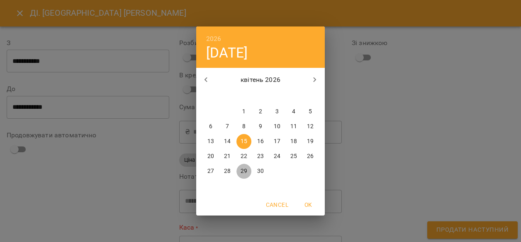
click at [244, 171] on p "29" at bounding box center [243, 171] width 7 height 8
type input "**********"
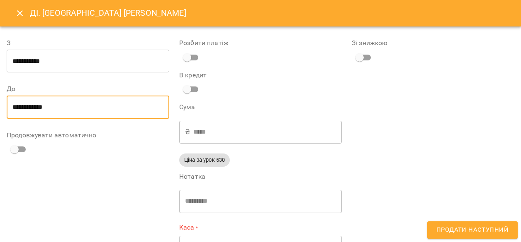
scroll to position [62, 0]
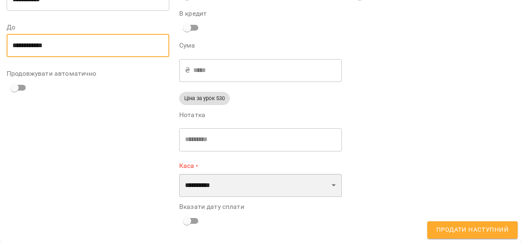
click at [281, 192] on select "**********" at bounding box center [260, 185] width 162 height 23
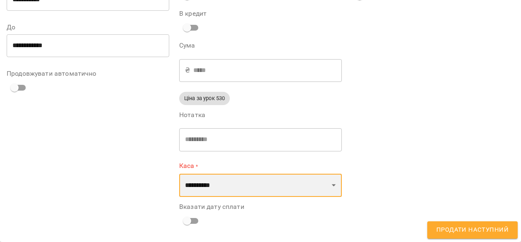
select select "****"
click at [179, 174] on select "**********" at bounding box center [260, 185] width 162 height 23
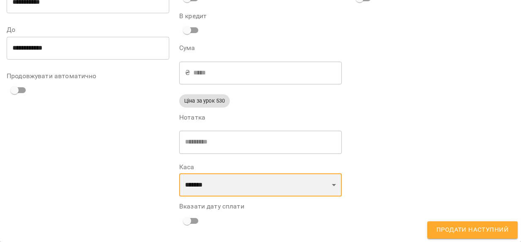
scroll to position [59, 0]
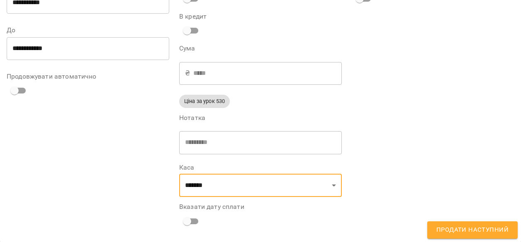
click at [451, 232] on span "Продати наступний" at bounding box center [472, 230] width 72 height 11
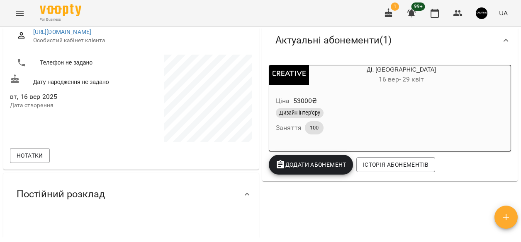
scroll to position [37, 0]
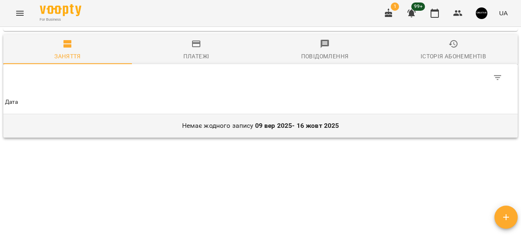
click at [284, 126] on td "Немає жодного запису [DATE] - [DATE]" at bounding box center [260, 125] width 514 height 23
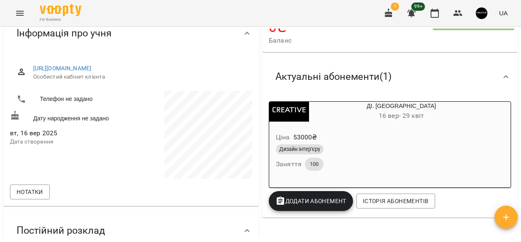
scroll to position [0, 0]
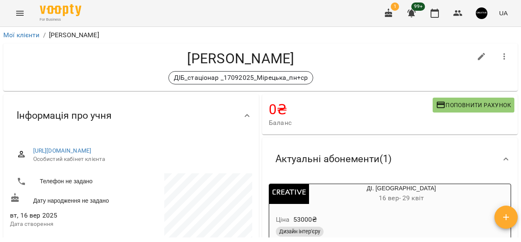
click at [284, 126] on span "Баланс" at bounding box center [351, 123] width 164 height 10
click at [31, 33] on link "Мої клієнти" at bounding box center [21, 35] width 36 height 8
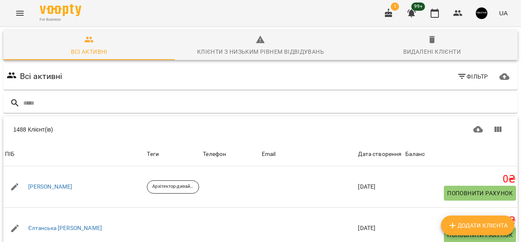
click at [461, 222] on span "Додати клієнта" at bounding box center [477, 226] width 60 height 10
select select "**"
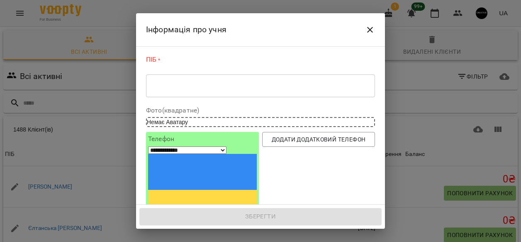
click at [197, 93] on div "* ​" at bounding box center [260, 85] width 229 height 23
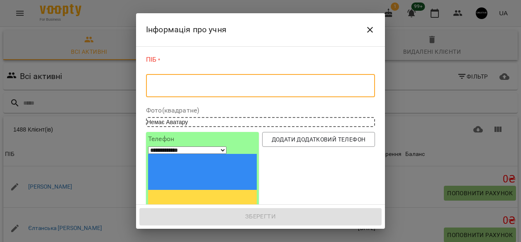
paste textarea "**********"
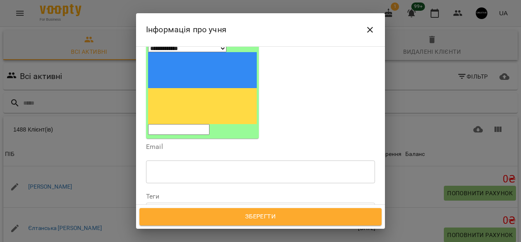
scroll to position [102, 0]
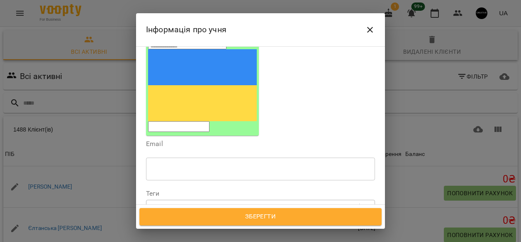
type textarea "**********"
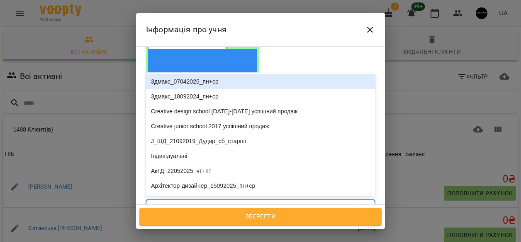
click at [241, 201] on div "Надрукуйте або оберіть..." at bounding box center [252, 208] width 213 height 14
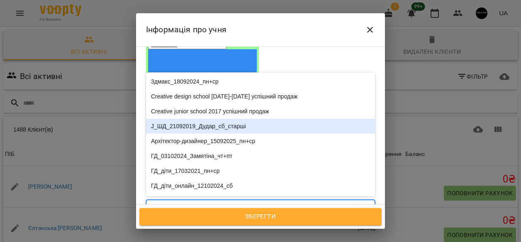
type input "**"
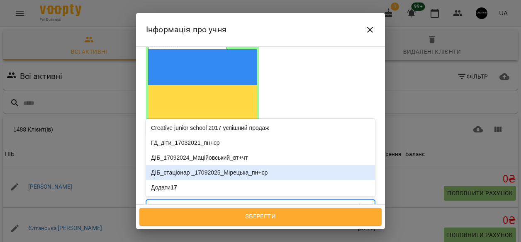
click at [198, 165] on div "ДІБ_стаціонар _17092025_Мірецька_пн+ср" at bounding box center [260, 172] width 229 height 15
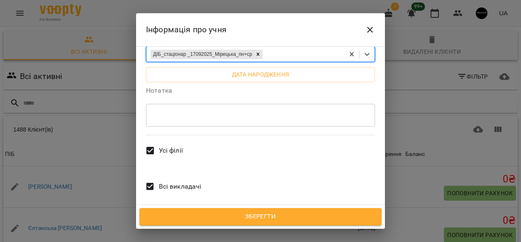
scroll to position [260, 0]
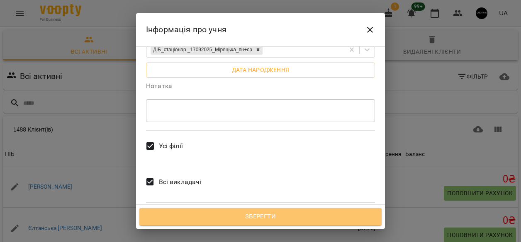
click at [266, 218] on span "Зберегти" at bounding box center [260, 217] width 224 height 11
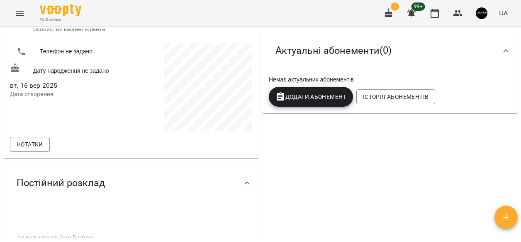
scroll to position [131, 0]
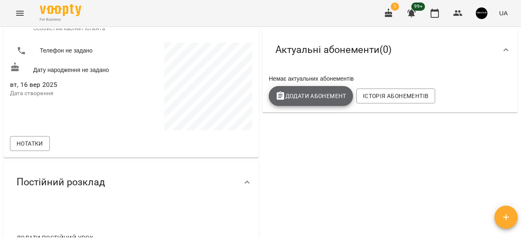
click at [309, 91] on button "Додати Абонемент" at bounding box center [311, 96] width 84 height 20
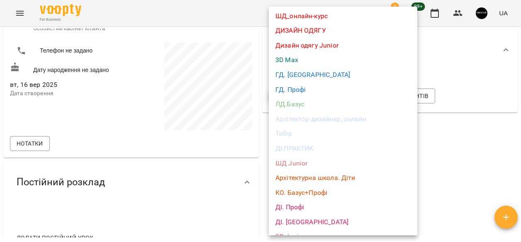
scroll to position [90, 0]
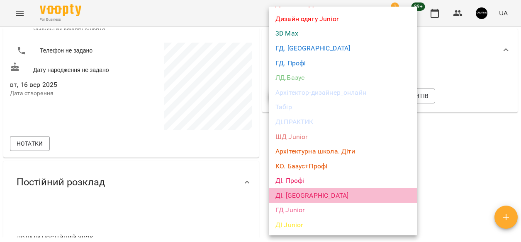
click at [291, 197] on li "ДІ. [GEOGRAPHIC_DATA]" at bounding box center [343, 196] width 148 height 15
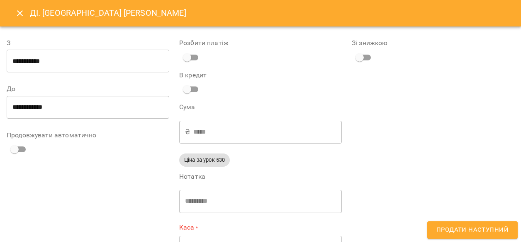
click at [68, 111] on input "**********" at bounding box center [88, 107] width 162 height 23
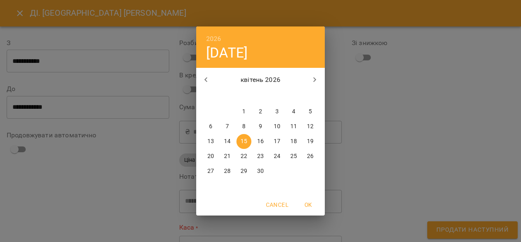
click at [242, 172] on p "29" at bounding box center [243, 171] width 7 height 8
type input "**********"
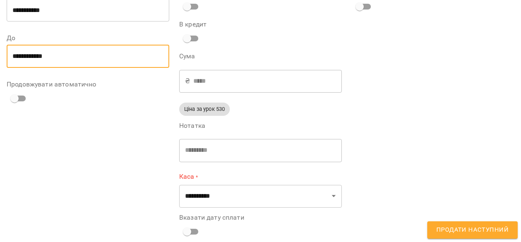
scroll to position [62, 0]
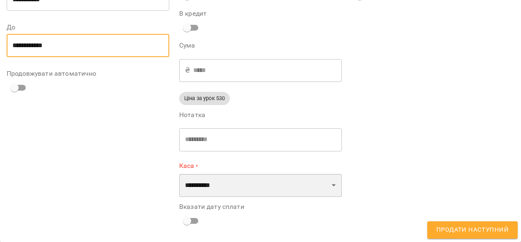
click at [317, 183] on select "**********" at bounding box center [260, 185] width 162 height 23
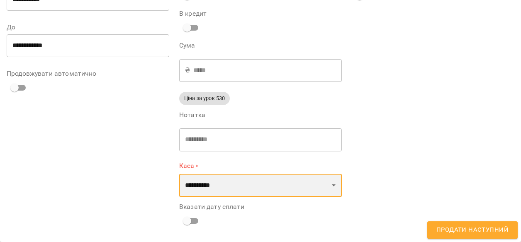
select select "****"
click at [179, 174] on select "**********" at bounding box center [260, 185] width 162 height 23
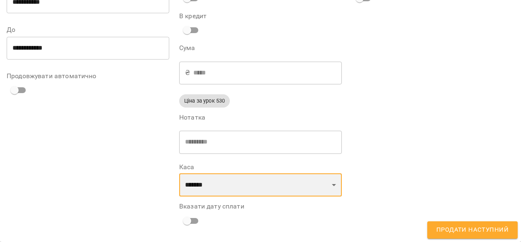
scroll to position [59, 0]
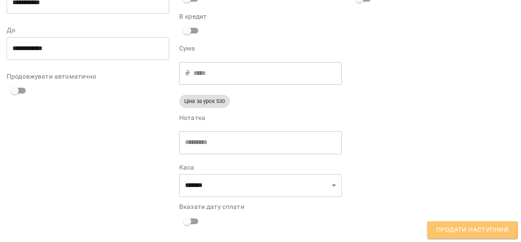
click at [472, 229] on span "Продати наступний" at bounding box center [472, 230] width 72 height 11
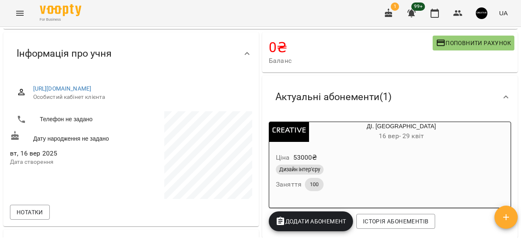
scroll to position [0, 0]
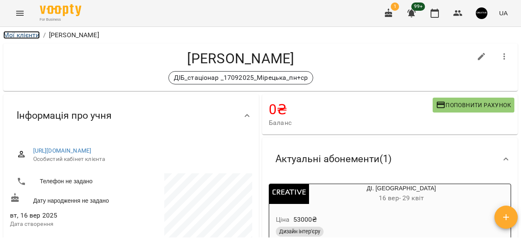
click at [17, 36] on link "Мої клієнти" at bounding box center [21, 35] width 36 height 8
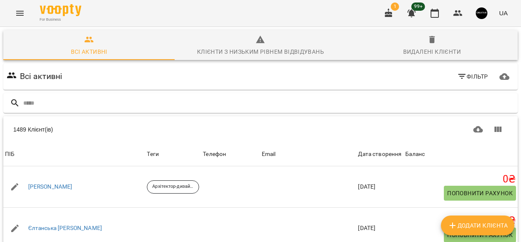
click at [455, 226] on icon "Додати клієнта" at bounding box center [452, 226] width 10 height 10
select select "**"
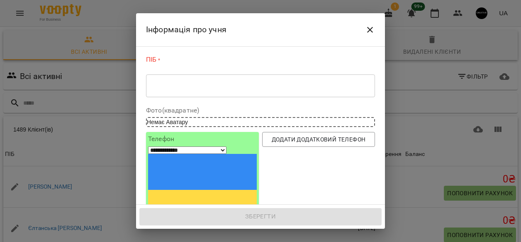
click at [162, 89] on textarea at bounding box center [260, 86] width 217 height 8
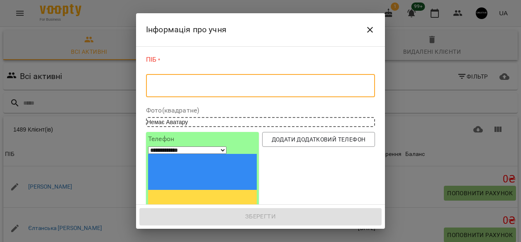
paste textarea "**********"
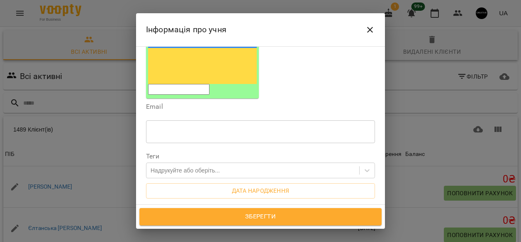
scroll to position [147, 0]
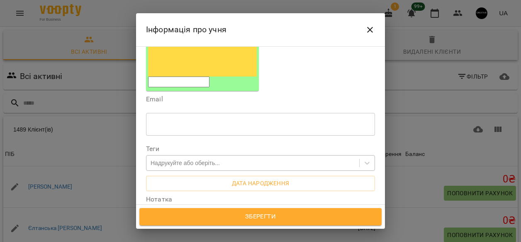
type textarea "**********"
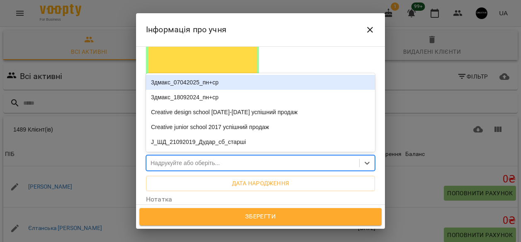
click at [220, 159] on div "Надрукуйте або оберіть..." at bounding box center [184, 163] width 69 height 8
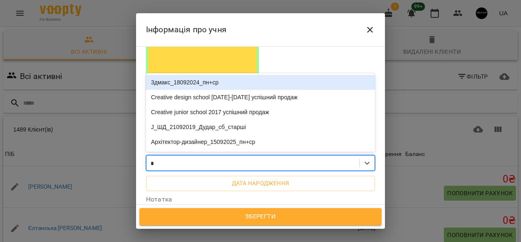
type input "**"
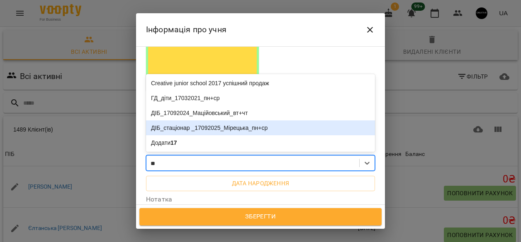
click at [246, 121] on div "ДІБ_стаціонар _17092025_Мірецька_пн+ср" at bounding box center [260, 128] width 229 height 15
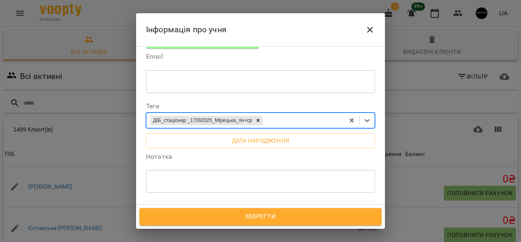
scroll to position [260, 0]
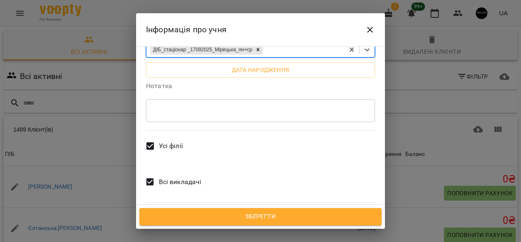
click at [260, 221] on span "Зберегти" at bounding box center [260, 217] width 224 height 11
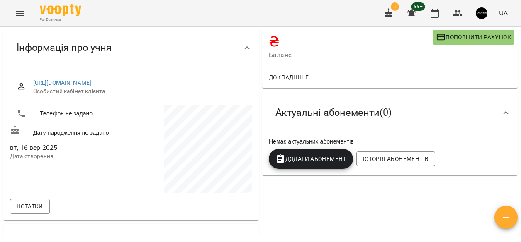
scroll to position [76, 0]
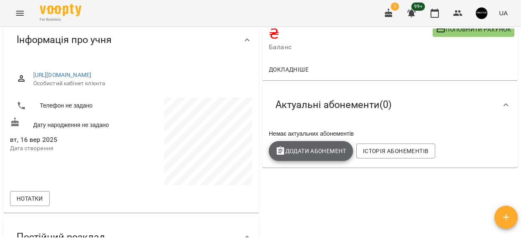
click at [310, 152] on span "Додати Абонемент" at bounding box center [310, 151] width 71 height 10
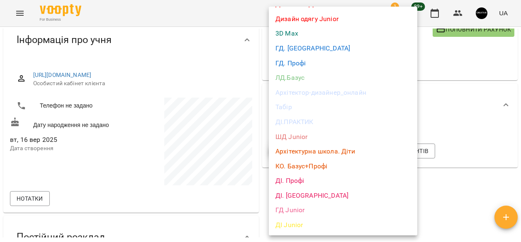
scroll to position [90, 0]
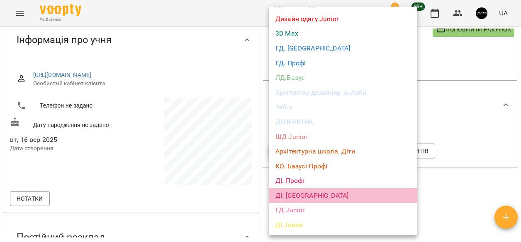
click at [297, 196] on li "ДІ. [GEOGRAPHIC_DATA]" at bounding box center [343, 196] width 148 height 15
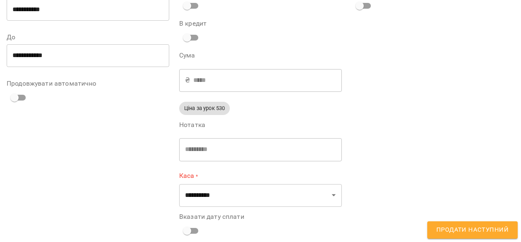
scroll to position [50, 0]
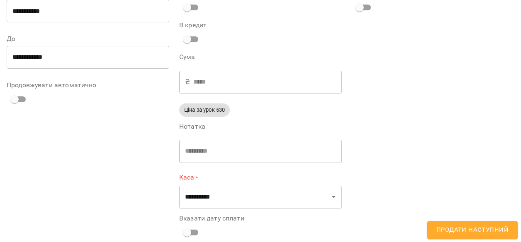
click at [107, 63] on input "**********" at bounding box center [88, 57] width 162 height 23
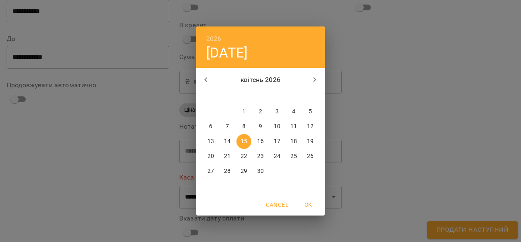
click at [244, 172] on p "29" at bounding box center [243, 171] width 7 height 8
type input "**********"
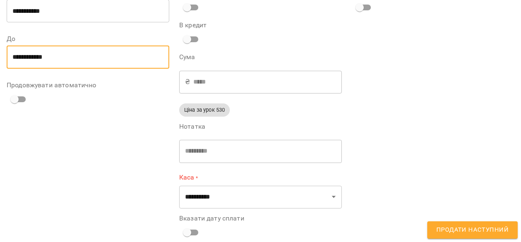
scroll to position [62, 0]
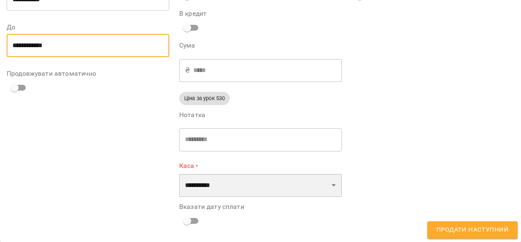
click at [322, 183] on select "**********" at bounding box center [260, 185] width 162 height 23
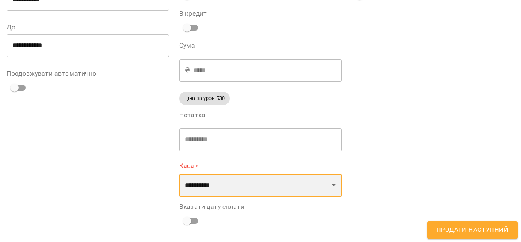
select select "****"
click at [179, 174] on select "**********" at bounding box center [260, 185] width 162 height 23
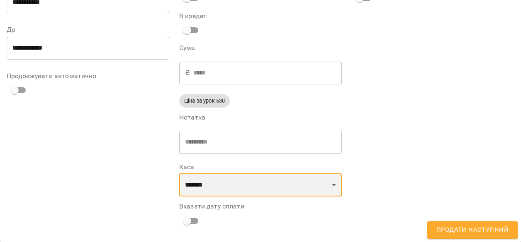
scroll to position [59, 0]
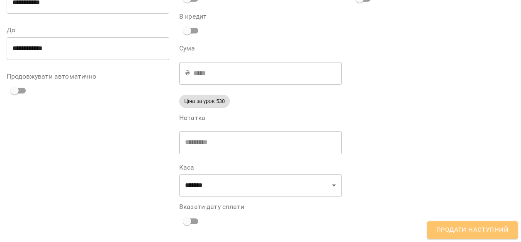
click at [479, 228] on span "Продати наступний" at bounding box center [472, 230] width 72 height 11
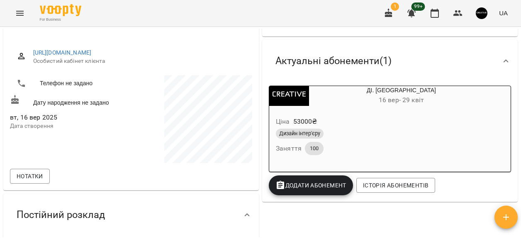
scroll to position [0, 0]
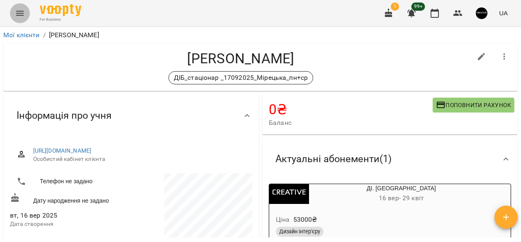
click at [22, 15] on icon "Menu" at bounding box center [19, 13] width 7 height 5
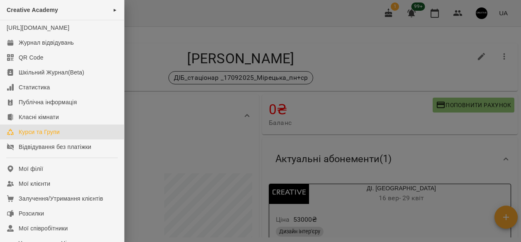
click at [34, 136] on div "Курси та Групи" at bounding box center [39, 132] width 41 height 8
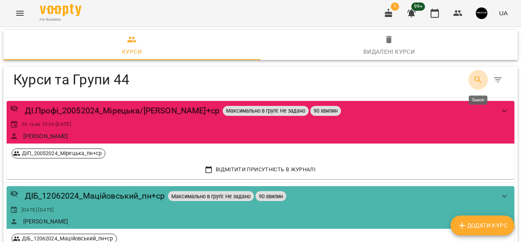
click at [475, 79] on icon "Search" at bounding box center [478, 80] width 10 height 10
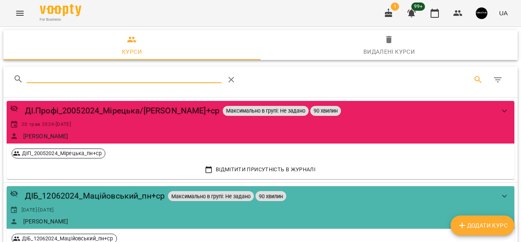
click at [152, 76] on input "Search" at bounding box center [124, 76] width 195 height 13
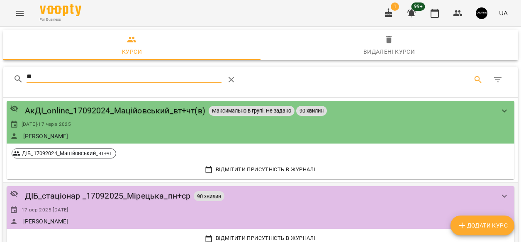
type input "**"
click at [73, 203] on div "ДІБ_стаціонар _17092025_Мірецька_пн+ср 90 хвилин [DATE] - [DATE] [PERSON_NAME]" at bounding box center [252, 208] width 484 height 36
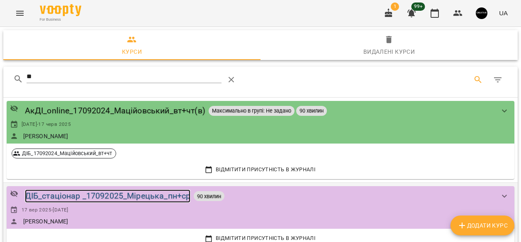
click at [73, 195] on div "ДІБ_стаціонар _17092025_Мірецька_пн+ср" at bounding box center [108, 196] width 166 height 13
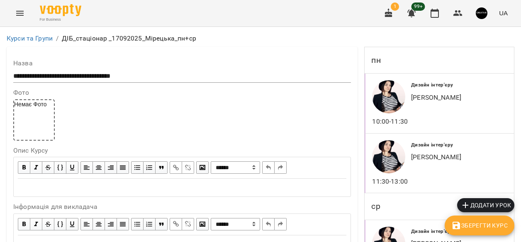
scroll to position [749, 0]
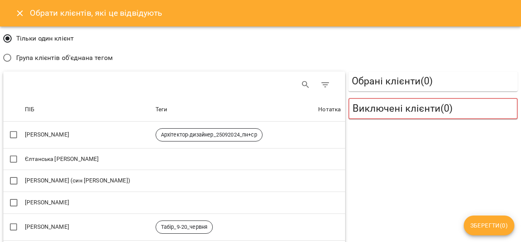
click at [64, 64] on label "Група клієнтів об'єднана тегом" at bounding box center [56, 57] width 114 height 17
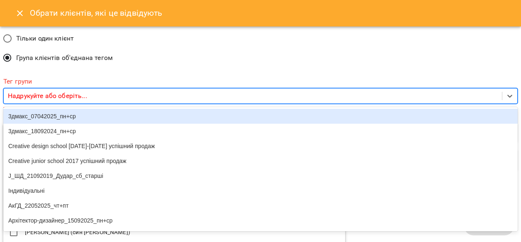
click at [72, 96] on p "Надрукуйте або оберіть..." at bounding box center [47, 96] width 79 height 10
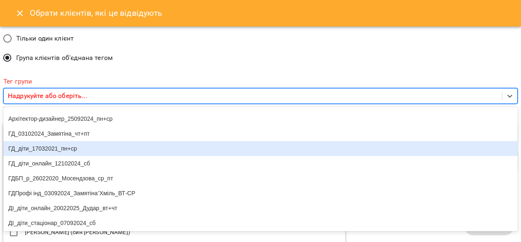
scroll to position [68, 0]
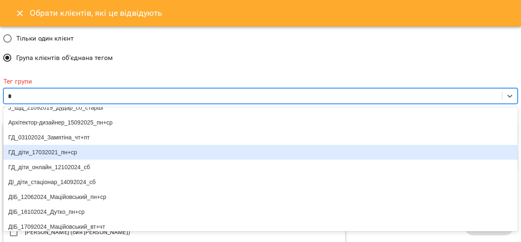
type input "**"
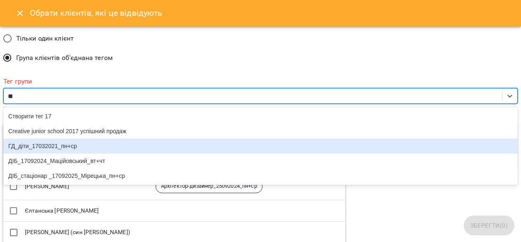
scroll to position [0, 0]
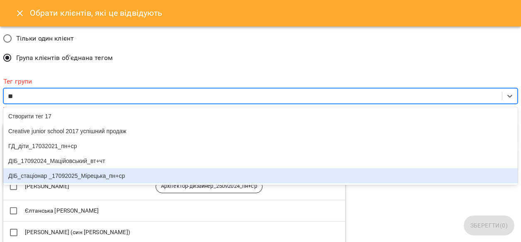
click at [80, 181] on div "ДІБ_стаціонар _17092025_Мірецька_пн+ср" at bounding box center [260, 176] width 514 height 15
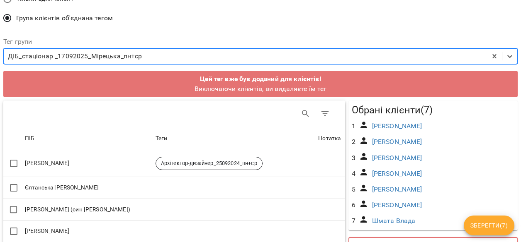
scroll to position [33, 0]
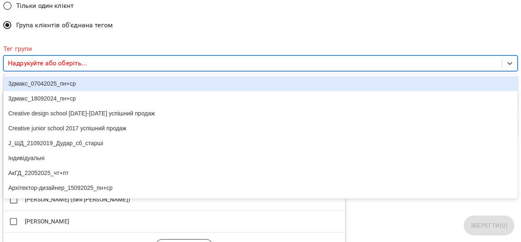
click at [400, 67] on div "Надрукуйте або оберіть..." at bounding box center [253, 63] width 498 height 15
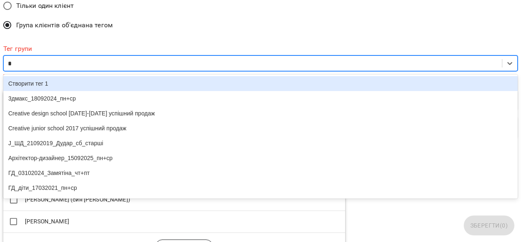
type input "**"
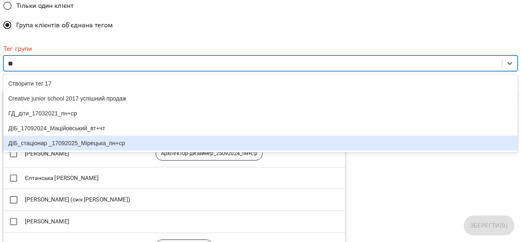
click at [79, 149] on div "ДІБ_стаціонар _17092025_Мірецька_пн+ср" at bounding box center [260, 143] width 514 height 15
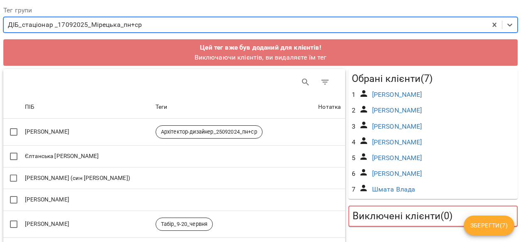
scroll to position [69, 0]
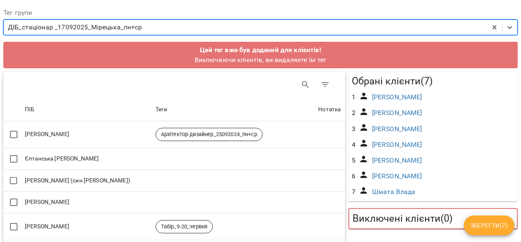
click at [274, 58] on p "Виключаючи клієнтів, ви видаляєте їм тег" at bounding box center [260, 60] width 507 height 10
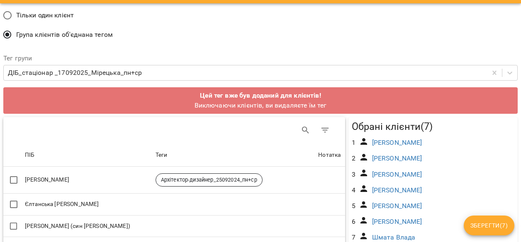
scroll to position [23, 0]
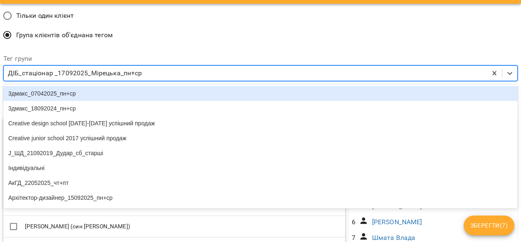
click at [136, 75] on div "ДІБ_стаціонар _17092025_Мірецька_пн+ср" at bounding box center [75, 73] width 134 height 10
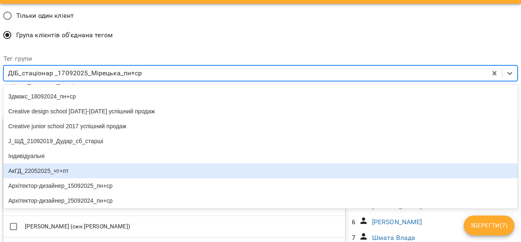
scroll to position [0, 0]
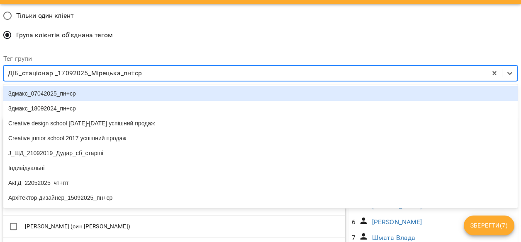
click at [167, 44] on div "Тільки один клієнт Група клієнтів об'єднана тегом" at bounding box center [260, 26] width 517 height 42
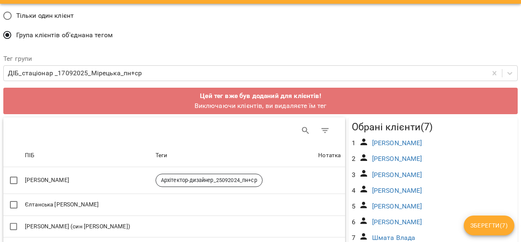
click at [59, 16] on span "Тільки один клієнт" at bounding box center [45, 16] width 58 height 10
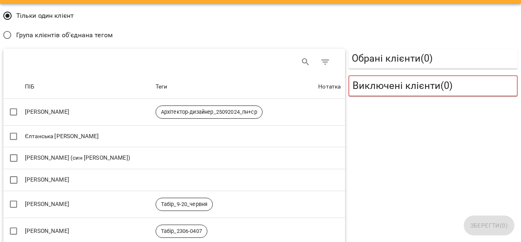
click at [31, 33] on span "Група клієнтів об'єднана тегом" at bounding box center [64, 35] width 97 height 10
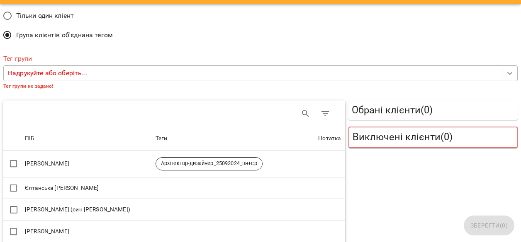
click at [507, 77] on icon at bounding box center [509, 73] width 8 height 8
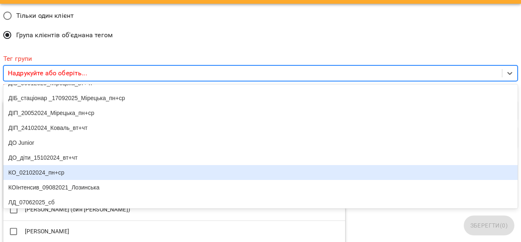
scroll to position [344, 0]
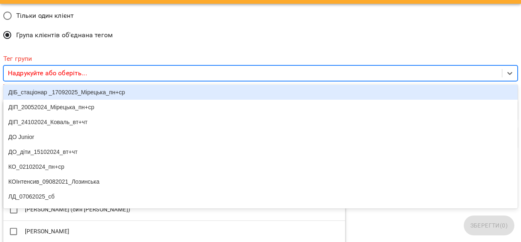
click at [118, 100] on div "ДІБ_стаціонар _17092025_Мірецька_пн+ср" at bounding box center [260, 92] width 514 height 15
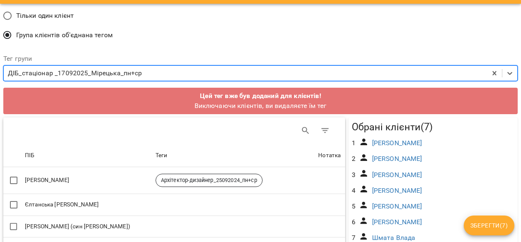
click at [329, 104] on p "Виключаючи клієнтів, ви видаляєте їм тег" at bounding box center [260, 106] width 507 height 10
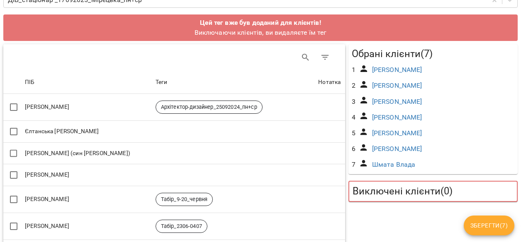
scroll to position [100, 0]
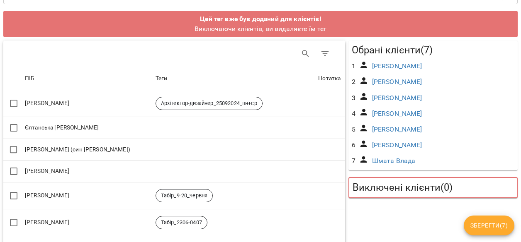
click at [420, 191] on h5 "Виключені клієнти ( 0 )" at bounding box center [432, 188] width 161 height 13
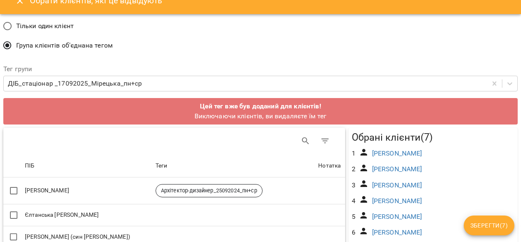
scroll to position [0, 0]
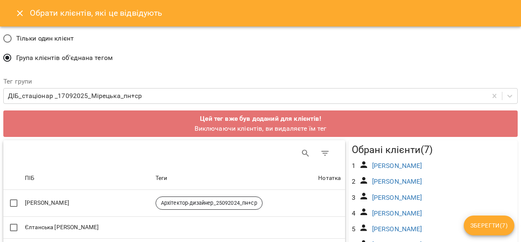
click at [22, 15] on icon "Close" at bounding box center [20, 13] width 10 height 10
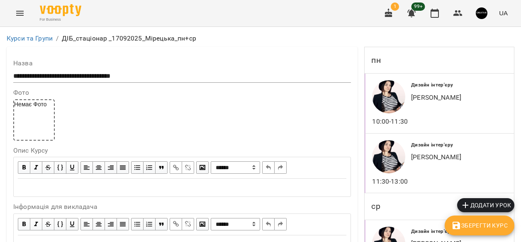
scroll to position [670, 0]
click at [23, 12] on icon "Menu" at bounding box center [20, 13] width 10 height 10
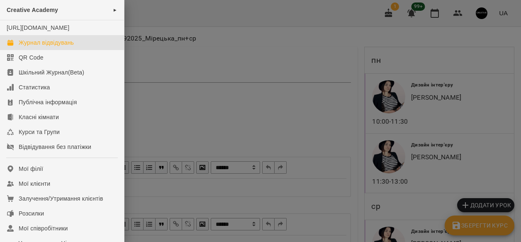
click at [22, 47] on div "Журнал відвідувань" at bounding box center [46, 43] width 55 height 8
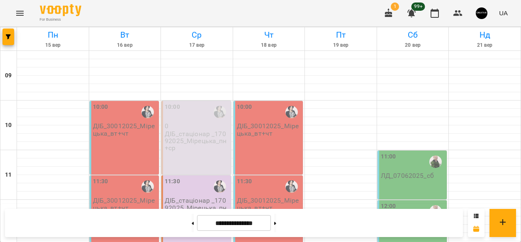
scroll to position [33, 0]
click at [197, 131] on p "ДІБ_стаціонар _17092025_Мірецька_пн+ср" at bounding box center [197, 142] width 65 height 22
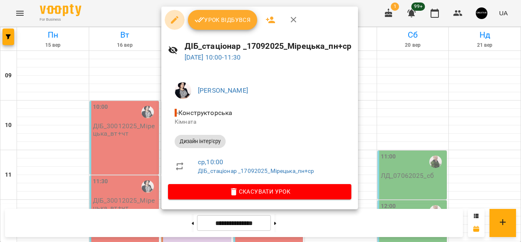
click at [173, 19] on icon "button" at bounding box center [175, 20] width 10 height 10
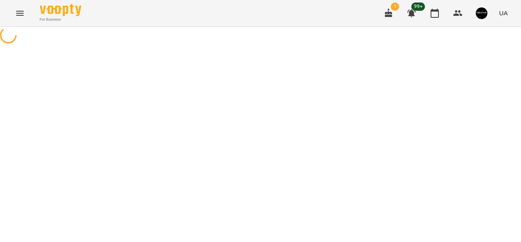
select select "**********"
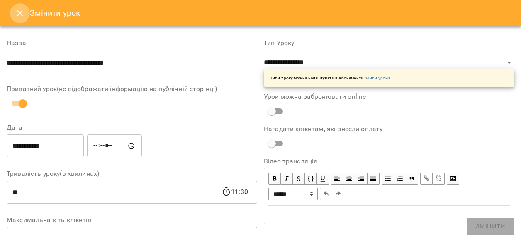
click at [23, 15] on icon "Close" at bounding box center [20, 13] width 10 height 10
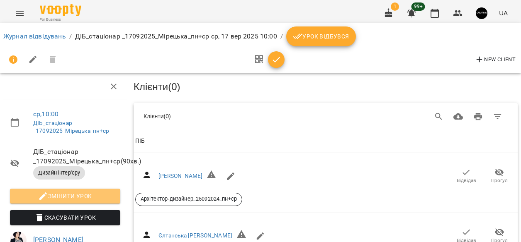
click at [62, 201] on span "Змінити урок" at bounding box center [65, 196] width 97 height 10
select select "**********"
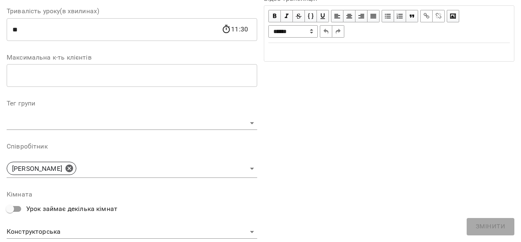
scroll to position [150, 0]
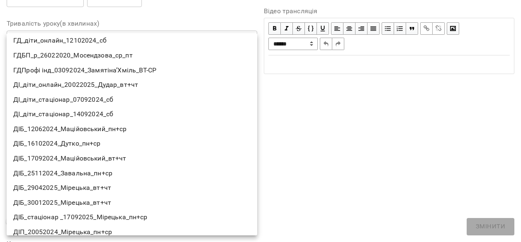
scroll to position [171, 0]
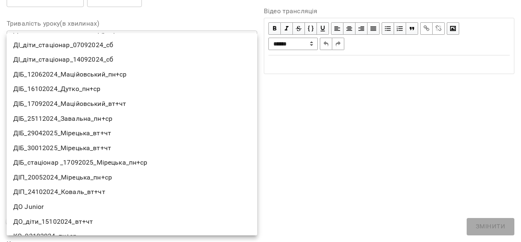
click at [101, 162] on li "ДІБ_стаціонар _17092025_Мірецька_пн+ср" at bounding box center [132, 162] width 250 height 15
type input "**********"
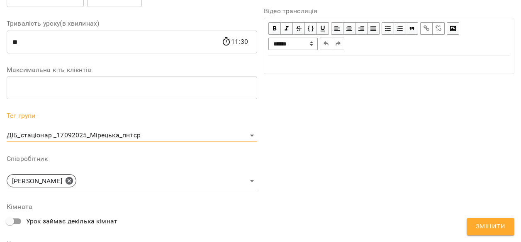
click at [488, 226] on span "Змінити" at bounding box center [489, 227] width 29 height 11
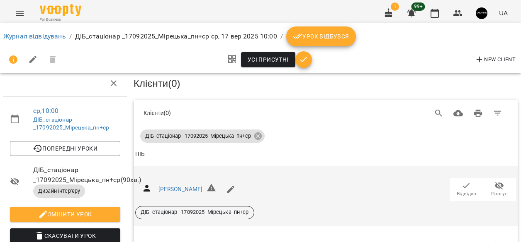
scroll to position [0, 0]
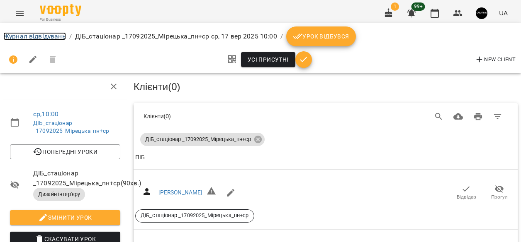
click at [41, 36] on link "Журнал відвідувань" at bounding box center [34, 36] width 63 height 8
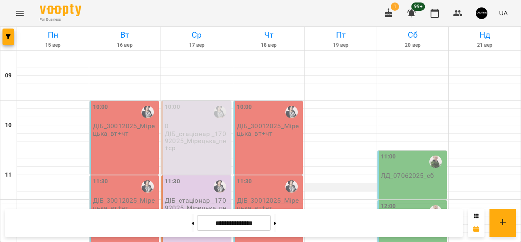
scroll to position [30, 0]
click at [14, 16] on button "Menu" at bounding box center [20, 13] width 20 height 20
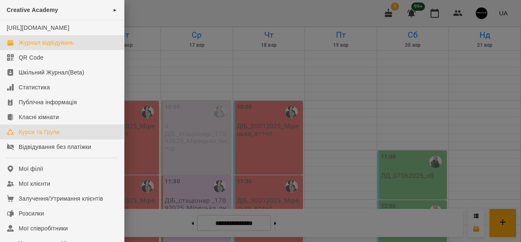
click at [33, 136] on div "Курси та Групи" at bounding box center [39, 132] width 41 height 8
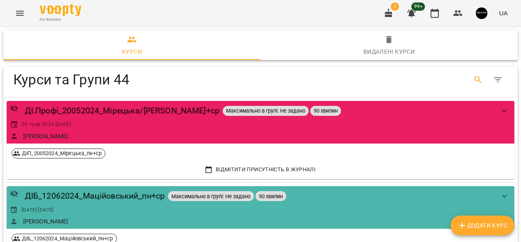
click at [471, 82] on button "Search" at bounding box center [478, 80] width 20 height 20
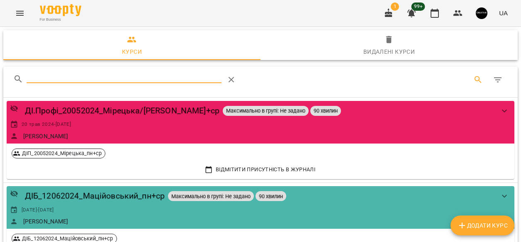
click at [182, 77] on input "Search" at bounding box center [124, 76] width 195 height 13
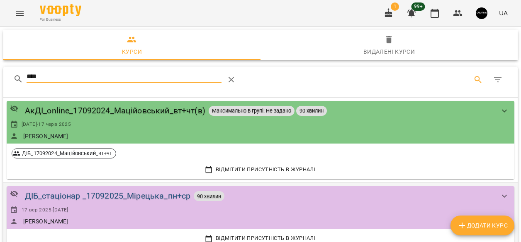
type input "****"
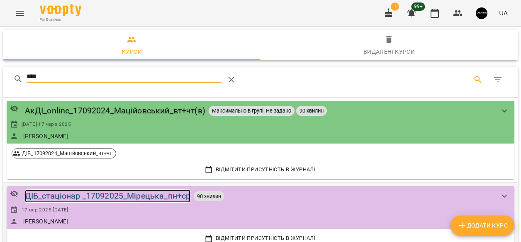
click at [123, 196] on div "ДІБ_стаціонар _17092025_Мірецька_пн+ср" at bounding box center [108, 196] width 166 height 13
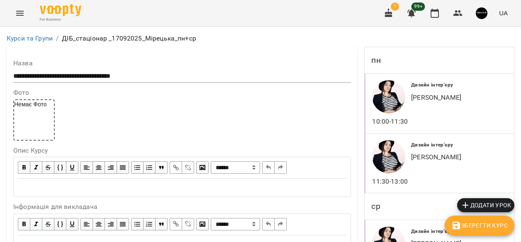
scroll to position [729, 0]
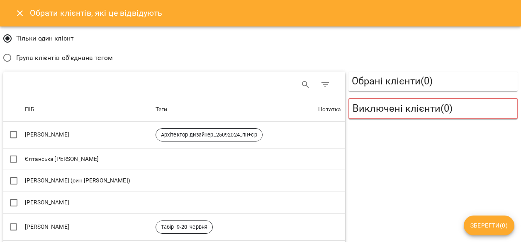
click at [40, 57] on span "Група клієнтів об'єднана тегом" at bounding box center [64, 58] width 97 height 10
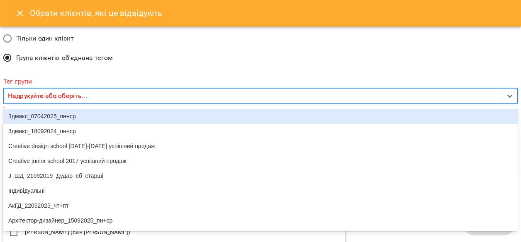
click at [38, 96] on p "Надрукуйте або оберіть..." at bounding box center [47, 96] width 79 height 10
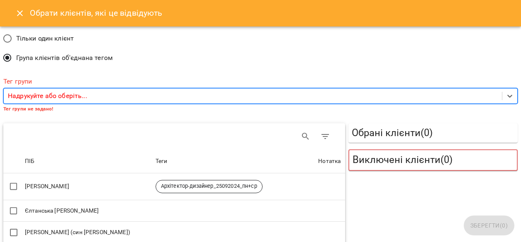
click at [93, 98] on div "Надрукуйте або оберіть..." at bounding box center [253, 96] width 498 height 15
click at [73, 93] on p "Надрукуйте або оберіть..." at bounding box center [47, 96] width 79 height 10
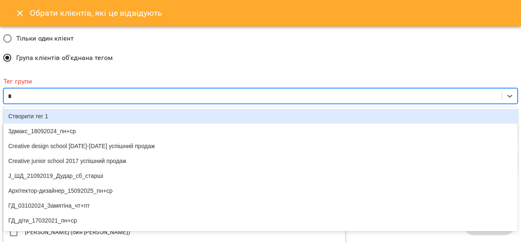
type input "**"
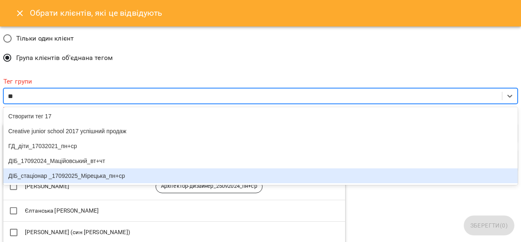
click at [50, 182] on div "ДІБ_стаціонар _17092025_Мірецька_пн+ср" at bounding box center [260, 176] width 514 height 15
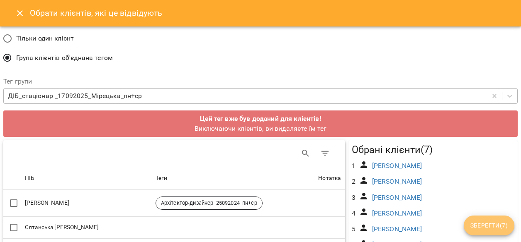
click at [482, 230] on span "Зберегти ( 7 )" at bounding box center [488, 226] width 37 height 10
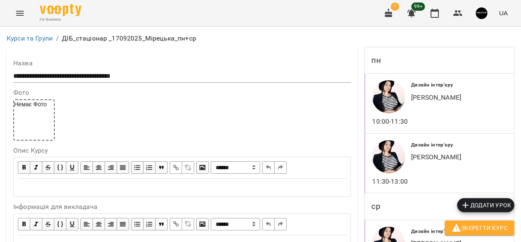
scroll to position [0, 0]
click at [478, 232] on span "Зберегти Курс" at bounding box center [479, 228] width 56 height 10
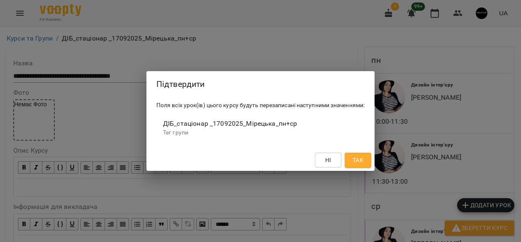
click at [353, 161] on span "Так" at bounding box center [357, 160] width 11 height 10
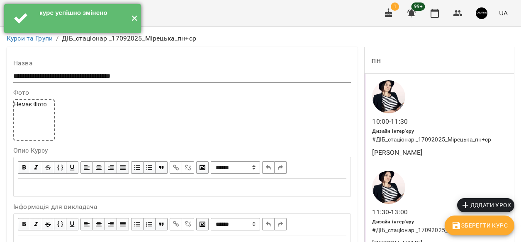
click at [131, 18] on button "✕" at bounding box center [134, 18] width 14 height 29
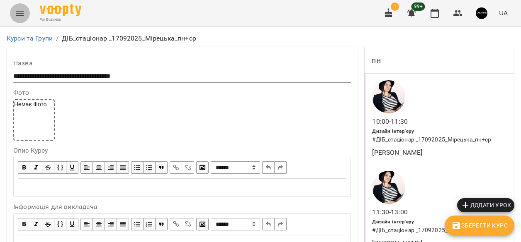
click at [20, 12] on icon "Menu" at bounding box center [20, 13] width 10 height 10
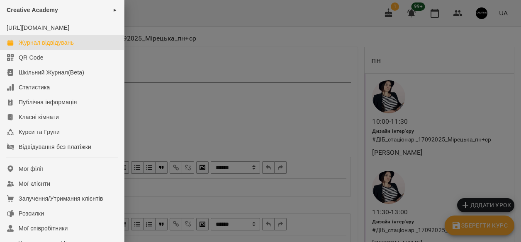
click at [27, 46] on link "Журнал відвідувань" at bounding box center [62, 42] width 124 height 15
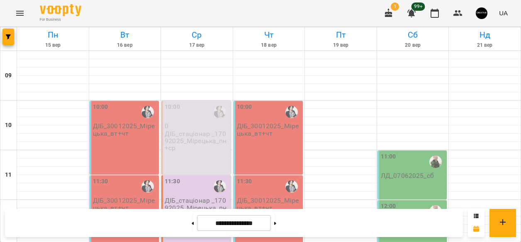
scroll to position [41, 0]
click at [198, 187] on div "11:30 ДІБ_стаціонар _17092025_Мірецька_пн+ср" at bounding box center [196, 213] width 70 height 74
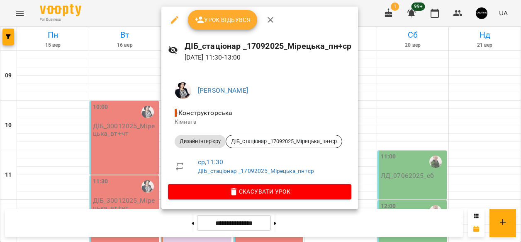
click at [447, 76] on div at bounding box center [260, 121] width 521 height 242
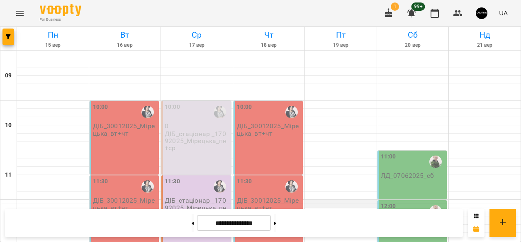
scroll to position [192, 0]
click at [276, 225] on button at bounding box center [275, 223] width 2 height 18
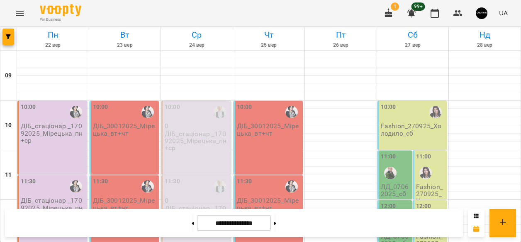
scroll to position [0, 0]
click at [191, 225] on icon at bounding box center [192, 223] width 2 height 3
type input "**********"
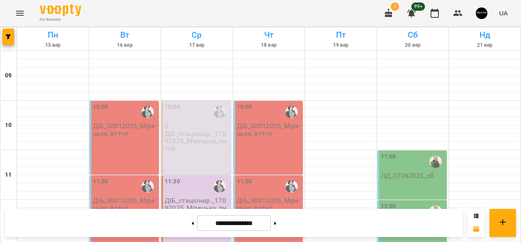
click at [22, 15] on icon "Menu" at bounding box center [19, 13] width 7 height 5
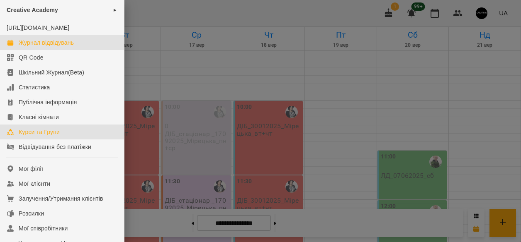
click at [39, 136] on div "Курси та Групи" at bounding box center [39, 132] width 41 height 8
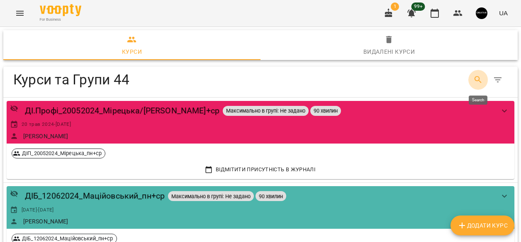
click at [478, 78] on icon "Search" at bounding box center [478, 80] width 10 height 10
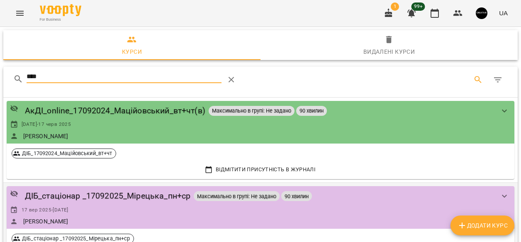
type input "****"
click at [111, 205] on div "ДІБ_стаціонар _17092025_Мірецька_пн+ср Максимально в групі: Не задано 90 хвилин…" at bounding box center [252, 208] width 484 height 36
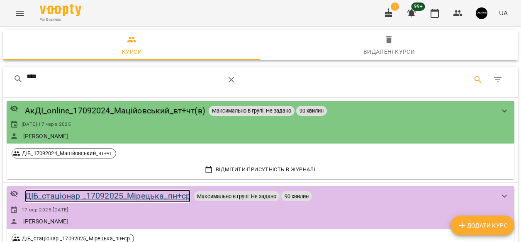
click at [119, 199] on div "ДІБ_стаціонар _17092025_Мірецька_пн+ср" at bounding box center [108, 196] width 166 height 13
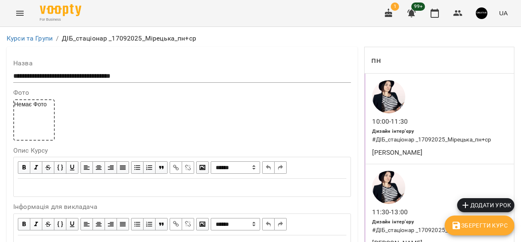
click at [439, 144] on h6 "# ДІБ_стаціонар _17092025_Мірецька_пн+ср" at bounding box center [439, 140] width 135 height 9
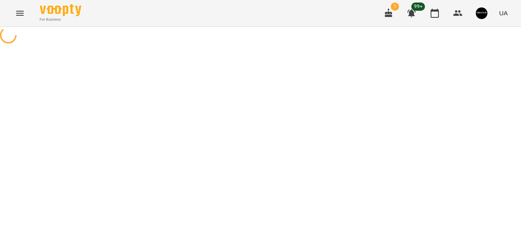
select select "*"
select select "**********"
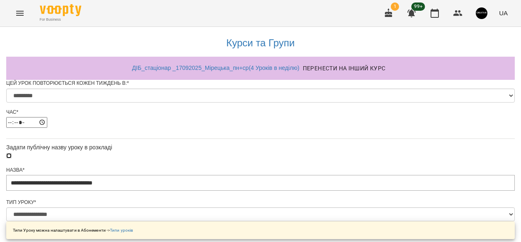
scroll to position [115, 0]
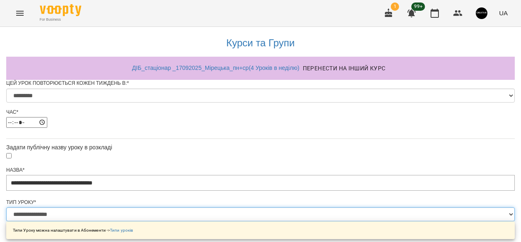
click at [346, 208] on select "**********" at bounding box center [260, 215] width 508 height 14
click at [161, 208] on select "**********" at bounding box center [260, 215] width 508 height 14
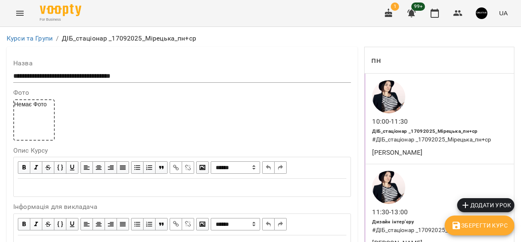
scroll to position [69, 0]
click at [407, 226] on h6 "# ДІБ_стаціонар _17092025_Мірецька_пн+ср" at bounding box center [439, 230] width 135 height 9
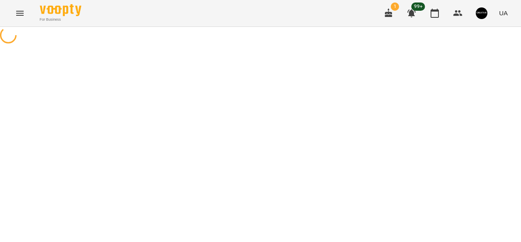
select select "*"
select select "**********"
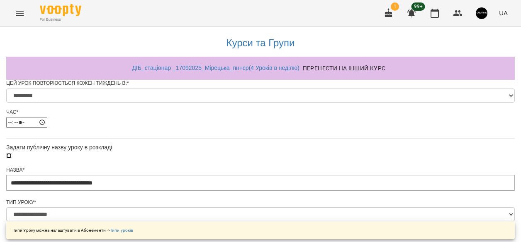
scroll to position [519, 0]
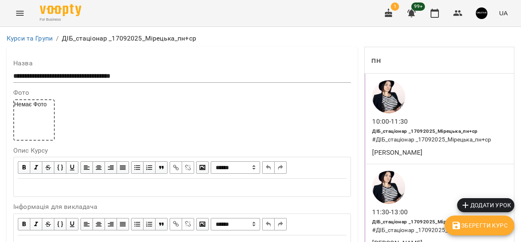
scroll to position [206, 0]
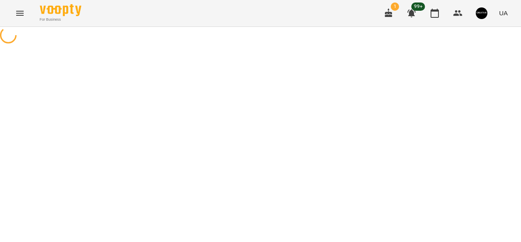
select select "*"
select select "**********"
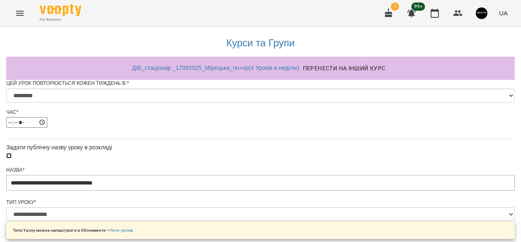
scroll to position [519, 0]
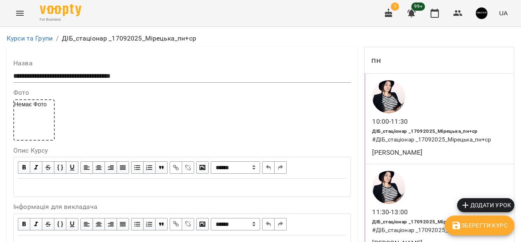
scroll to position [287, 0]
select select "*"
select select "**********"
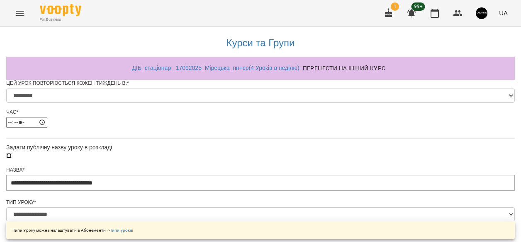
scroll to position [519, 0]
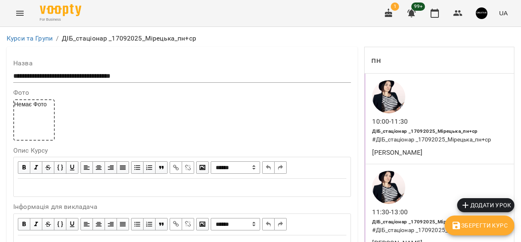
scroll to position [797, 0]
click at [463, 228] on span "Зберегти Курс" at bounding box center [479, 226] width 56 height 10
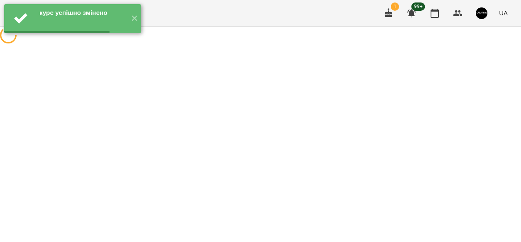
scroll to position [0, 0]
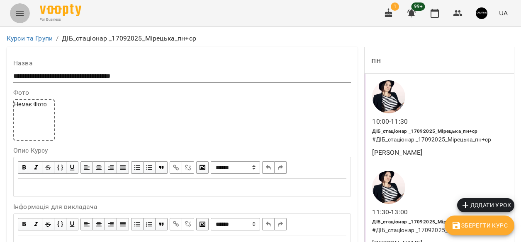
click at [17, 10] on icon "Menu" at bounding box center [20, 13] width 10 height 10
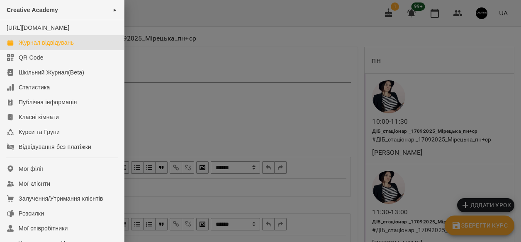
click at [50, 47] on div "Журнал відвідувань" at bounding box center [46, 43] width 55 height 8
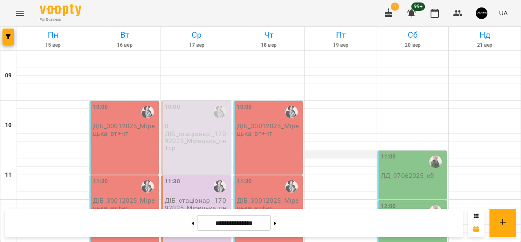
scroll to position [39, 0]
click at [192, 197] on p "ДІБ_стаціонар _17092025_Мірецька_пн+ср" at bounding box center [197, 208] width 65 height 22
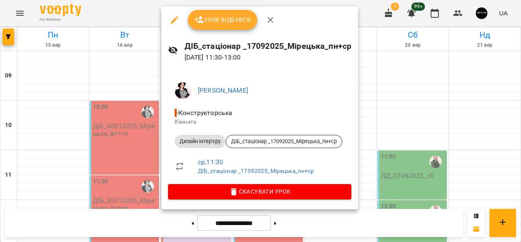
click at [177, 18] on icon "button" at bounding box center [175, 20] width 10 height 10
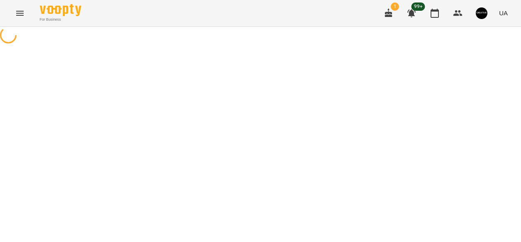
select select "**********"
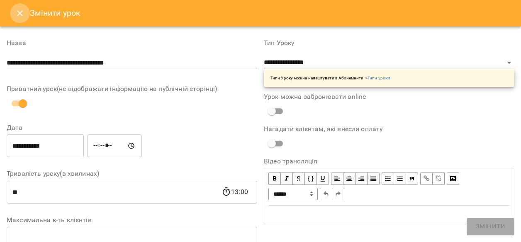
click at [17, 16] on icon "Close" at bounding box center [20, 13] width 10 height 10
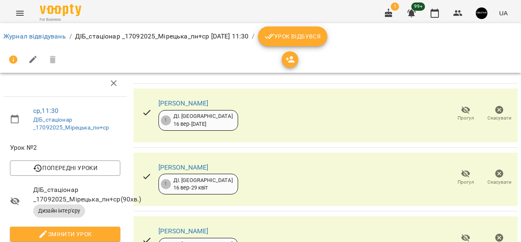
scroll to position [7, 0]
click at [52, 36] on link "Журнал відвідувань" at bounding box center [34, 36] width 63 height 8
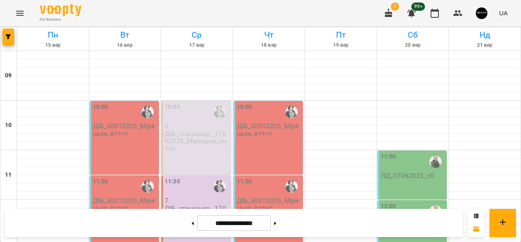
scroll to position [100, 0]
click at [202, 205] on p "ДІБ_стаціонар _17092025_Мірецька_пн+ср" at bounding box center [197, 216] width 65 height 22
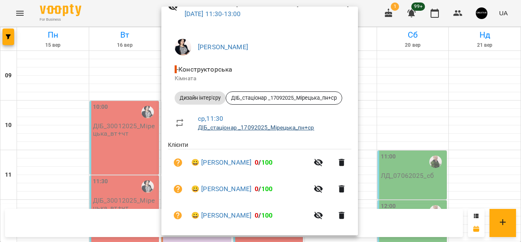
scroll to position [0, 0]
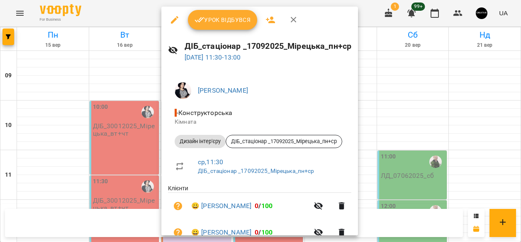
click at [98, 179] on div at bounding box center [260, 121] width 521 height 242
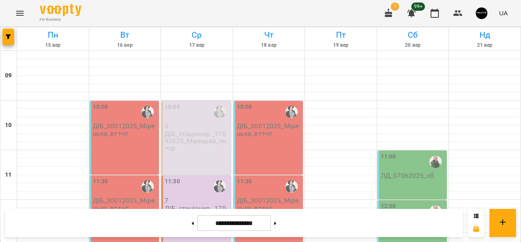
click at [193, 101] on div "10:00 0 ДІБ_стаціонар _17092025_Мірецька_пн+ср" at bounding box center [196, 138] width 70 height 74
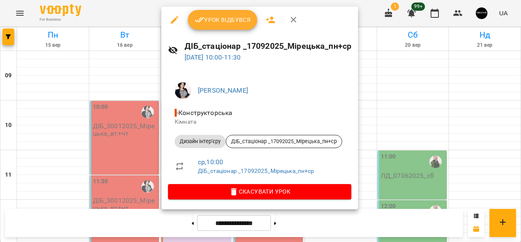
click at [107, 206] on div at bounding box center [260, 121] width 521 height 242
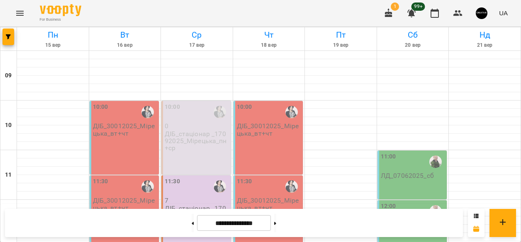
click at [204, 205] on p "ДІБ_стаціонар _17092025_Мірецька_пн+ср" at bounding box center [197, 216] width 65 height 22
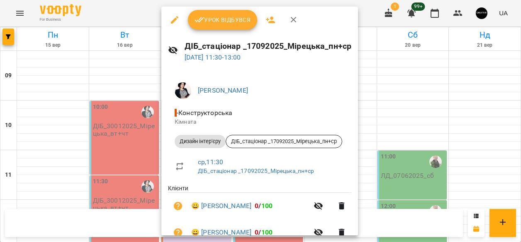
click at [119, 188] on div at bounding box center [260, 121] width 521 height 242
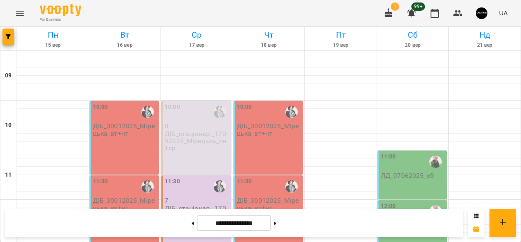
scroll to position [44, 0]
click at [205, 131] on p "ДІБ_стаціонар _17092025_Мірецька_пн+ср" at bounding box center [197, 142] width 65 height 22
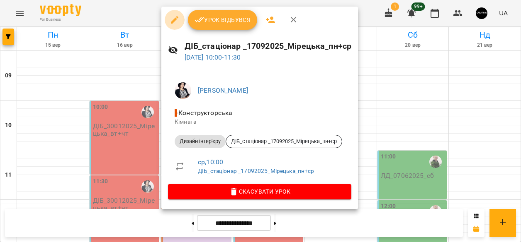
click at [174, 22] on icon "button" at bounding box center [175, 20] width 10 height 10
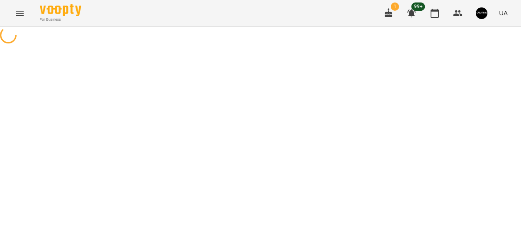
select select "**********"
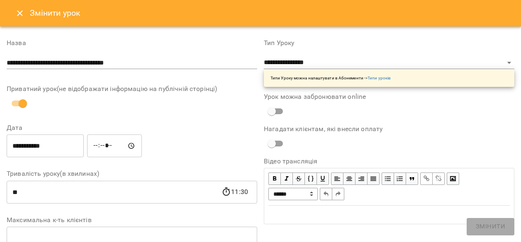
click at [20, 15] on icon "Close" at bounding box center [20, 13] width 10 height 10
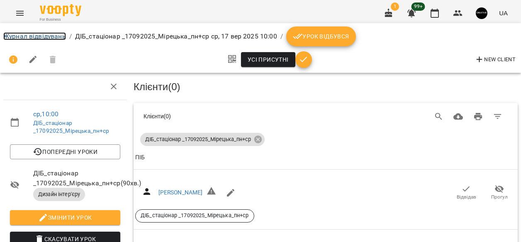
click at [16, 32] on link "Журнал відвідувань" at bounding box center [34, 36] width 63 height 8
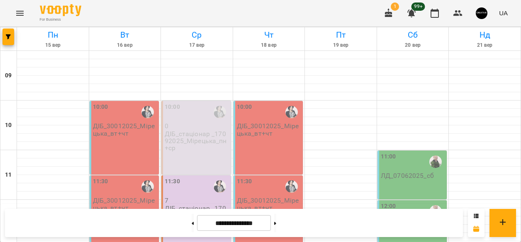
scroll to position [34, 0]
click at [276, 225] on button at bounding box center [275, 223] width 2 height 18
type input "**********"
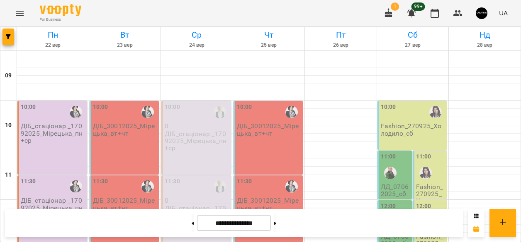
click at [60, 122] on div "10:00 ДІБ_стаціонар _17092025_Мірецька_пн+ср" at bounding box center [52, 138] width 70 height 74
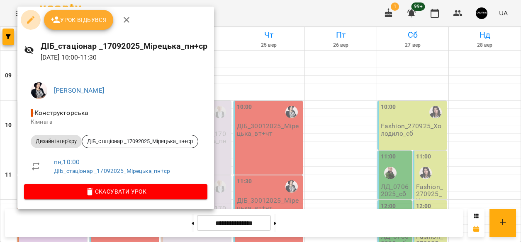
click at [30, 22] on icon "button" at bounding box center [31, 20] width 10 height 10
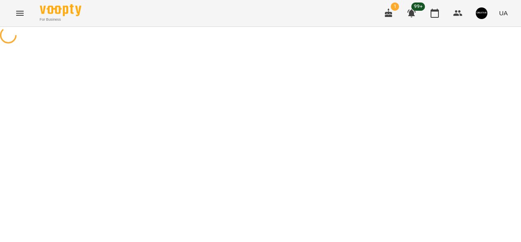
select select "**********"
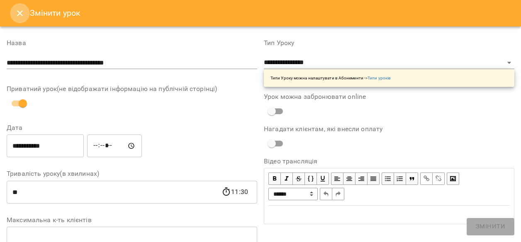
click at [18, 15] on icon "Close" at bounding box center [20, 13] width 6 height 6
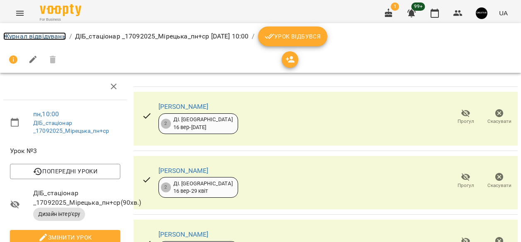
click at [27, 38] on link "Журнал відвідувань" at bounding box center [34, 36] width 63 height 8
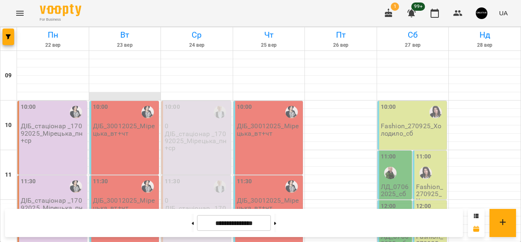
scroll to position [29, 0]
click at [192, 131] on p "ДІБ_стаціонар _17092025_Мірецька_пн+ср" at bounding box center [197, 142] width 65 height 22
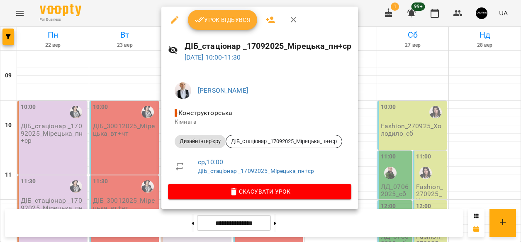
click at [385, 63] on div at bounding box center [260, 121] width 521 height 242
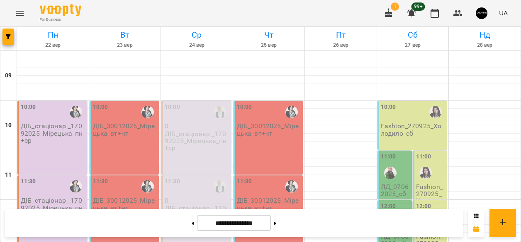
scroll to position [0, 0]
click at [191, 223] on button at bounding box center [192, 223] width 2 height 18
type input "**********"
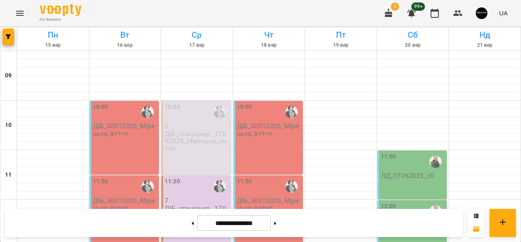
scroll to position [50, 0]
click at [213, 109] on div "10:00 0 ДІБ_стаціонар _17092025_Мірецька_пн+ср" at bounding box center [196, 138] width 70 height 74
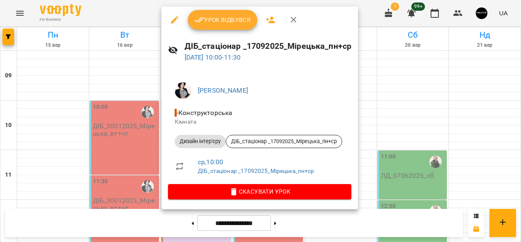
click at [383, 60] on div at bounding box center [260, 121] width 521 height 242
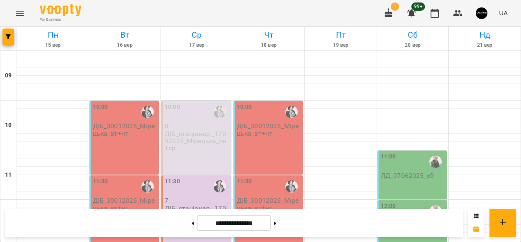
click at [208, 205] on p "ДІБ_стаціонар _17092025_Мірецька_пн+ср" at bounding box center [197, 216] width 65 height 22
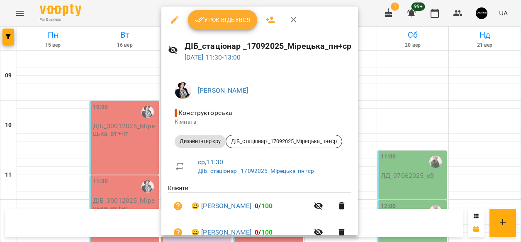
click at [396, 73] on div at bounding box center [260, 121] width 521 height 242
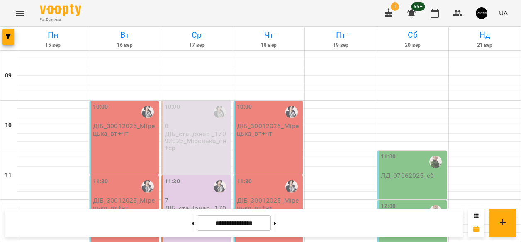
click at [200, 112] on div "10:00 0 ДІБ_стаціонар _17092025_Мірецька_пн+ср" at bounding box center [196, 138] width 70 height 74
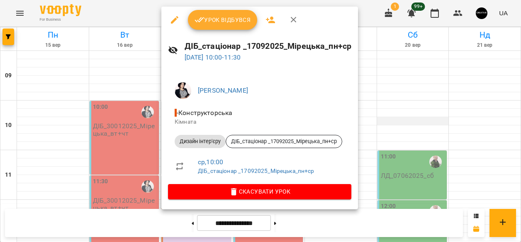
click at [393, 68] on div at bounding box center [260, 121] width 521 height 242
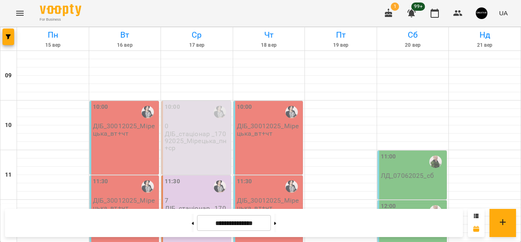
click at [198, 131] on p "ДІБ_стаціонар _17092025_Мірецька_пн+ср" at bounding box center [197, 142] width 65 height 22
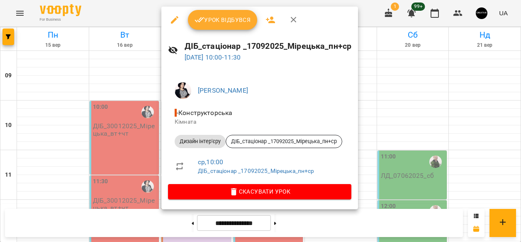
click at [383, 68] on div at bounding box center [260, 121] width 521 height 242
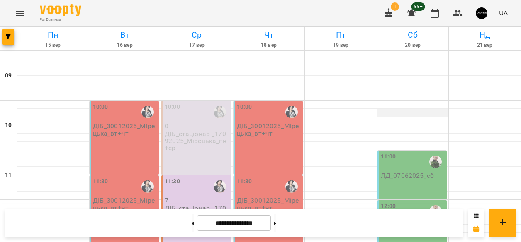
scroll to position [44, 0]
click at [205, 131] on p "ДІБ_стаціонар _17092025_Мірецька_пн+ср" at bounding box center [197, 142] width 65 height 22
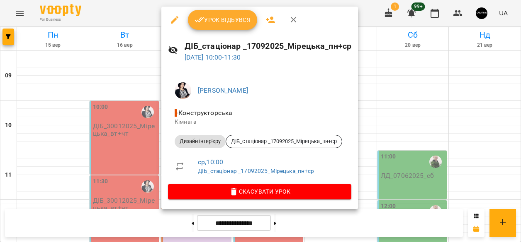
click at [413, 71] on div at bounding box center [260, 121] width 521 height 242
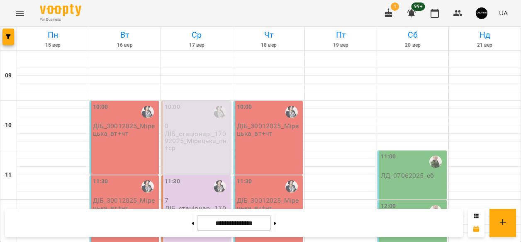
scroll to position [46, 0]
click at [183, 131] on p "ДІБ_стаціонар _17092025_Мірецька_пн+ср" at bounding box center [197, 142] width 65 height 22
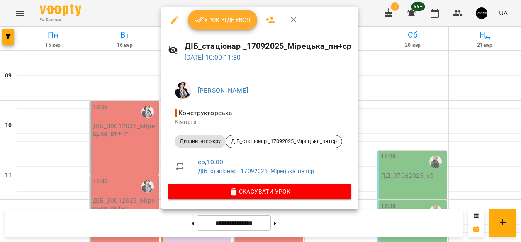
click at [426, 70] on div at bounding box center [260, 121] width 521 height 242
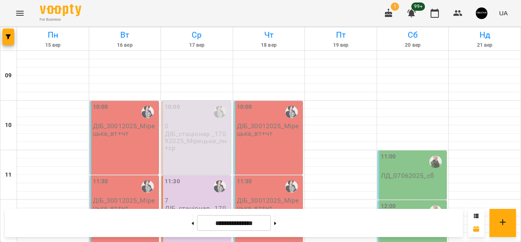
click at [189, 205] on p "ДІБ_стаціонар _17092025_Мірецька_пн+ср" at bounding box center [197, 216] width 65 height 22
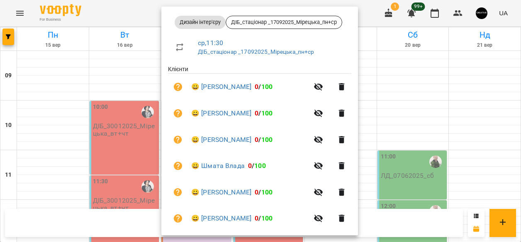
scroll to position [128, 0]
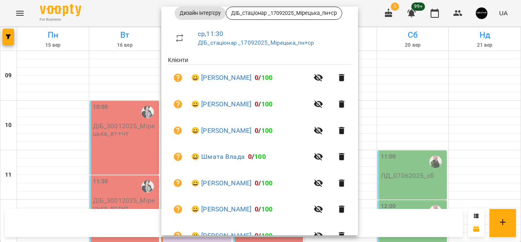
click at [414, 81] on div at bounding box center [260, 121] width 521 height 242
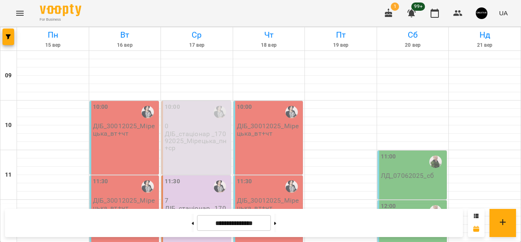
click at [206, 131] on p "ДІБ_стаціонар _17092025_Мірецька_пн+ср" at bounding box center [197, 142] width 65 height 22
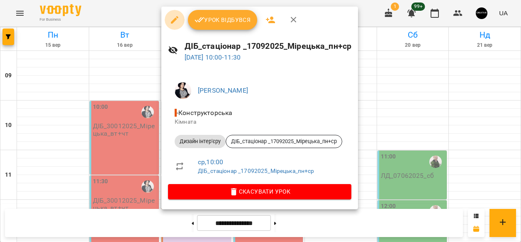
click at [176, 22] on icon "button" at bounding box center [175, 20] width 10 height 10
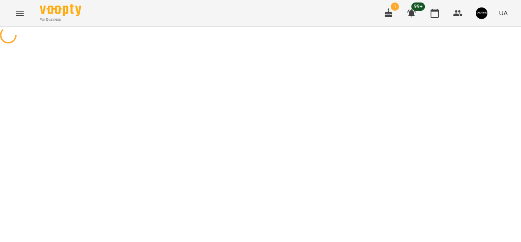
select select "**********"
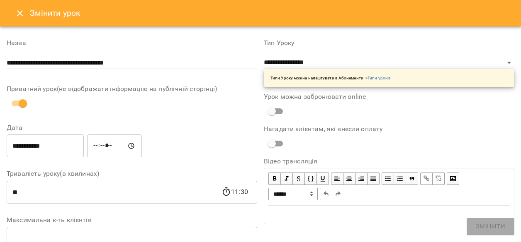
click at [17, 11] on icon "Close" at bounding box center [20, 13] width 10 height 10
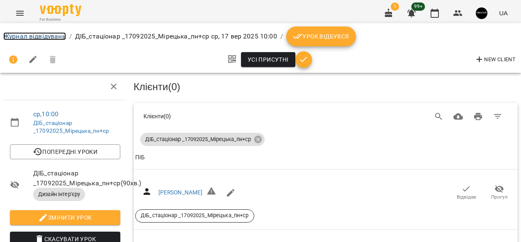
click at [32, 36] on link "Журнал відвідувань" at bounding box center [34, 36] width 63 height 8
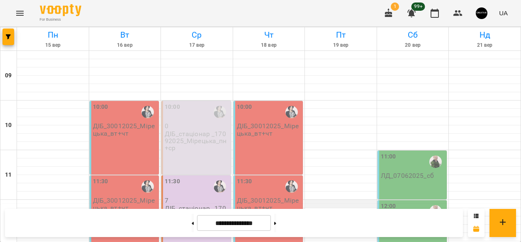
scroll to position [45, 0]
click at [354, 175] on div at bounding box center [341, 179] width 72 height 8
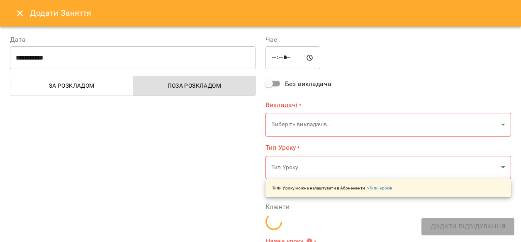
type input "**********"
click at [22, 15] on icon "Close" at bounding box center [20, 13] width 10 height 10
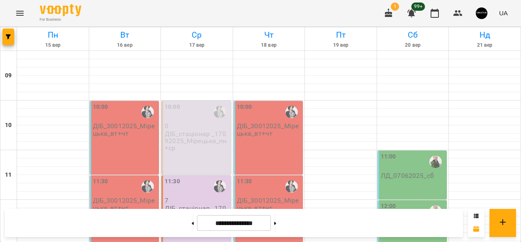
click at [203, 205] on p "ДІБ_стаціонар _17092025_Мірецька_пн+ср" at bounding box center [197, 216] width 65 height 22
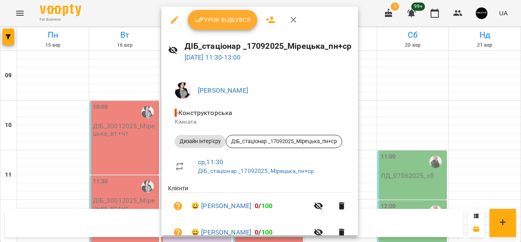
click at [396, 79] on div at bounding box center [260, 121] width 521 height 242
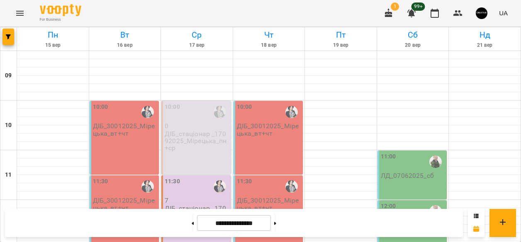
click at [270, 112] on div "10:00 ДІБ_30012025_Мірецька_вт+чт" at bounding box center [268, 138] width 70 height 74
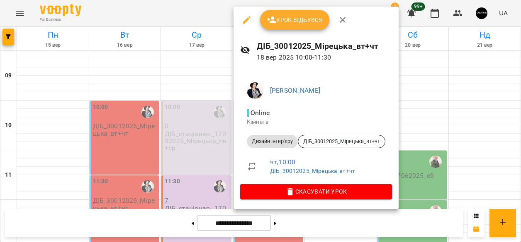
click at [456, 65] on div at bounding box center [260, 121] width 521 height 242
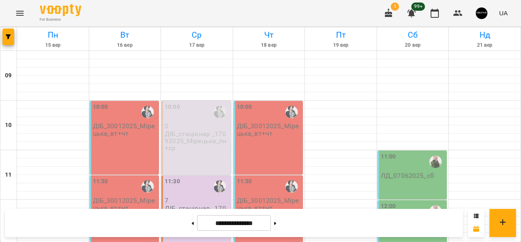
scroll to position [0, 0]
click at [139, 135] on p "ДІБ_30012025_Мірецька_вт+чт" at bounding box center [125, 130] width 65 height 15
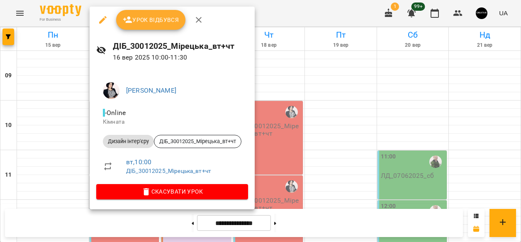
click at [357, 67] on div at bounding box center [260, 121] width 521 height 242
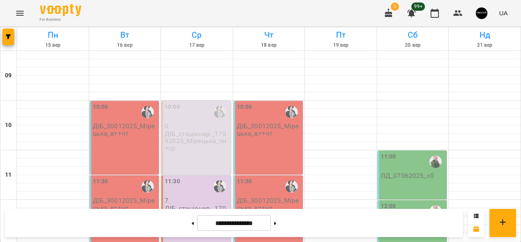
scroll to position [92, 0]
click at [129, 176] on div "11:30 ДІБ_30012025_Мірецька_вт+чт" at bounding box center [125, 213] width 70 height 74
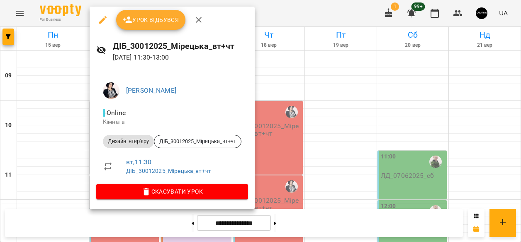
click at [299, 194] on div at bounding box center [260, 121] width 521 height 242
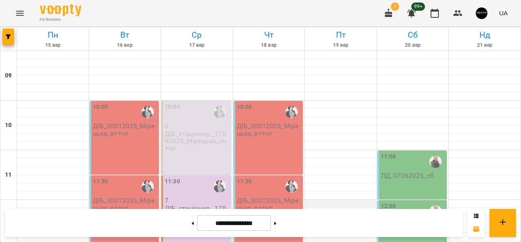
scroll to position [64, 0]
click at [390, 15] on icon "button" at bounding box center [388, 12] width 7 height 9
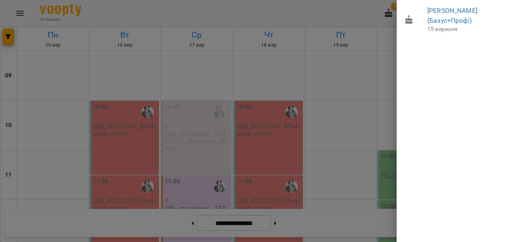
click at [371, 39] on div at bounding box center [260, 121] width 521 height 242
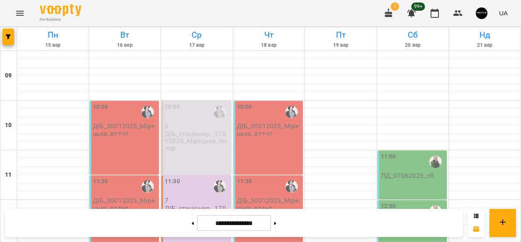
scroll to position [0, 0]
